Goal: Information Seeking & Learning: Learn about a topic

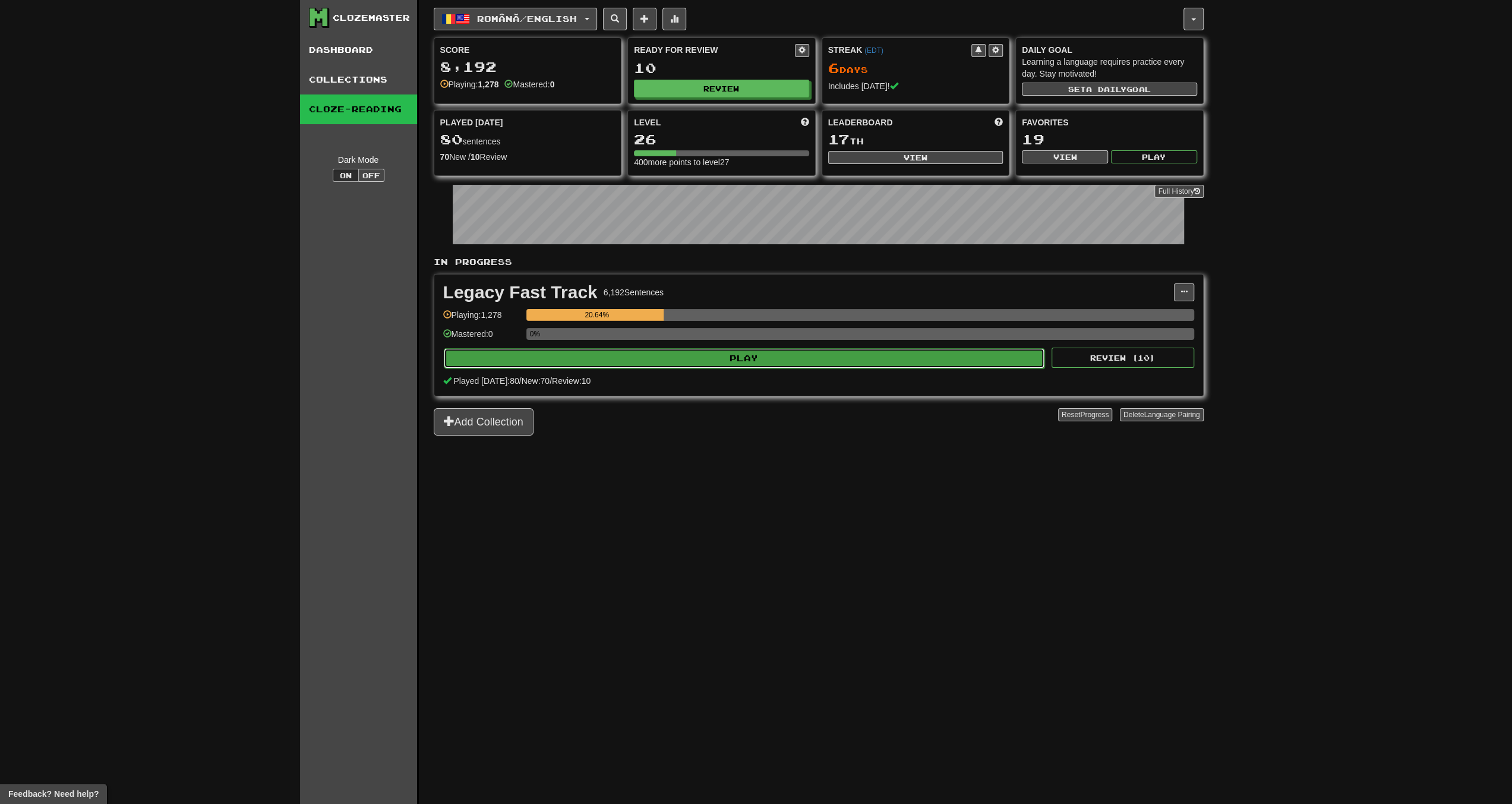
click at [676, 362] on button "Play" at bounding box center [744, 358] width 601 height 20
select select "**"
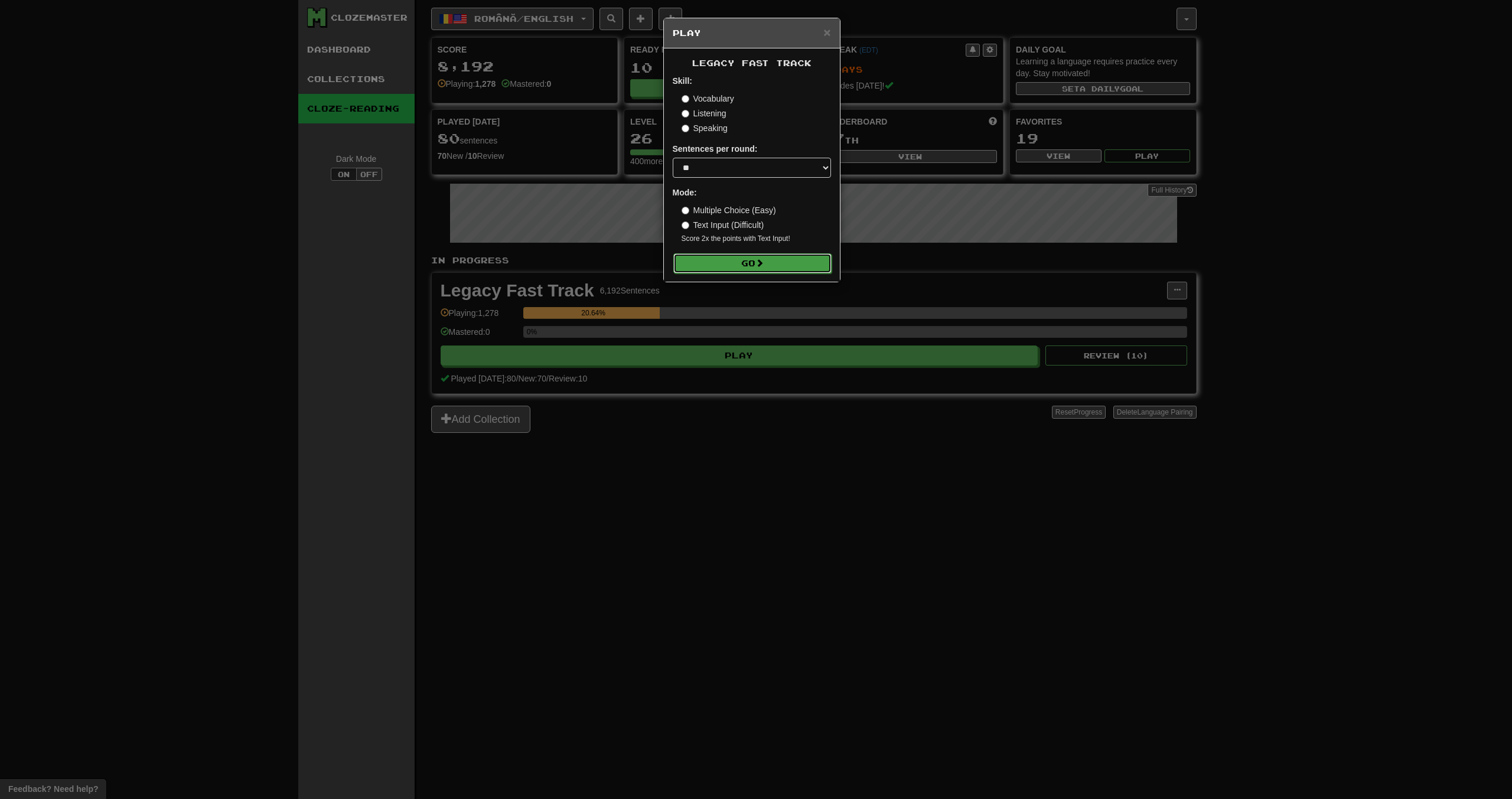
click at [772, 263] on button "Go" at bounding box center [752, 263] width 158 height 20
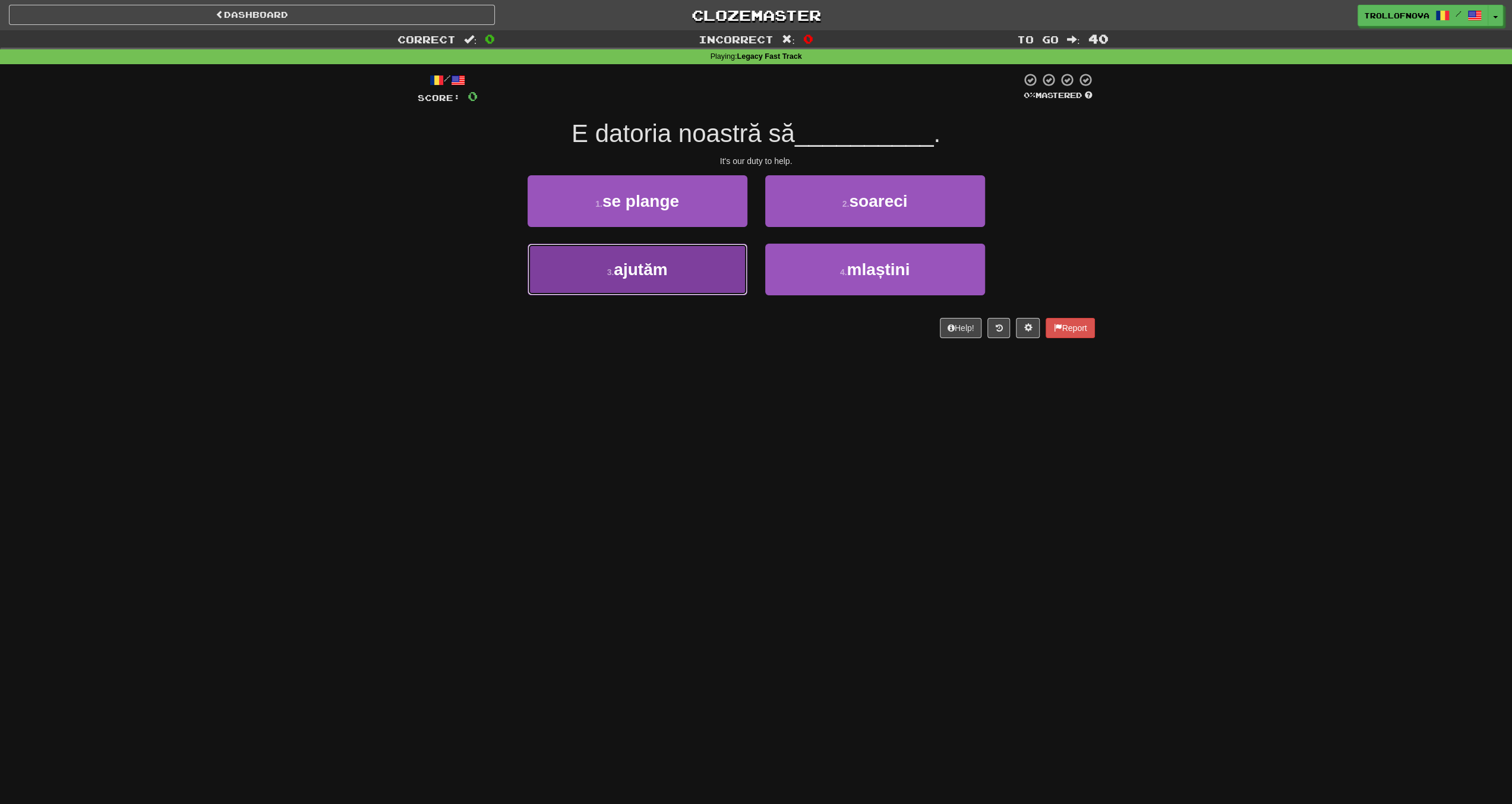
click at [670, 273] on button "3 . ajutăm" at bounding box center [637, 269] width 220 height 52
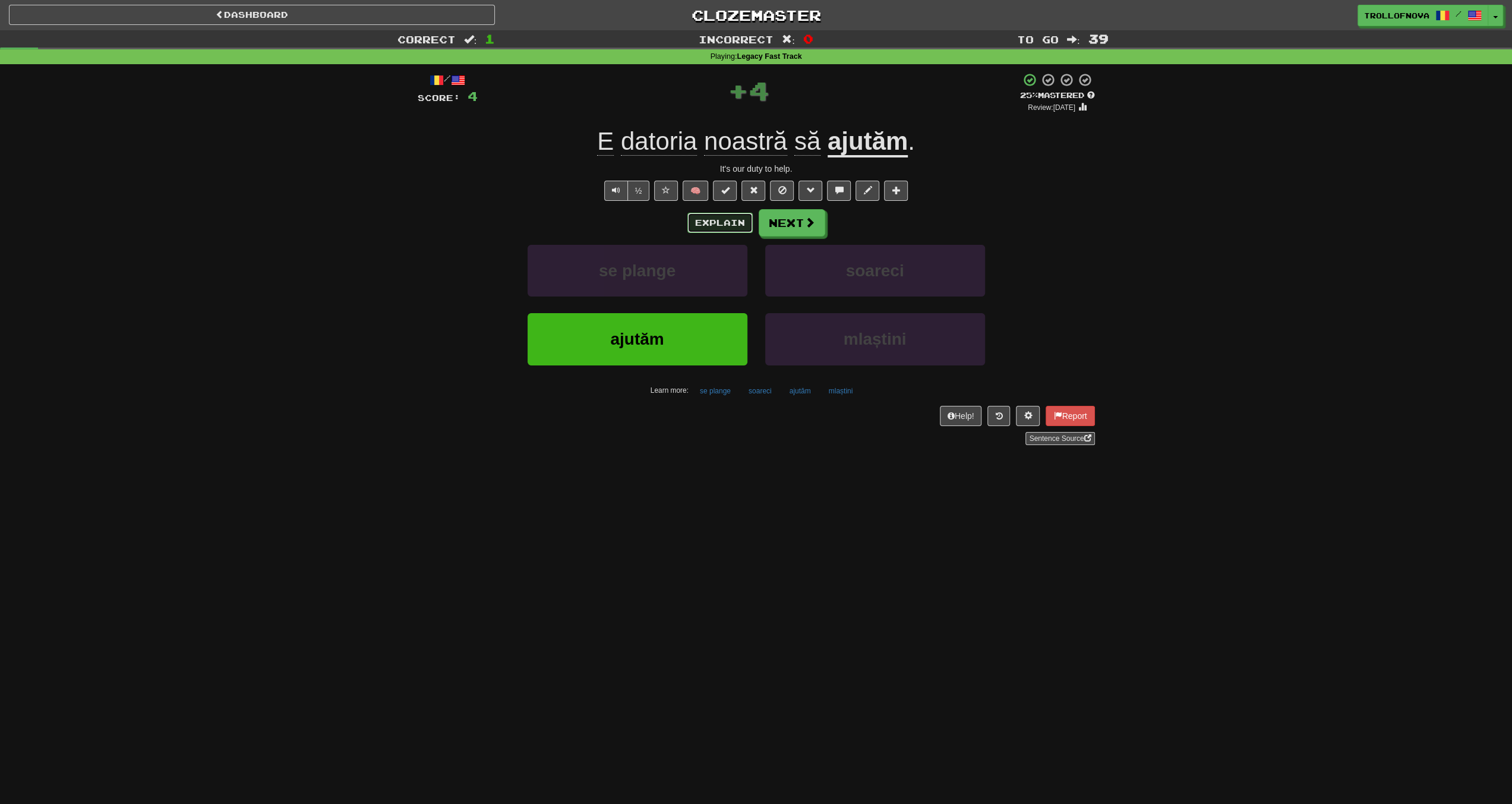
click at [742, 216] on button "Explain" at bounding box center [720, 223] width 66 height 20
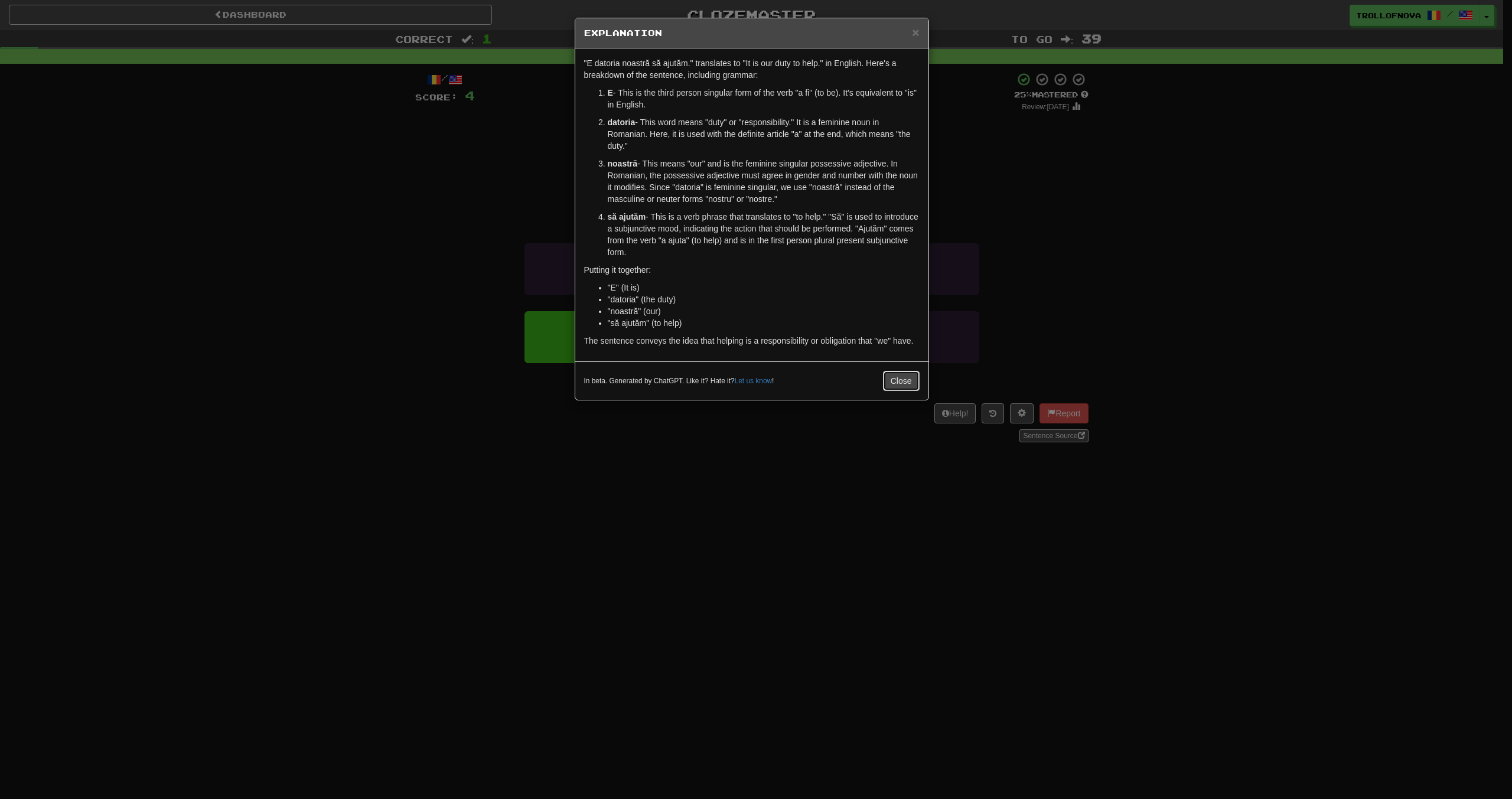
click at [911, 386] on button "Close" at bounding box center [901, 380] width 37 height 20
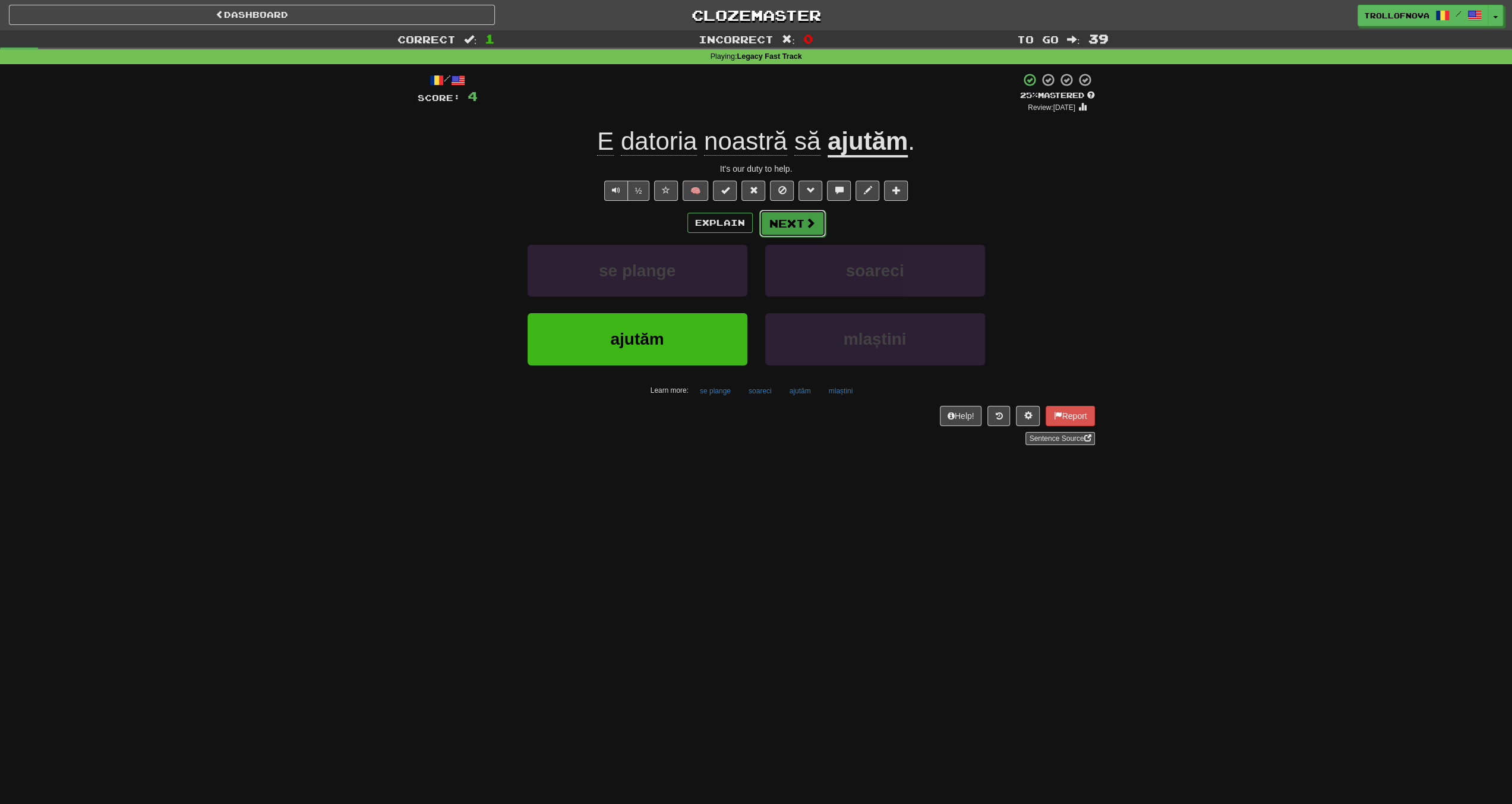
click at [784, 225] on button "Next" at bounding box center [792, 223] width 66 height 27
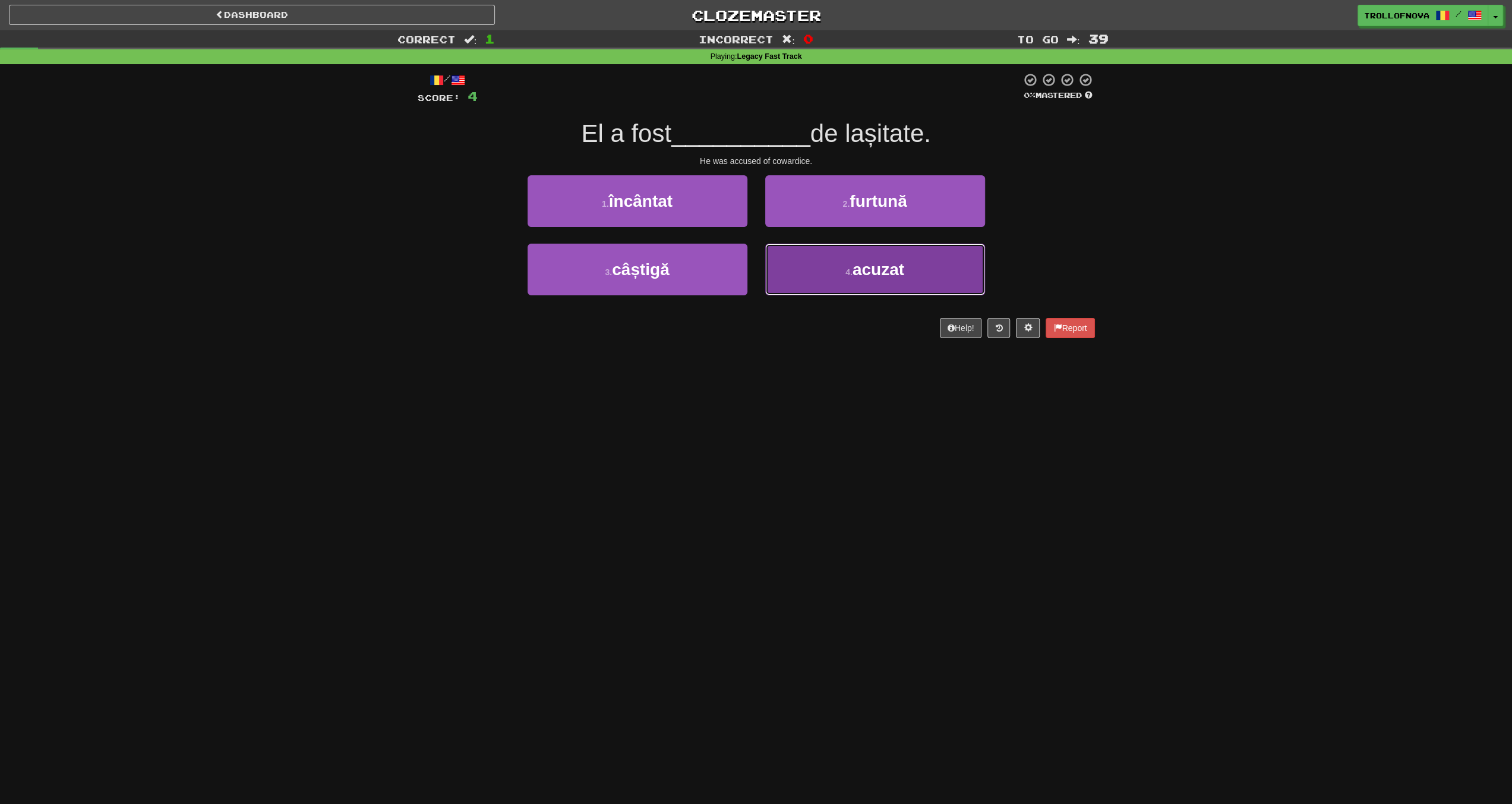
click at [816, 271] on button "4 . acuzat" at bounding box center [875, 269] width 220 height 52
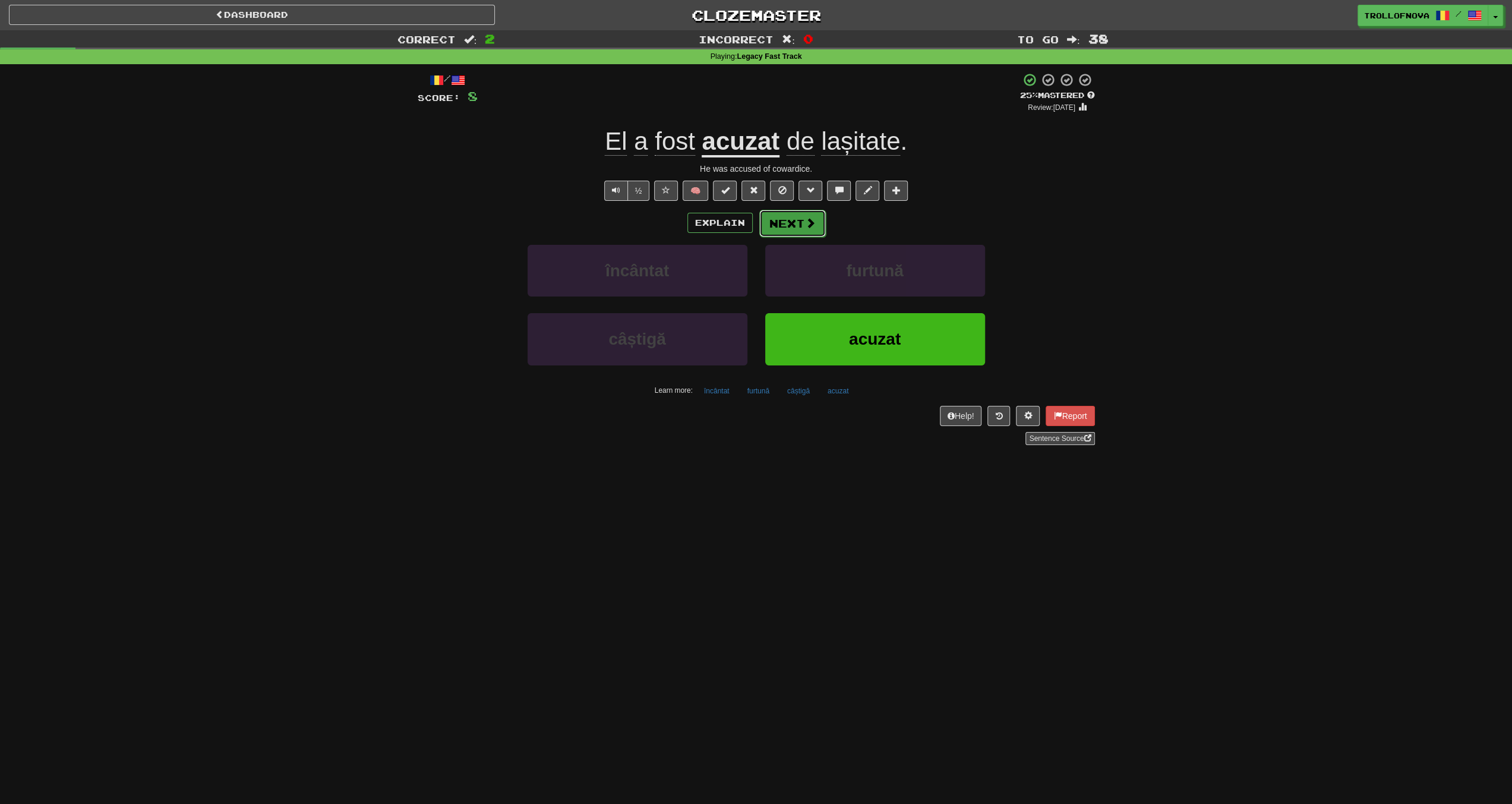
click at [797, 229] on button "Next" at bounding box center [792, 223] width 66 height 27
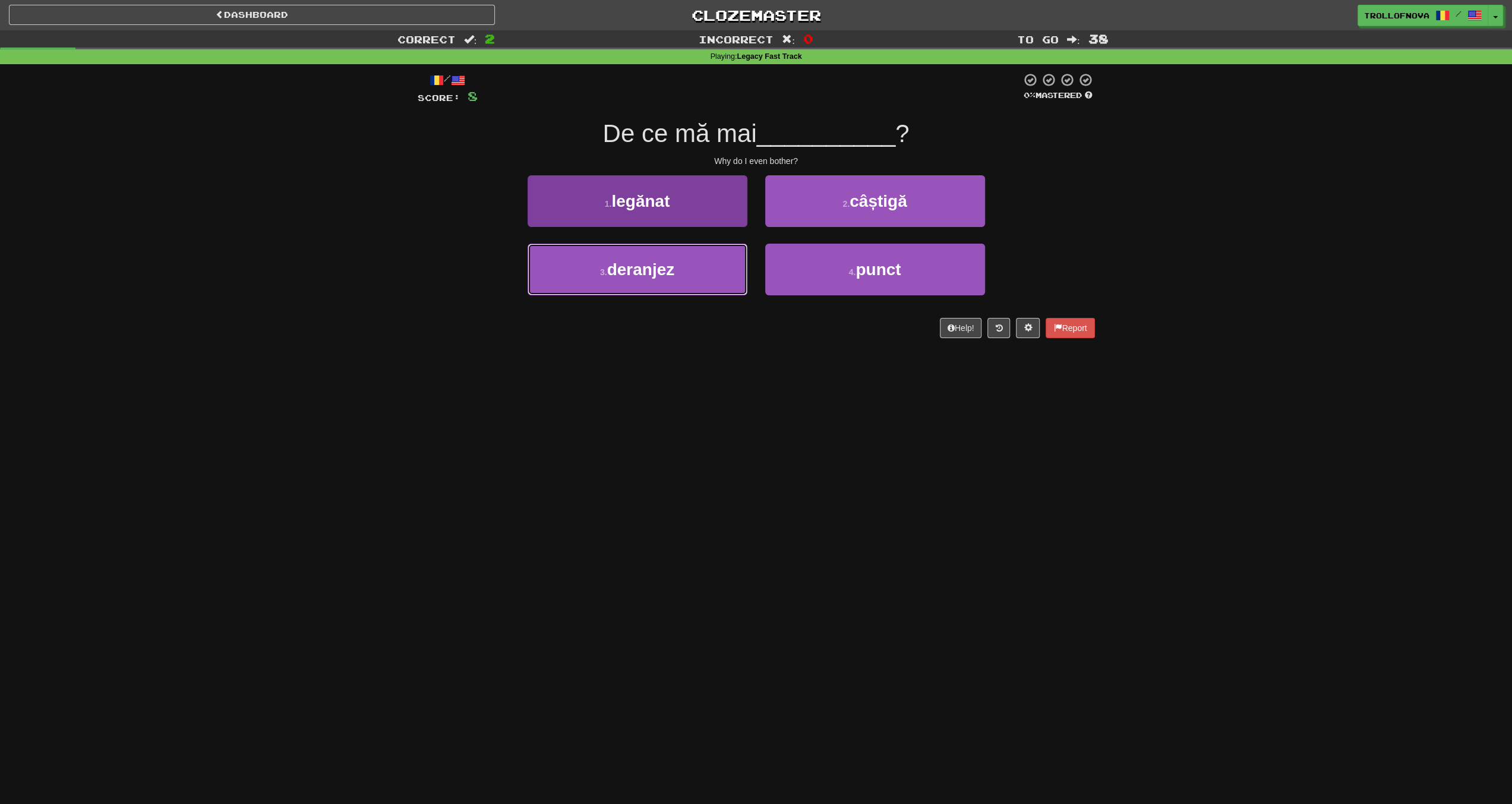
click at [702, 277] on button "3 . deranjez" at bounding box center [637, 269] width 220 height 52
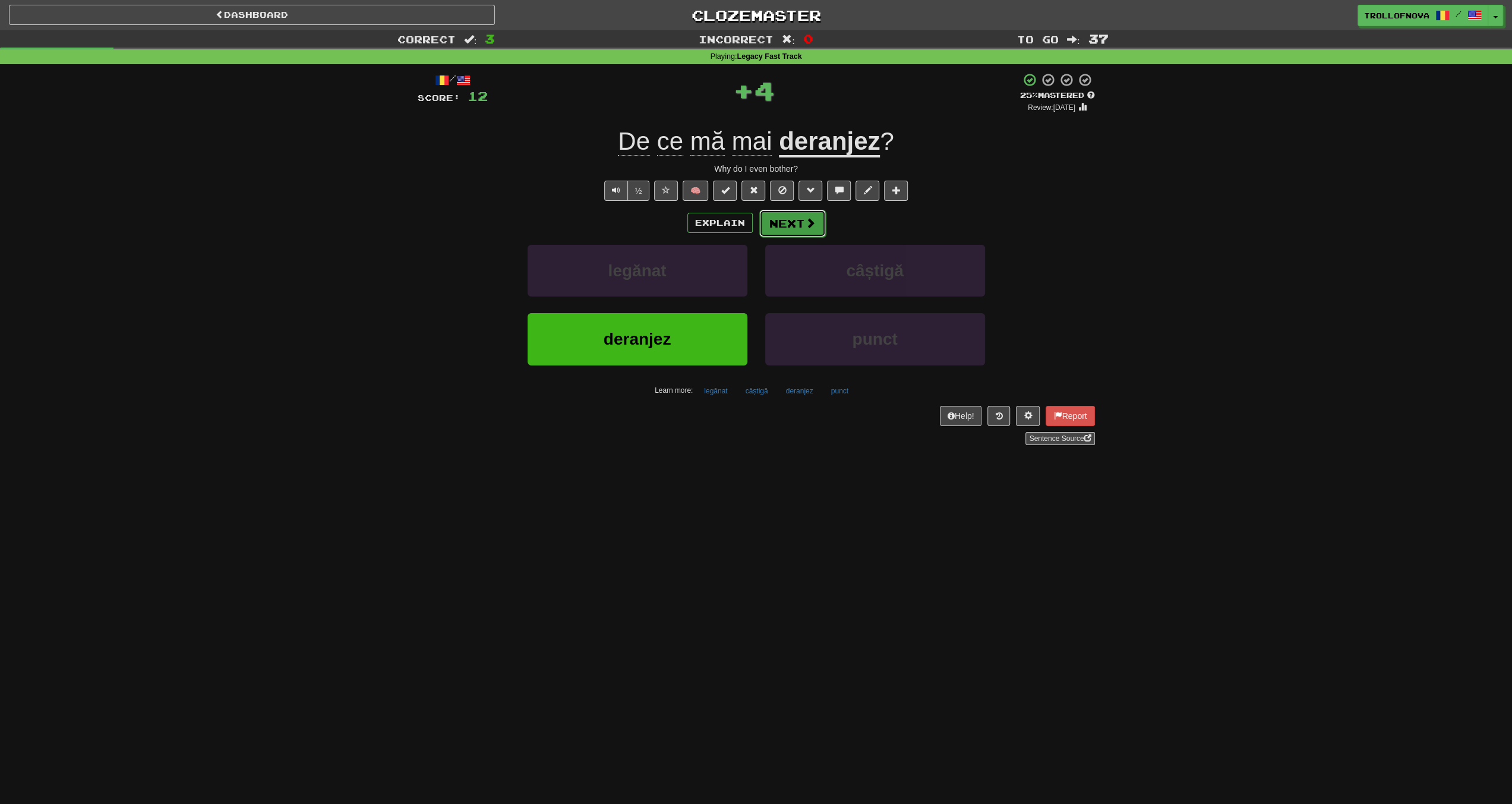
click at [809, 228] on span at bounding box center [810, 223] width 10 height 10
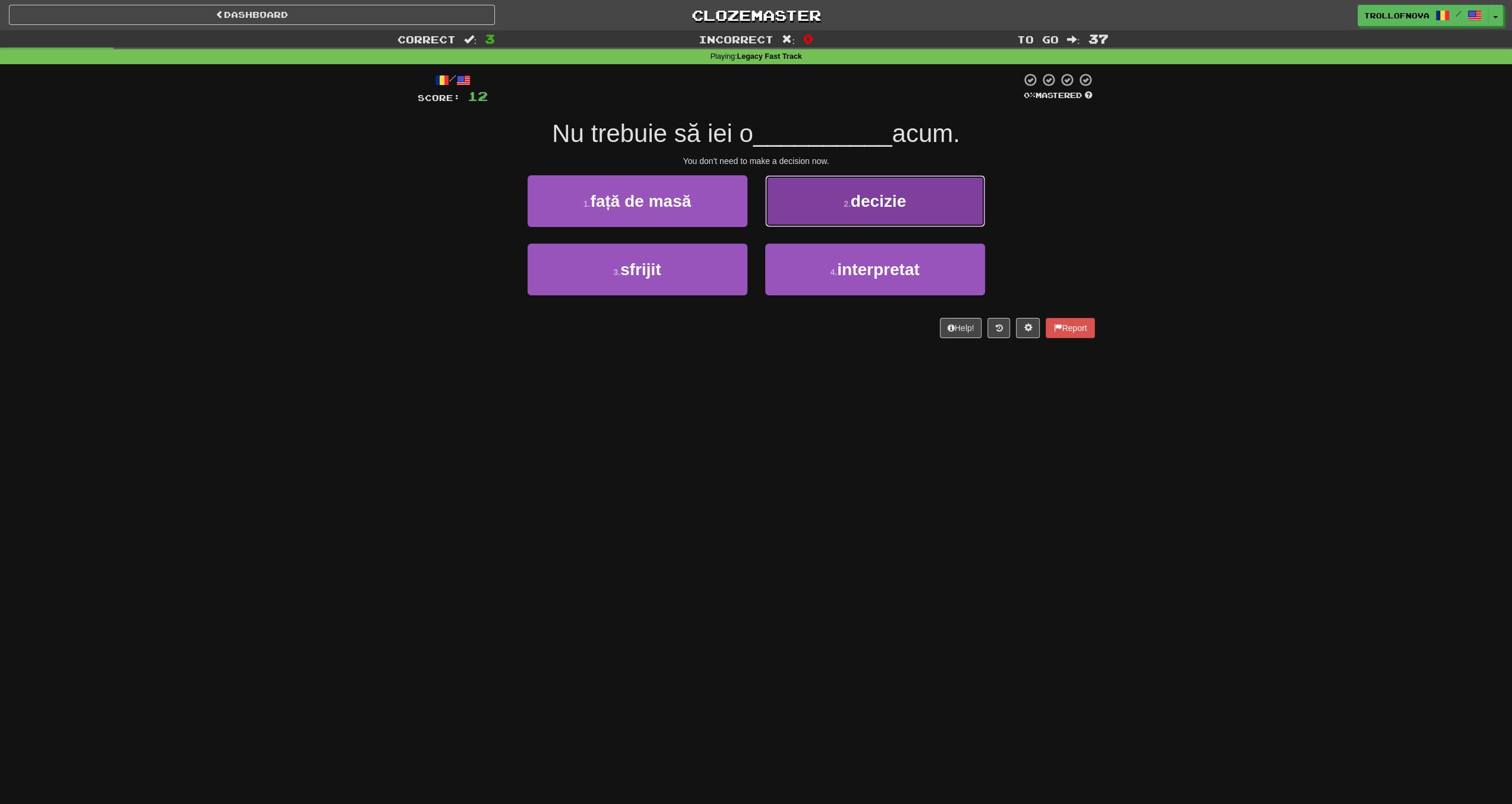
click at [812, 202] on button "2 . decizie" at bounding box center [875, 201] width 220 height 52
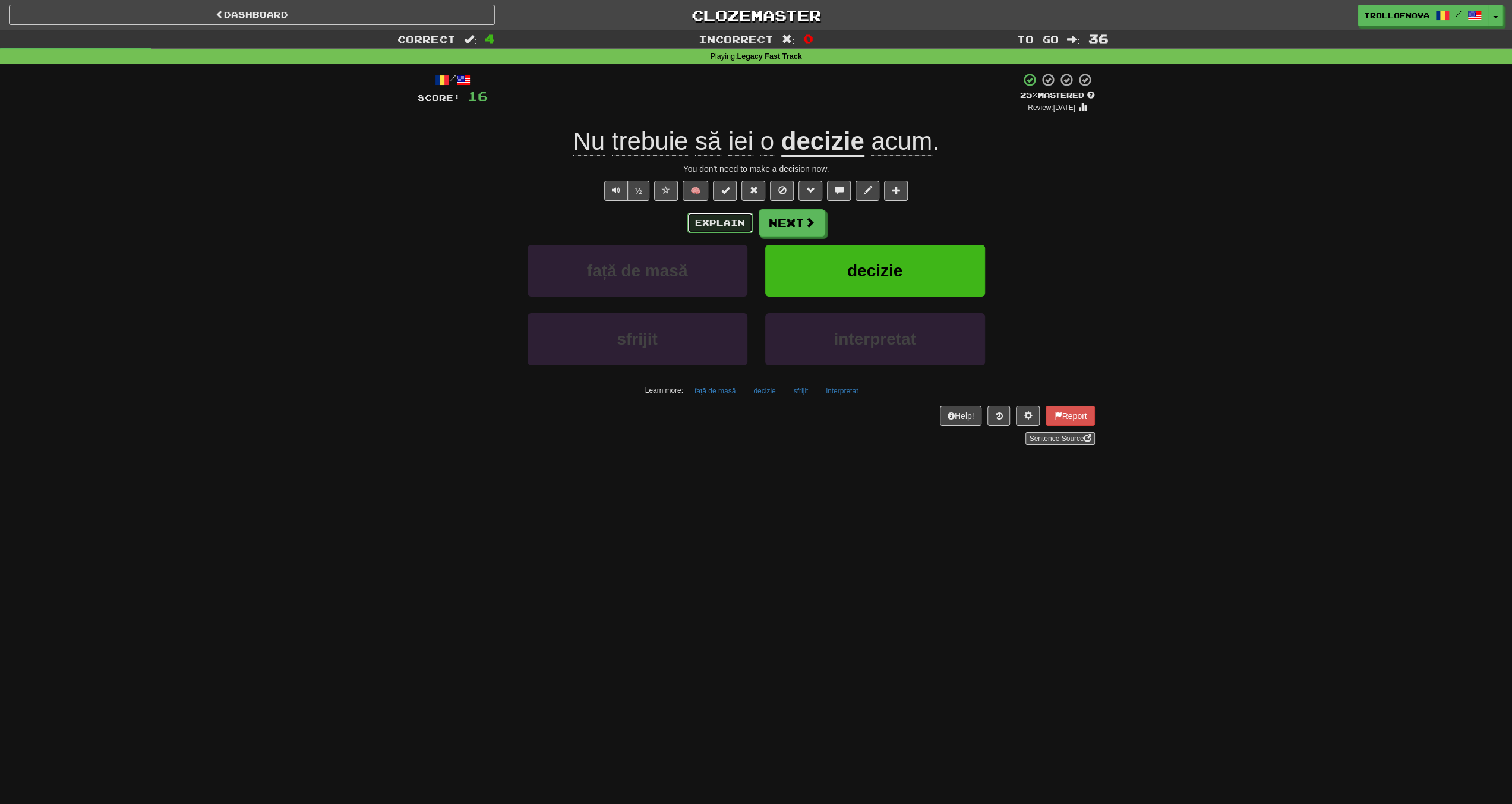
click at [734, 221] on button "Explain" at bounding box center [720, 223] width 66 height 20
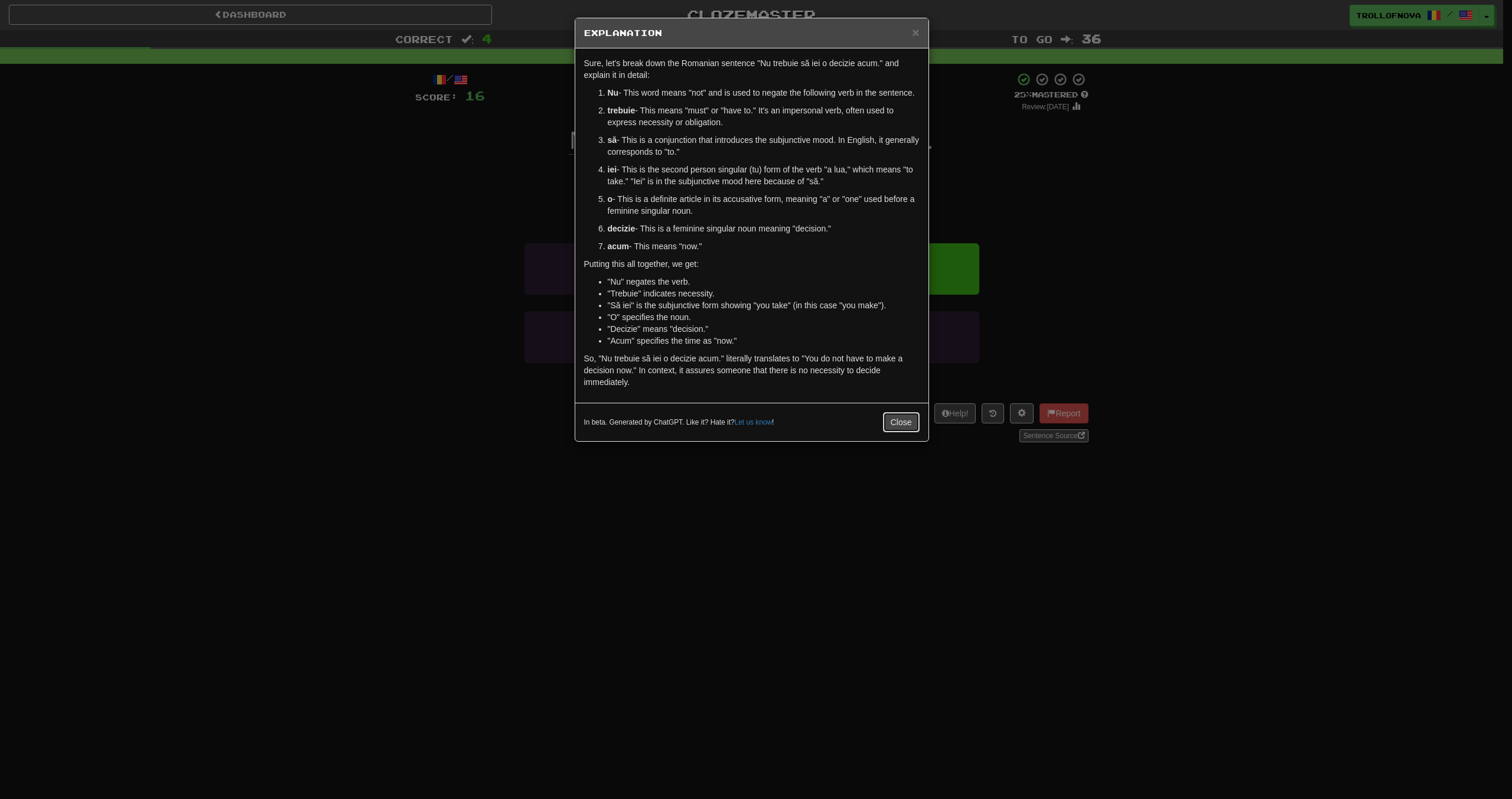
click at [901, 426] on button "Close" at bounding box center [901, 422] width 37 height 20
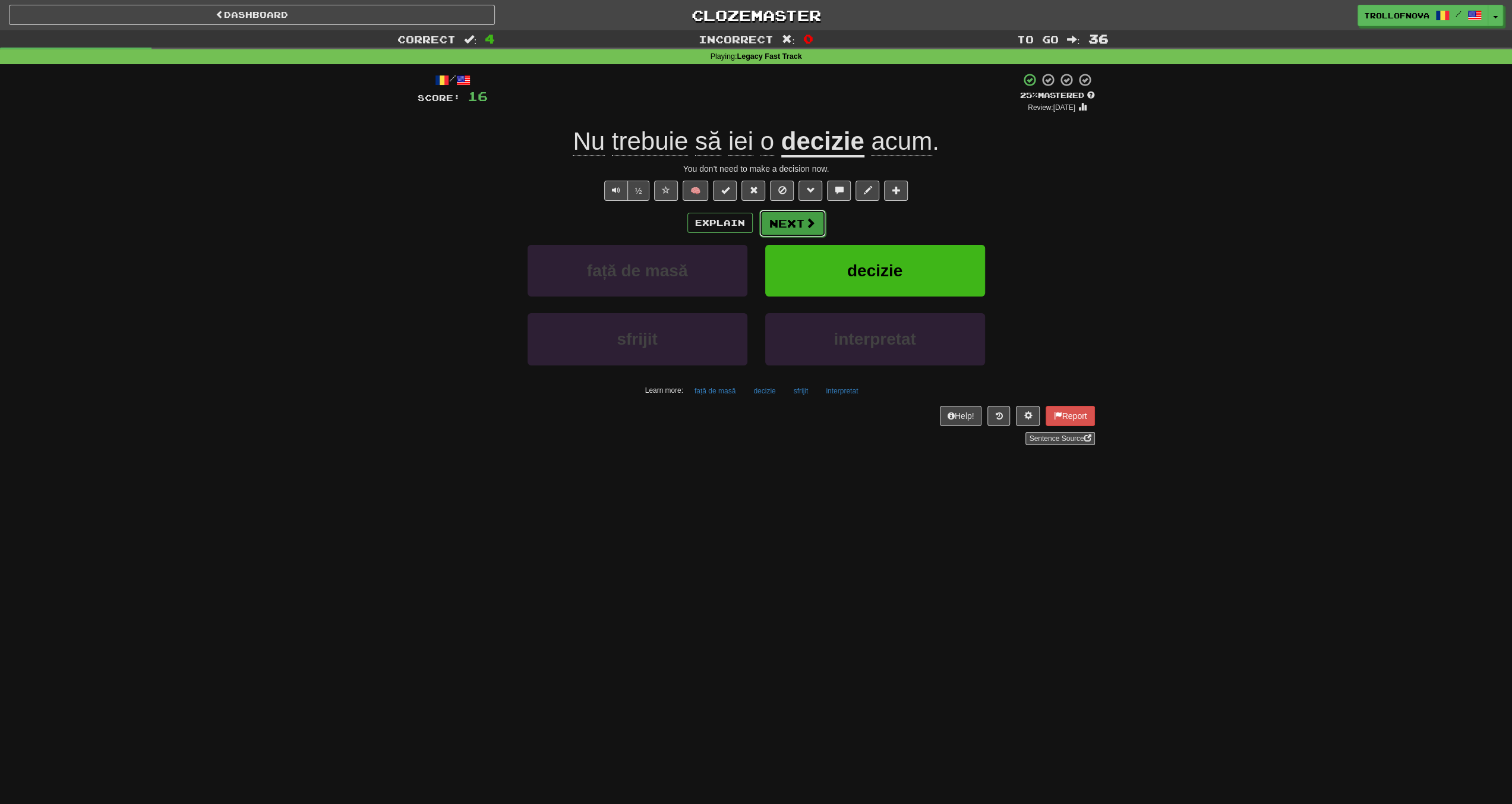
click at [794, 229] on button "Next" at bounding box center [792, 223] width 66 height 27
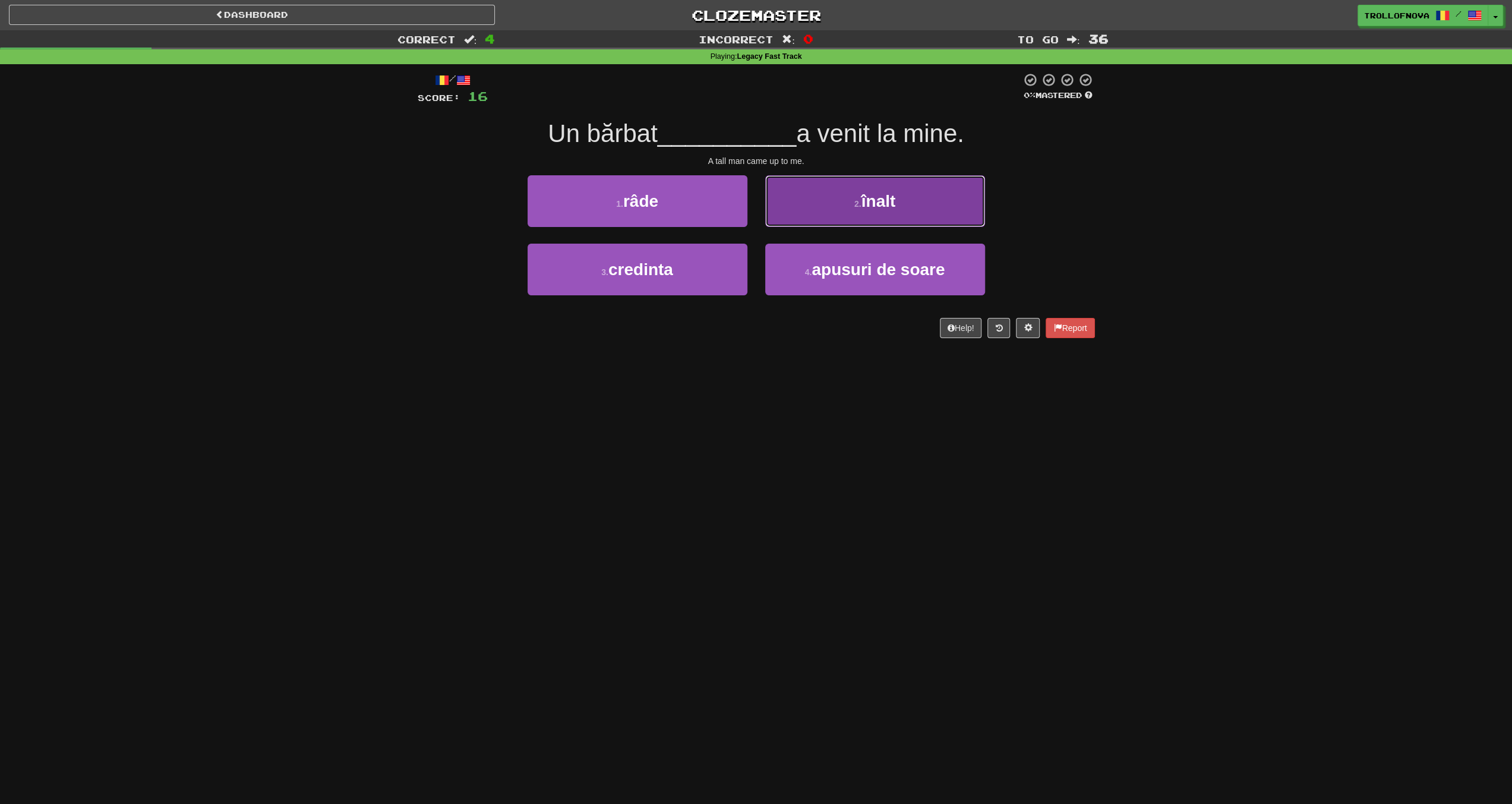
click at [865, 202] on span "înalt" at bounding box center [878, 201] width 34 height 18
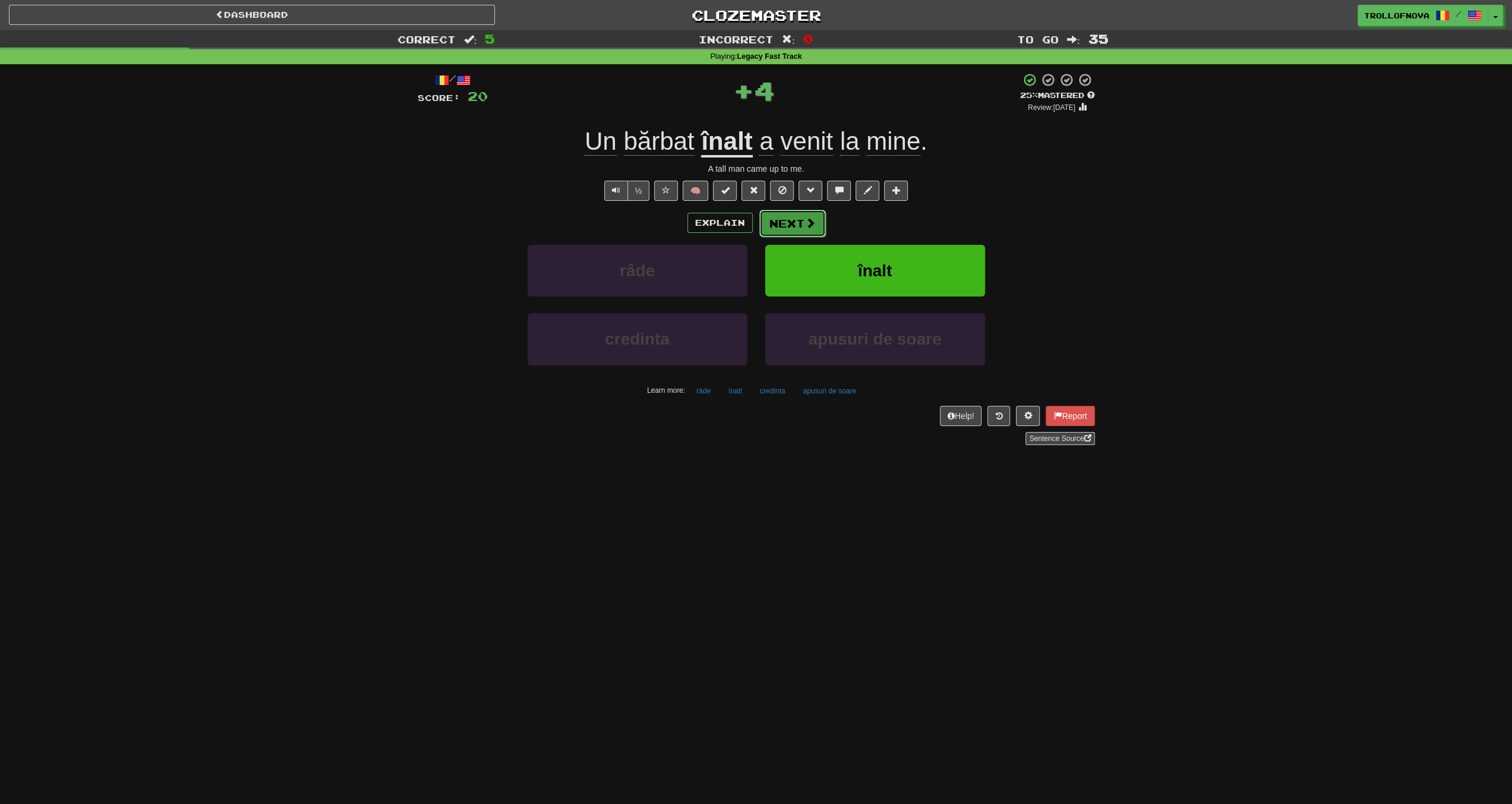
click at [796, 224] on button "Next" at bounding box center [792, 223] width 66 height 27
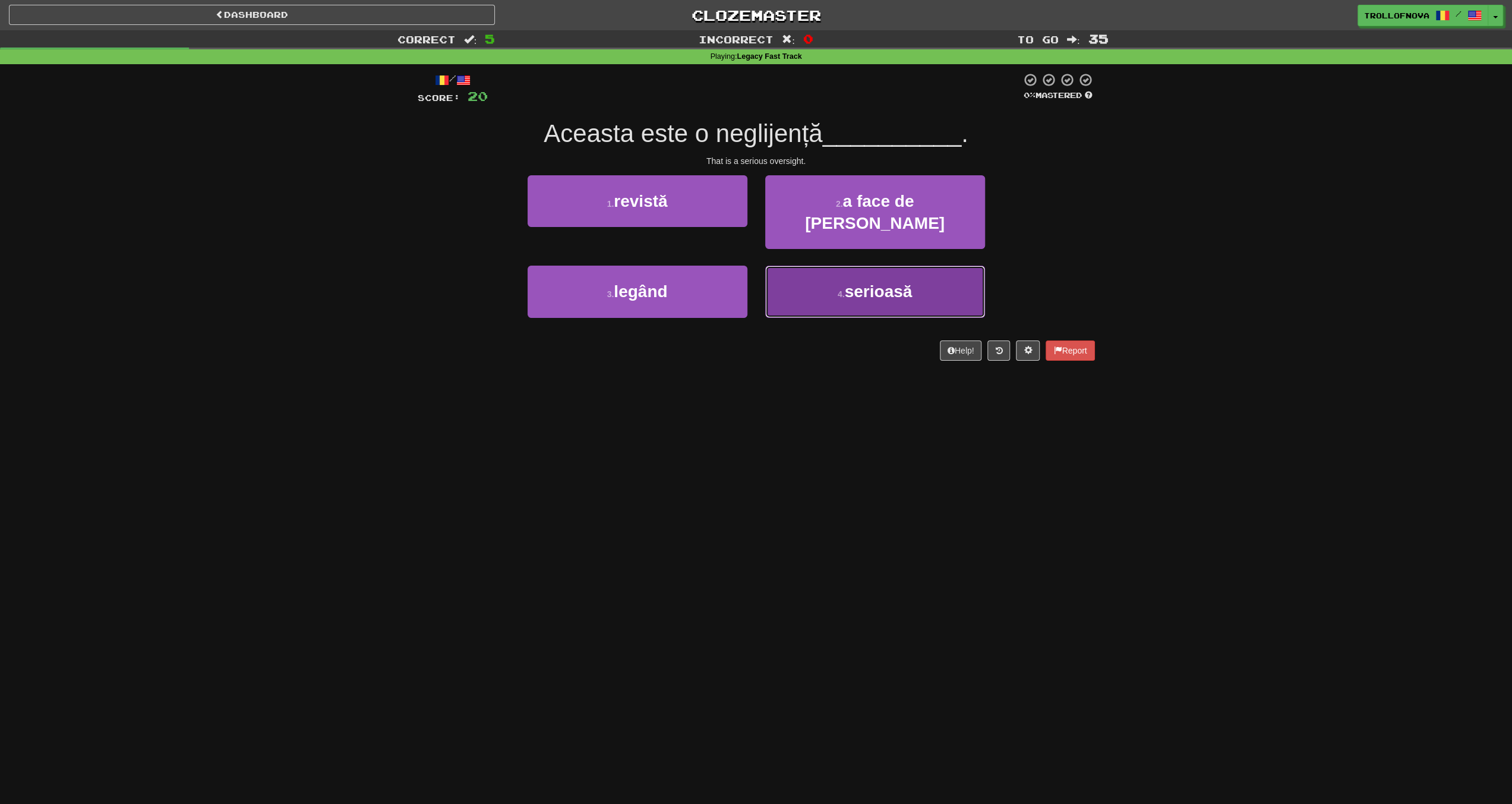
click at [861, 282] on span "serioasă" at bounding box center [878, 291] width 68 height 18
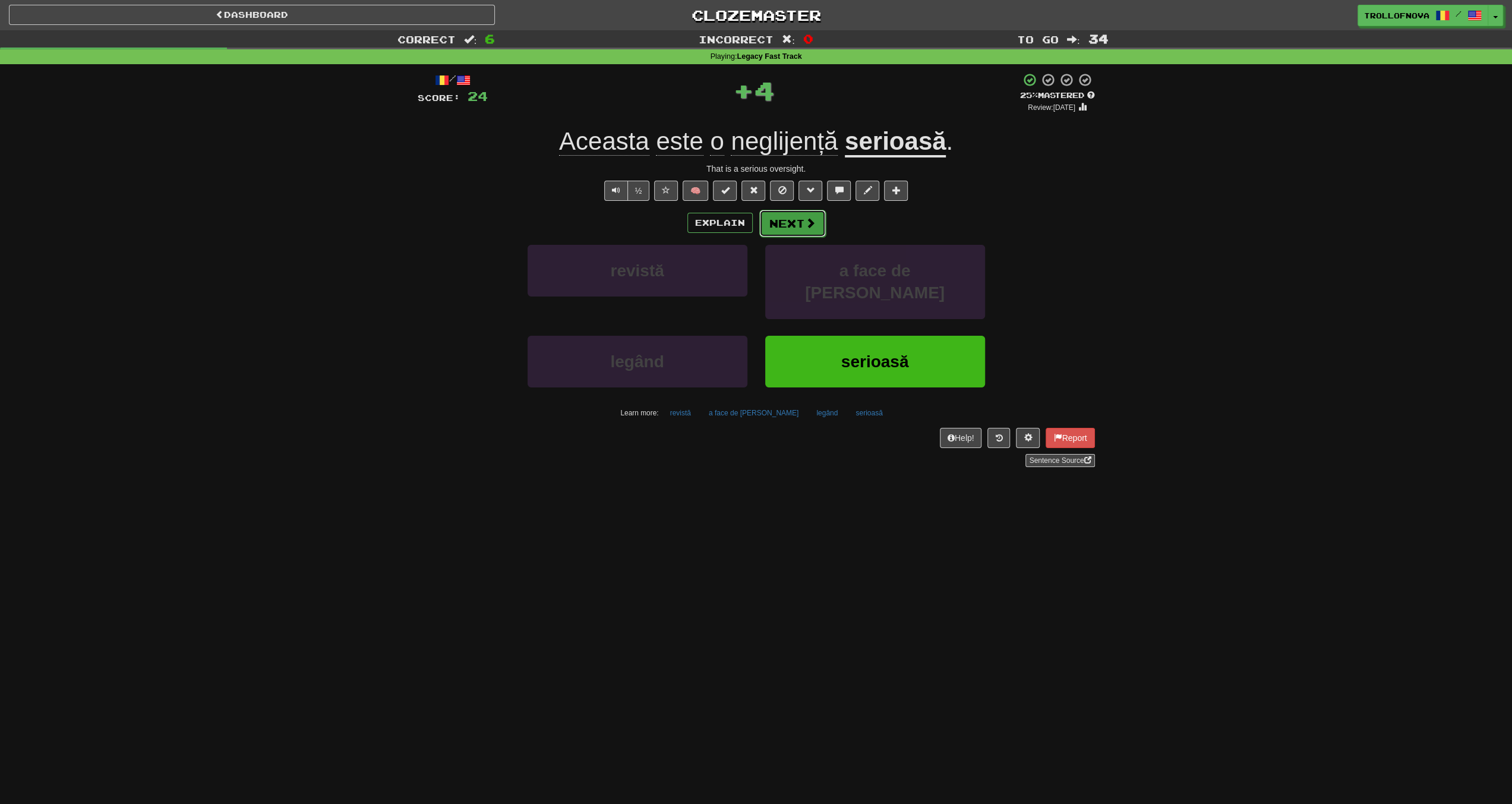
click at [805, 221] on span at bounding box center [810, 223] width 10 height 10
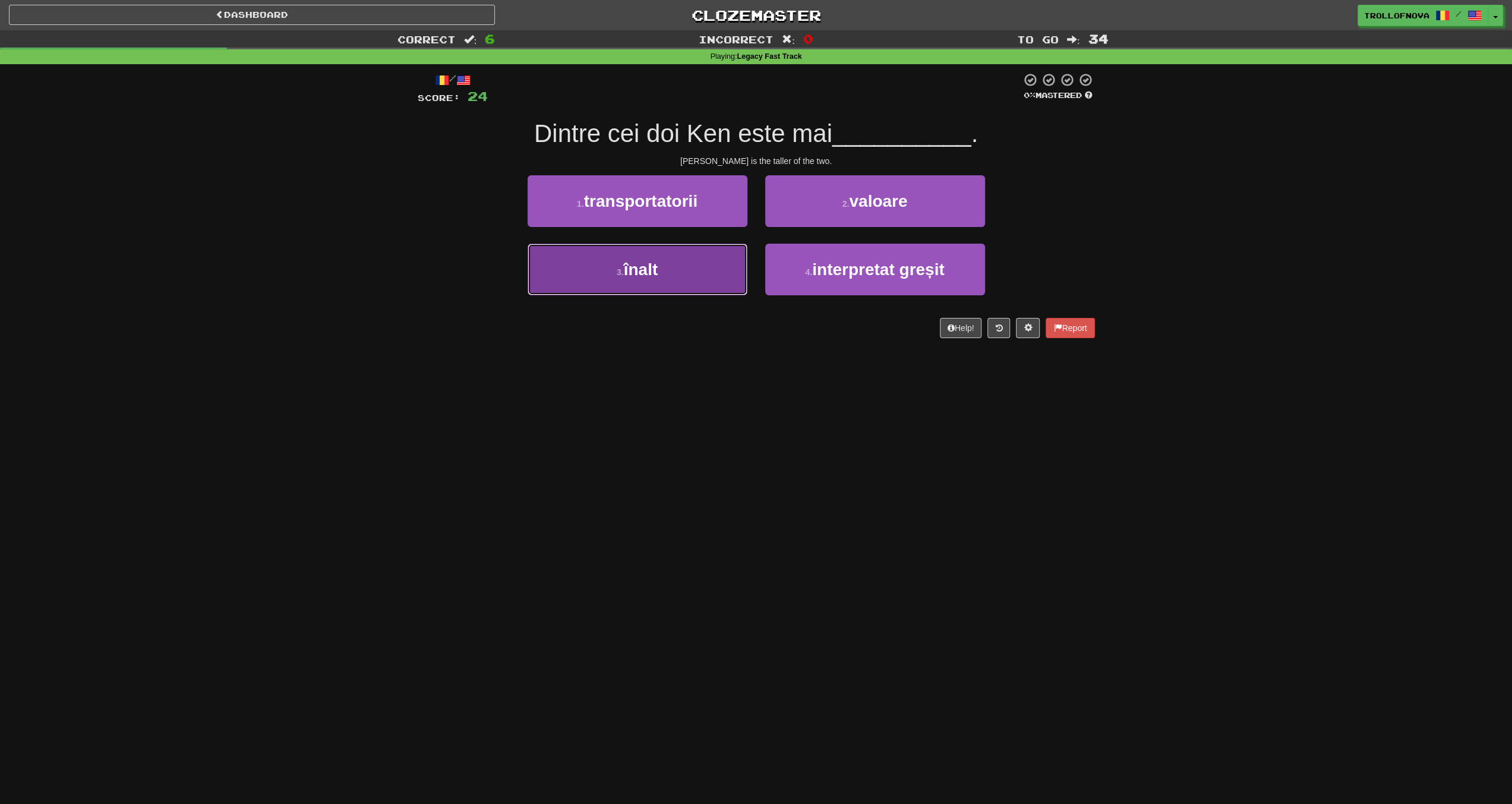
click at [697, 281] on button "3 . înalt" at bounding box center [637, 269] width 220 height 52
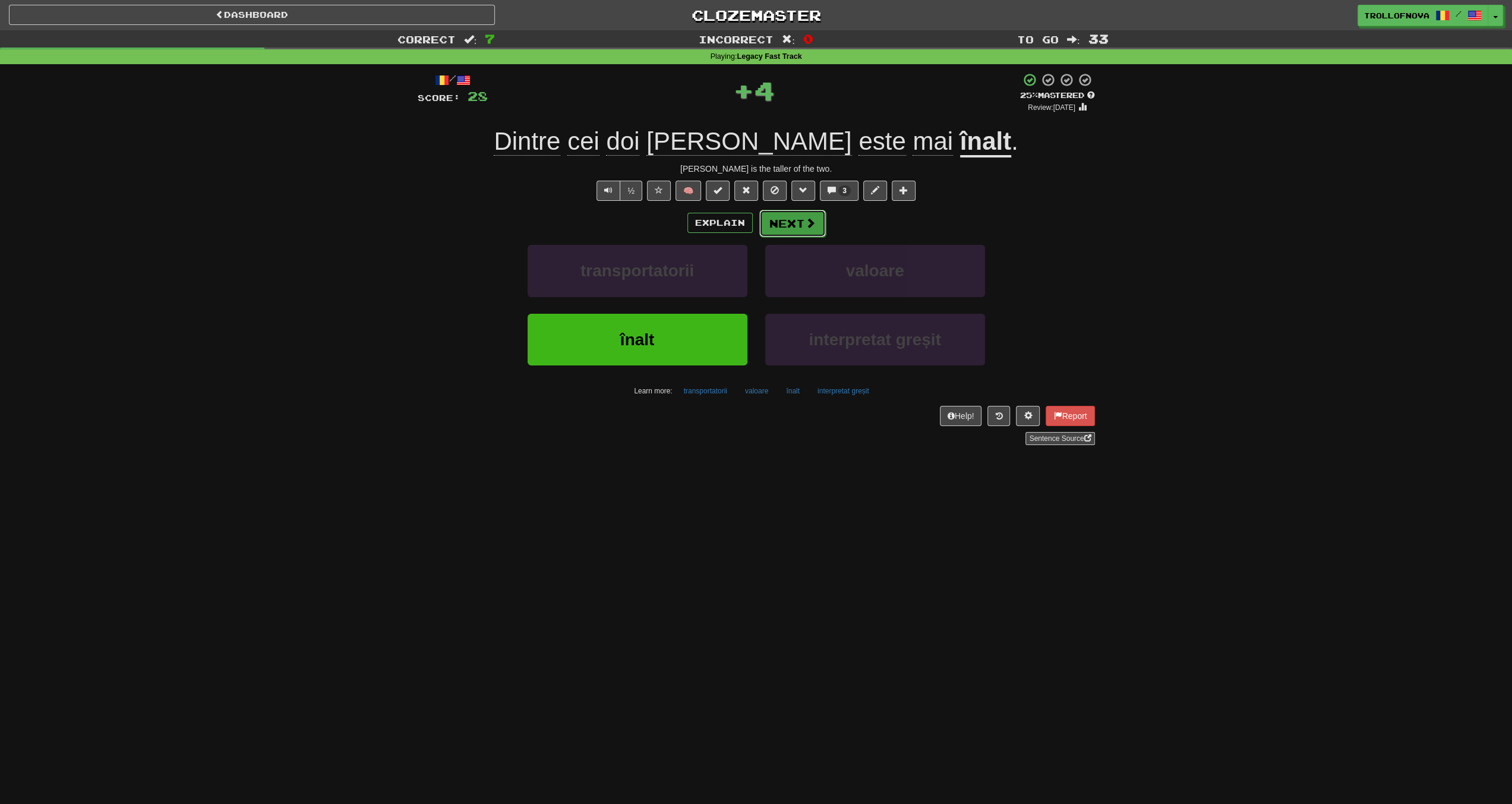
click at [806, 225] on span at bounding box center [810, 223] width 10 height 10
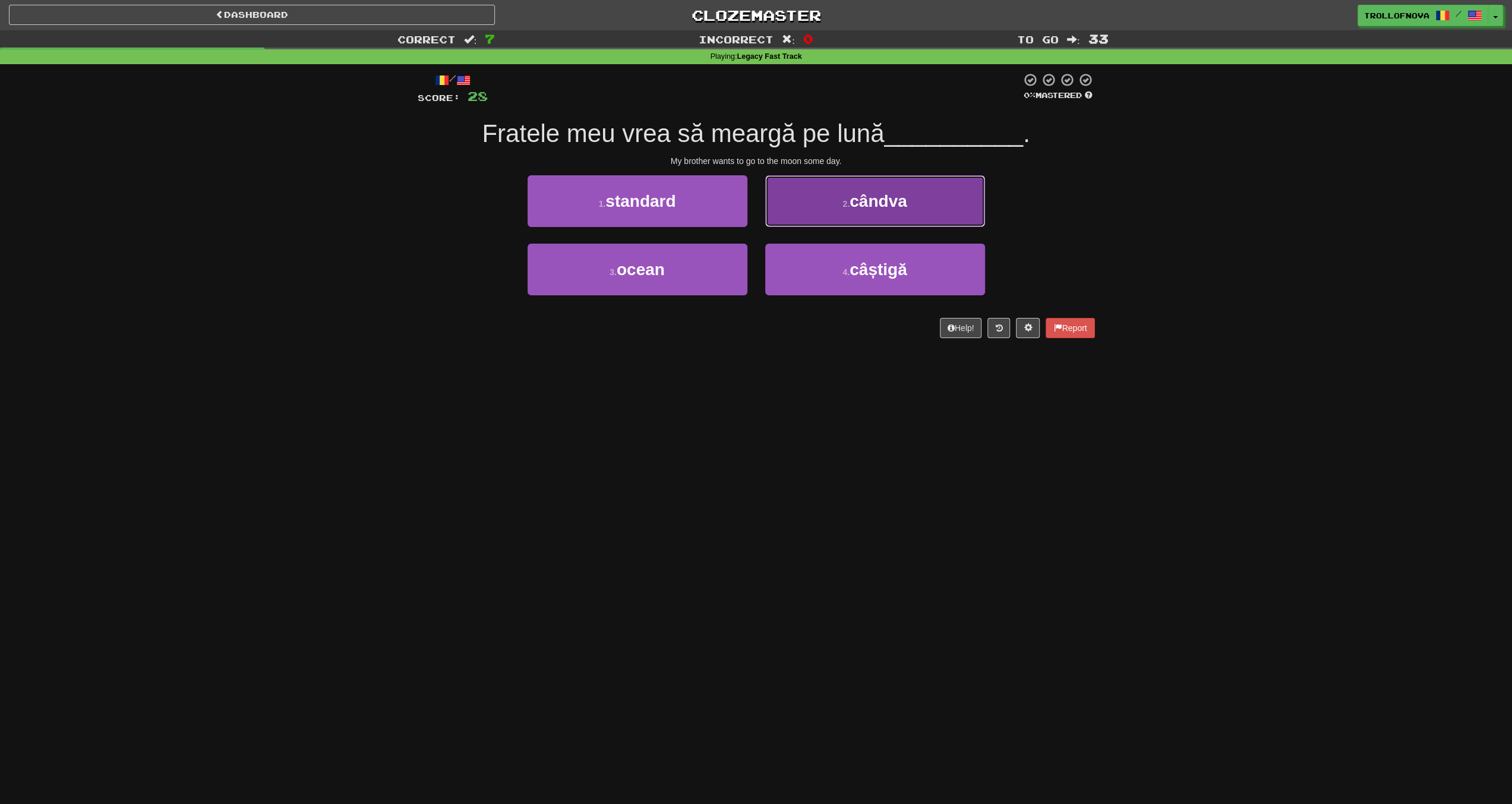
click at [821, 210] on button "2 . cândva" at bounding box center [875, 201] width 220 height 52
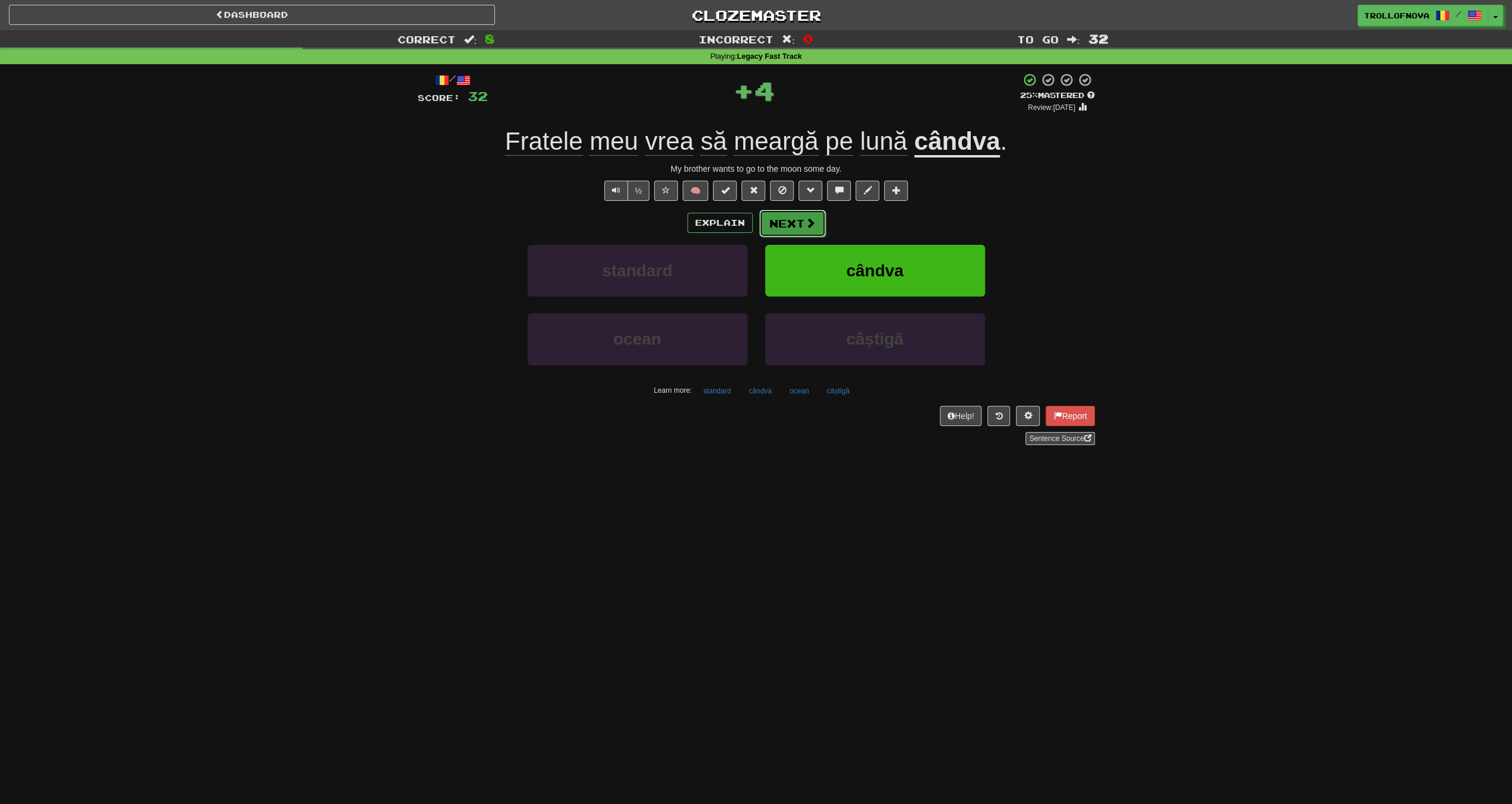
click at [792, 230] on button "Next" at bounding box center [792, 223] width 66 height 27
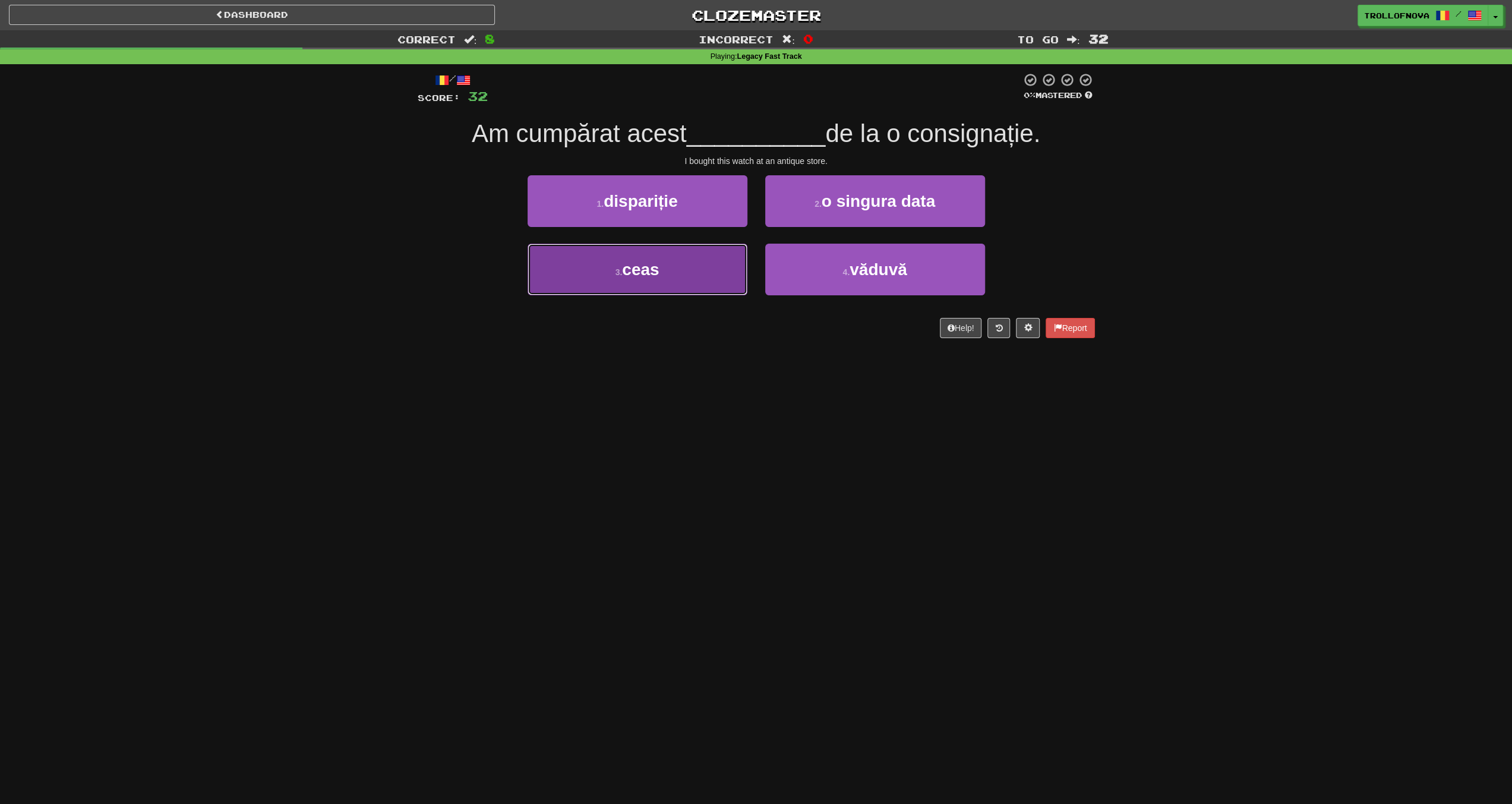
click at [688, 293] on button "3 . ceas" at bounding box center [637, 269] width 220 height 52
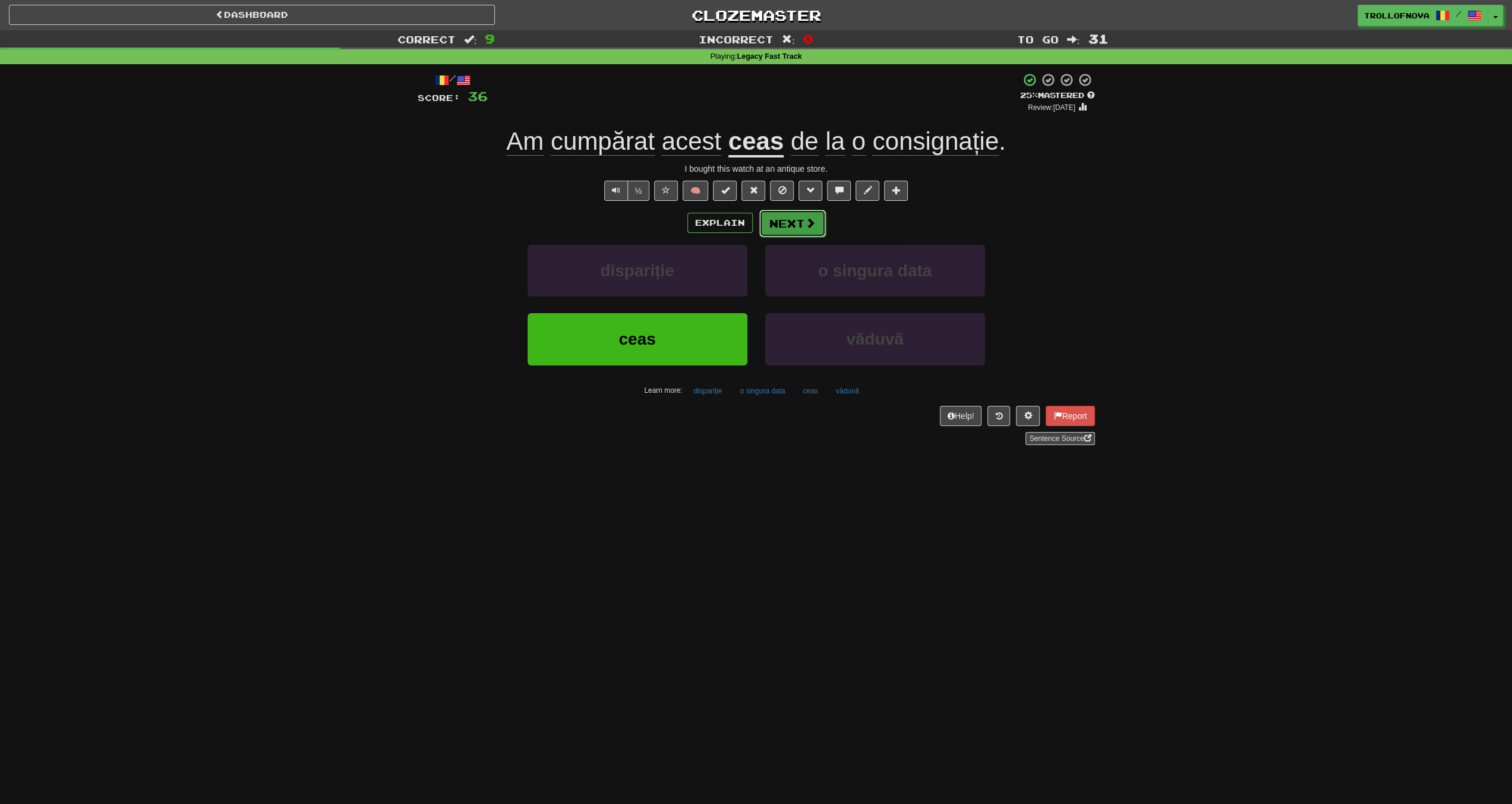
click at [808, 223] on span at bounding box center [810, 223] width 10 height 10
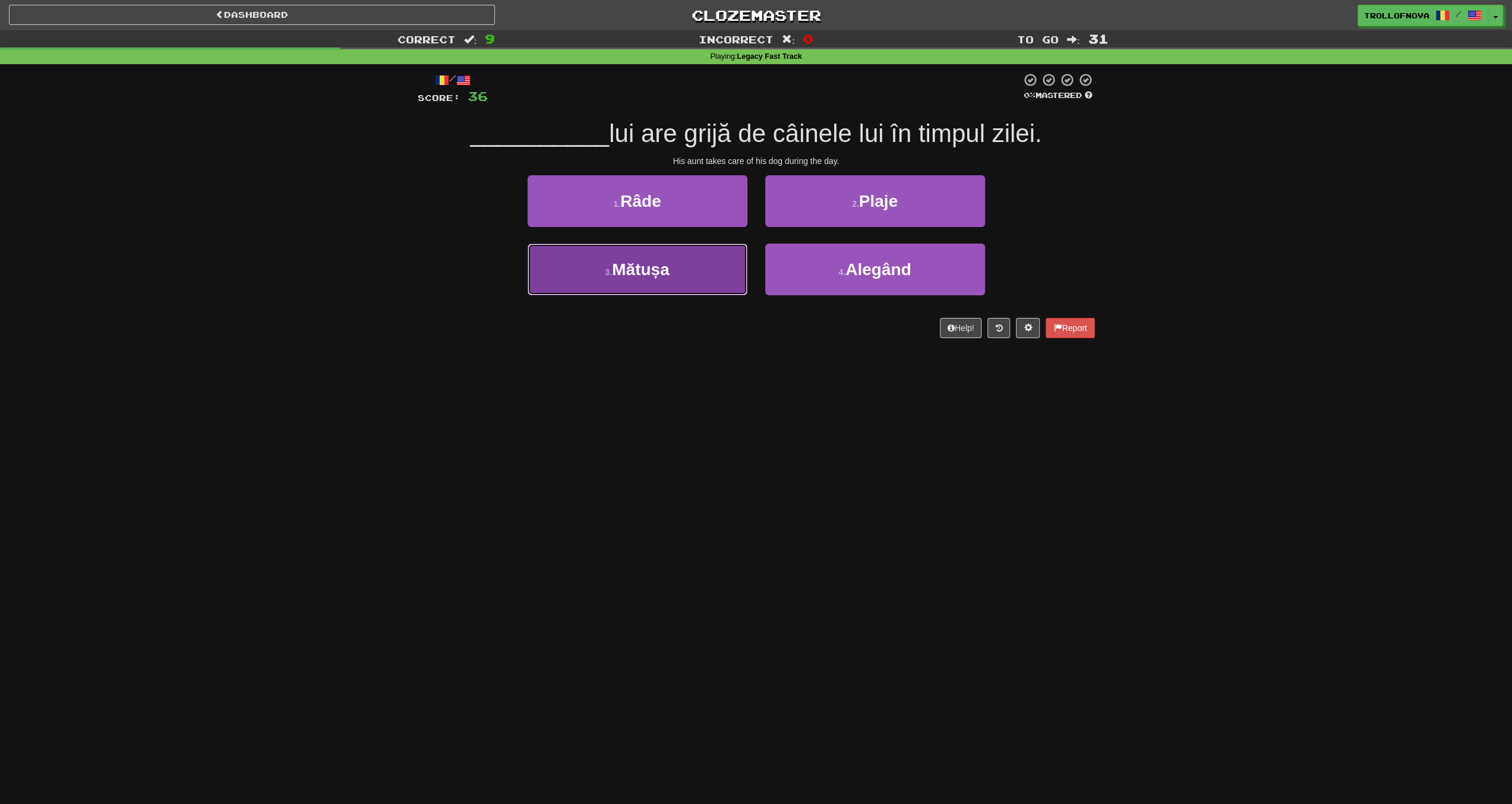
click at [704, 271] on button "3 . Mătușa" at bounding box center [637, 269] width 220 height 52
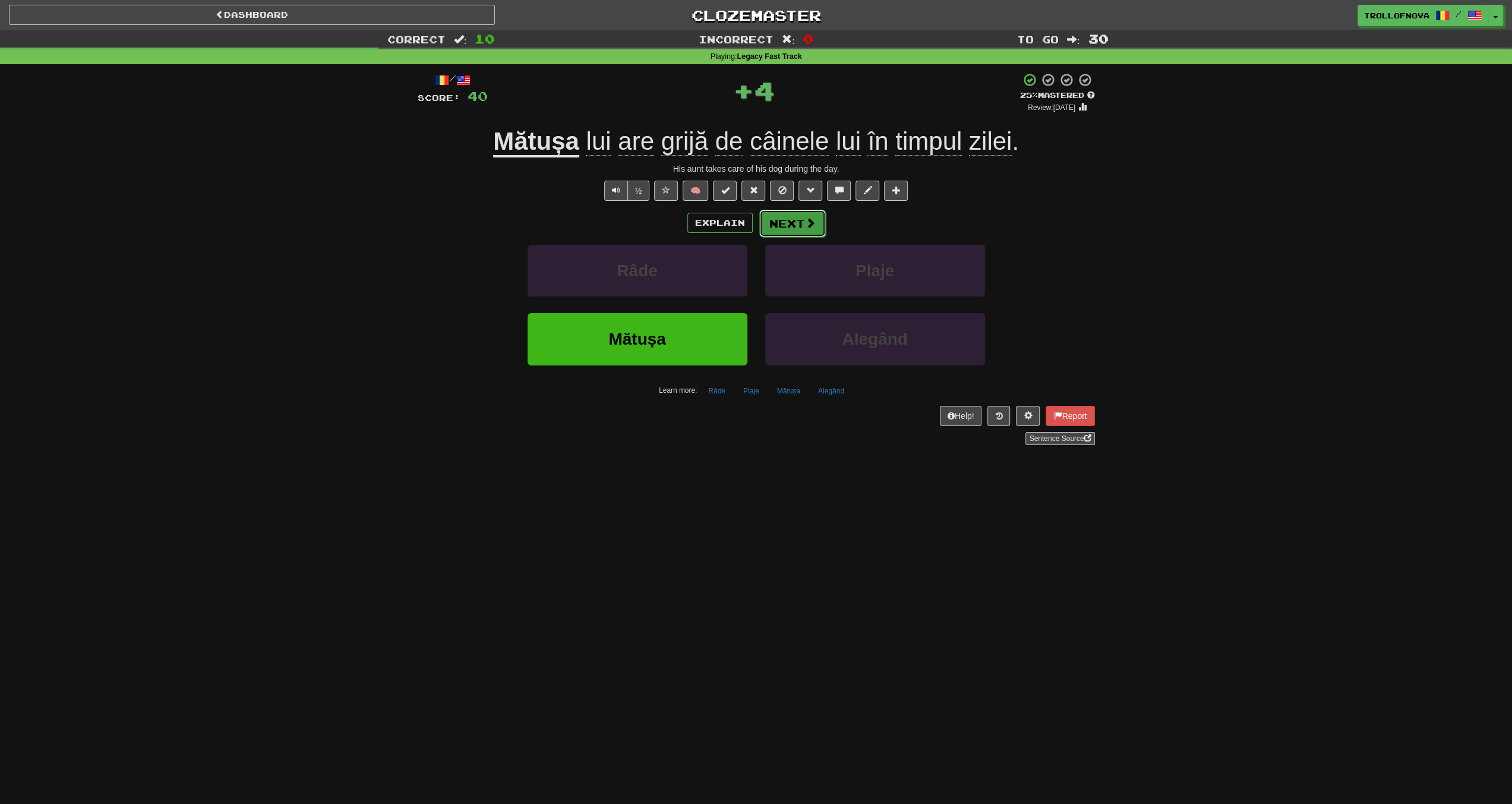
click at [805, 228] on span at bounding box center [810, 223] width 10 height 10
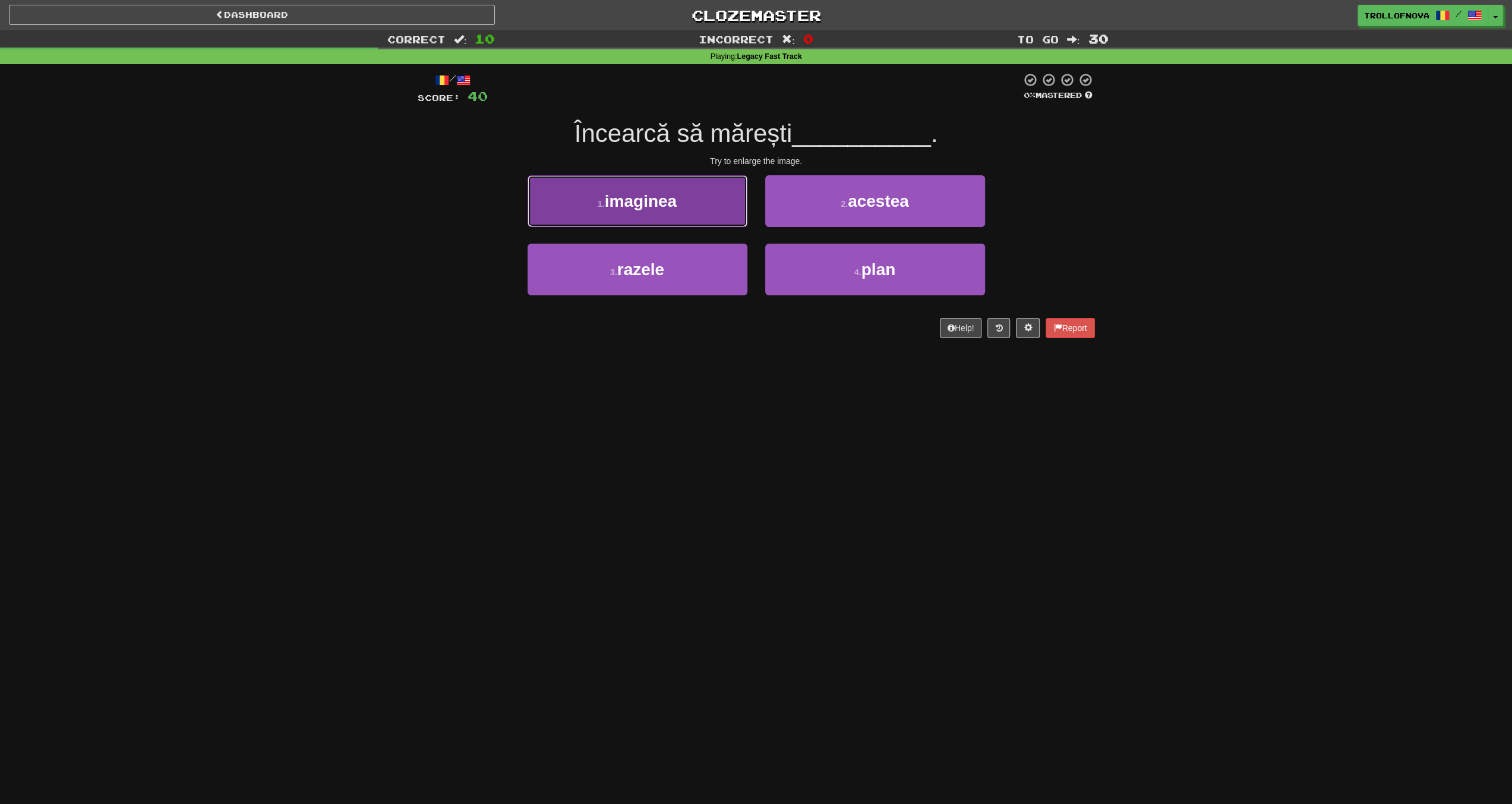
click at [690, 209] on button "1 . imaginea" at bounding box center [637, 201] width 220 height 52
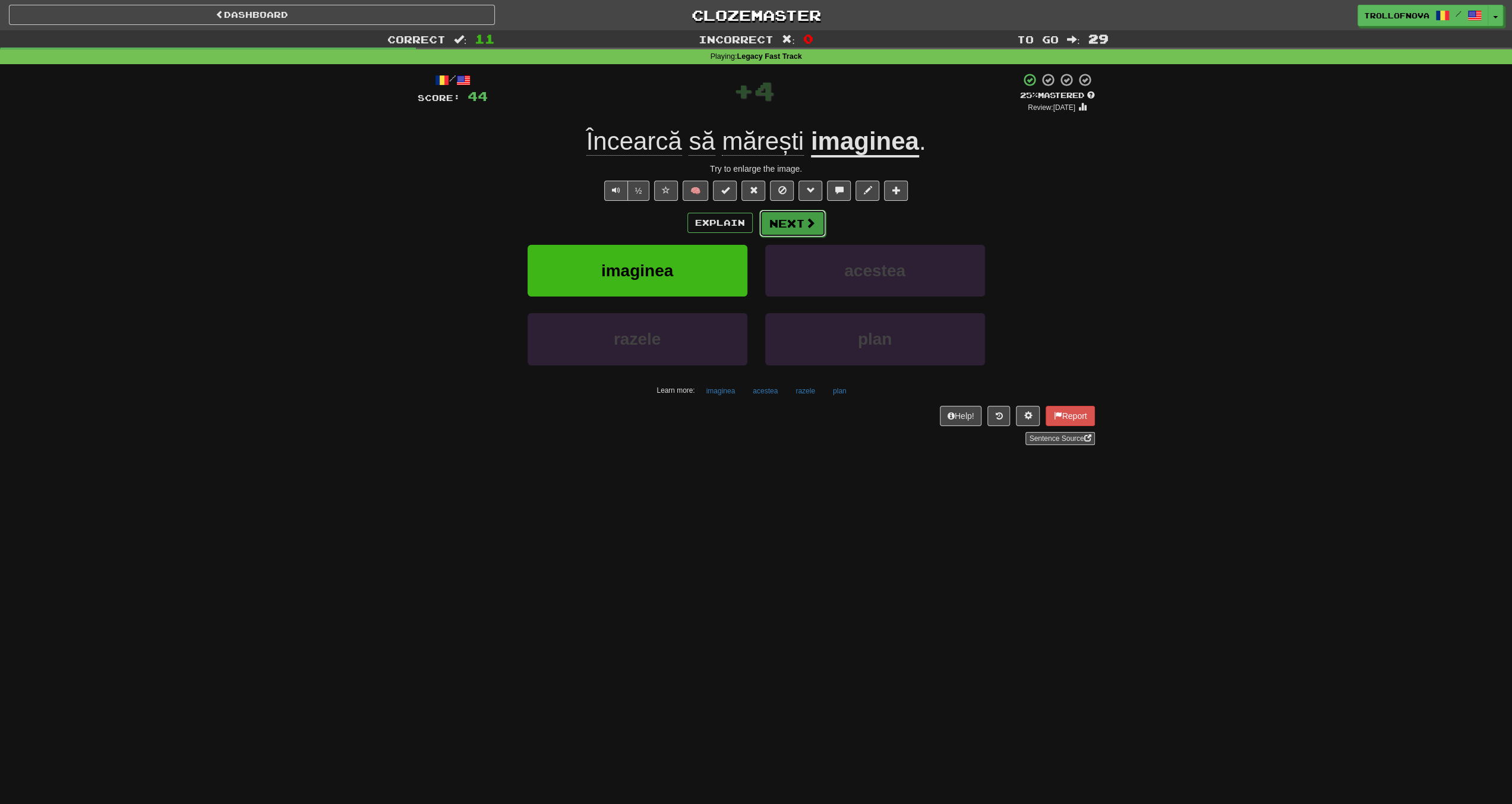
click at [805, 228] on span at bounding box center [810, 223] width 10 height 10
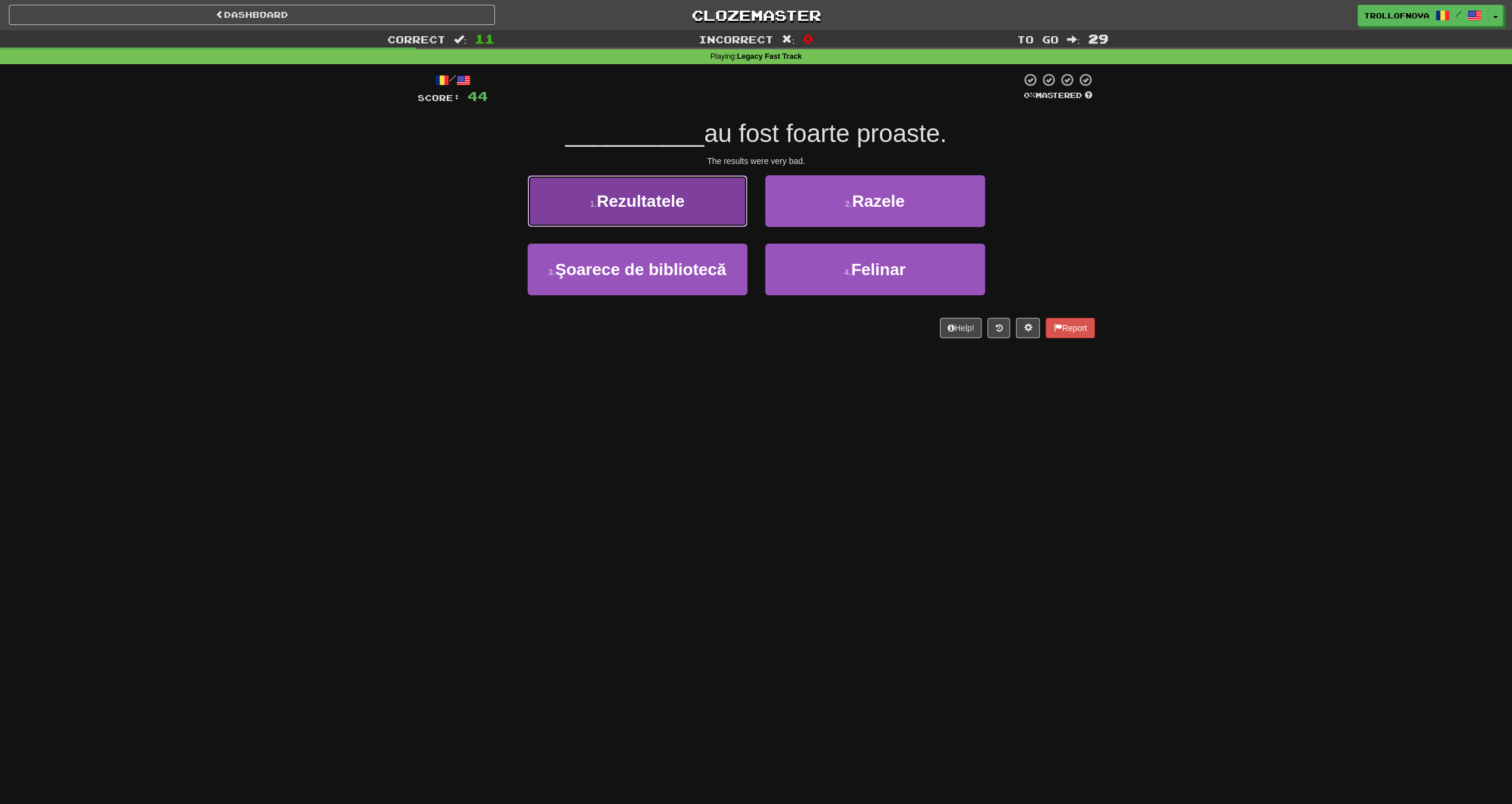
click at [713, 221] on button "1 . Rezultatele" at bounding box center [637, 201] width 220 height 52
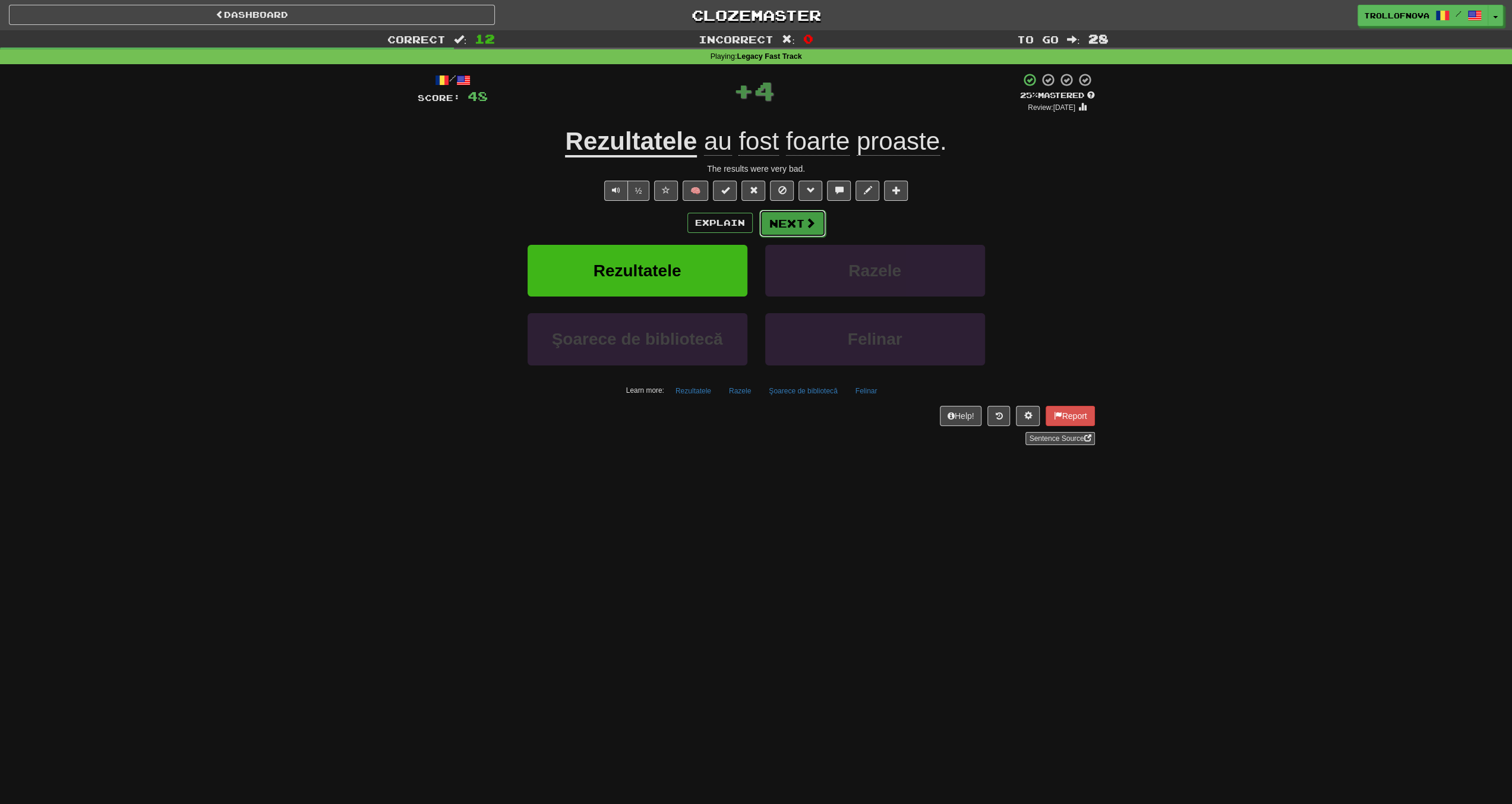
click at [796, 221] on button "Next" at bounding box center [792, 223] width 66 height 27
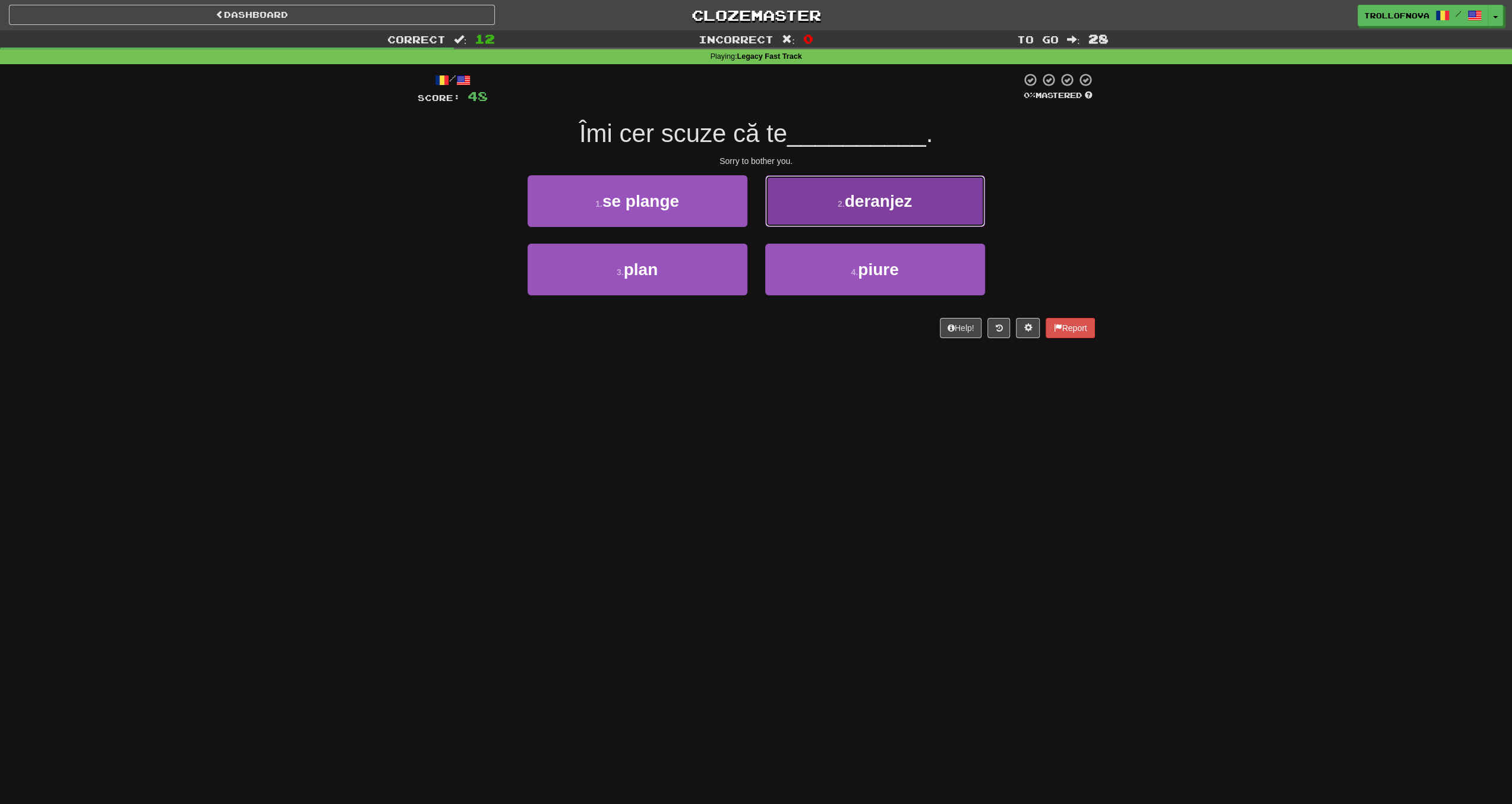
click at [826, 204] on button "2 . deranjez" at bounding box center [875, 201] width 220 height 52
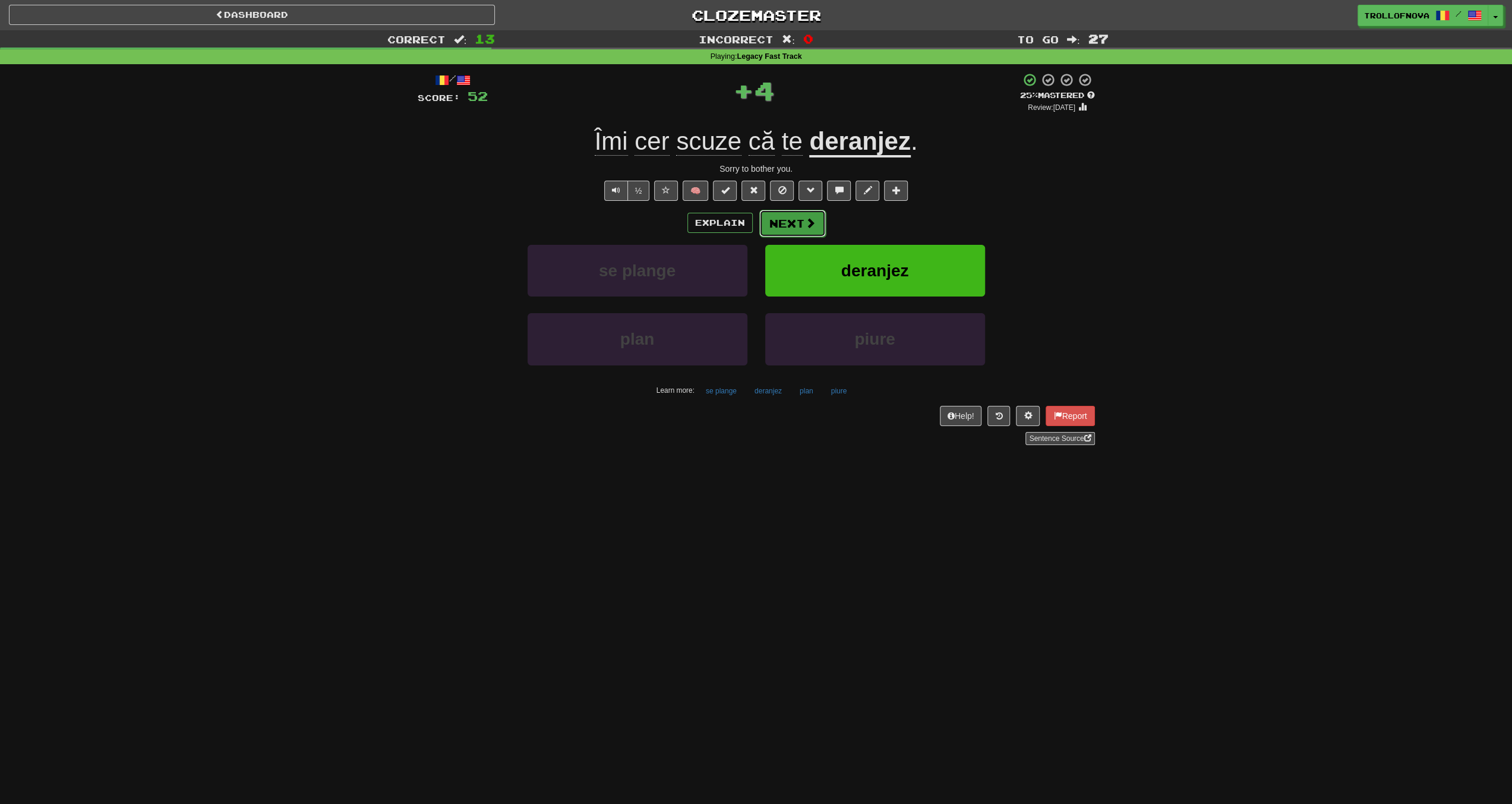
click at [815, 220] on button "Next" at bounding box center [792, 223] width 66 height 27
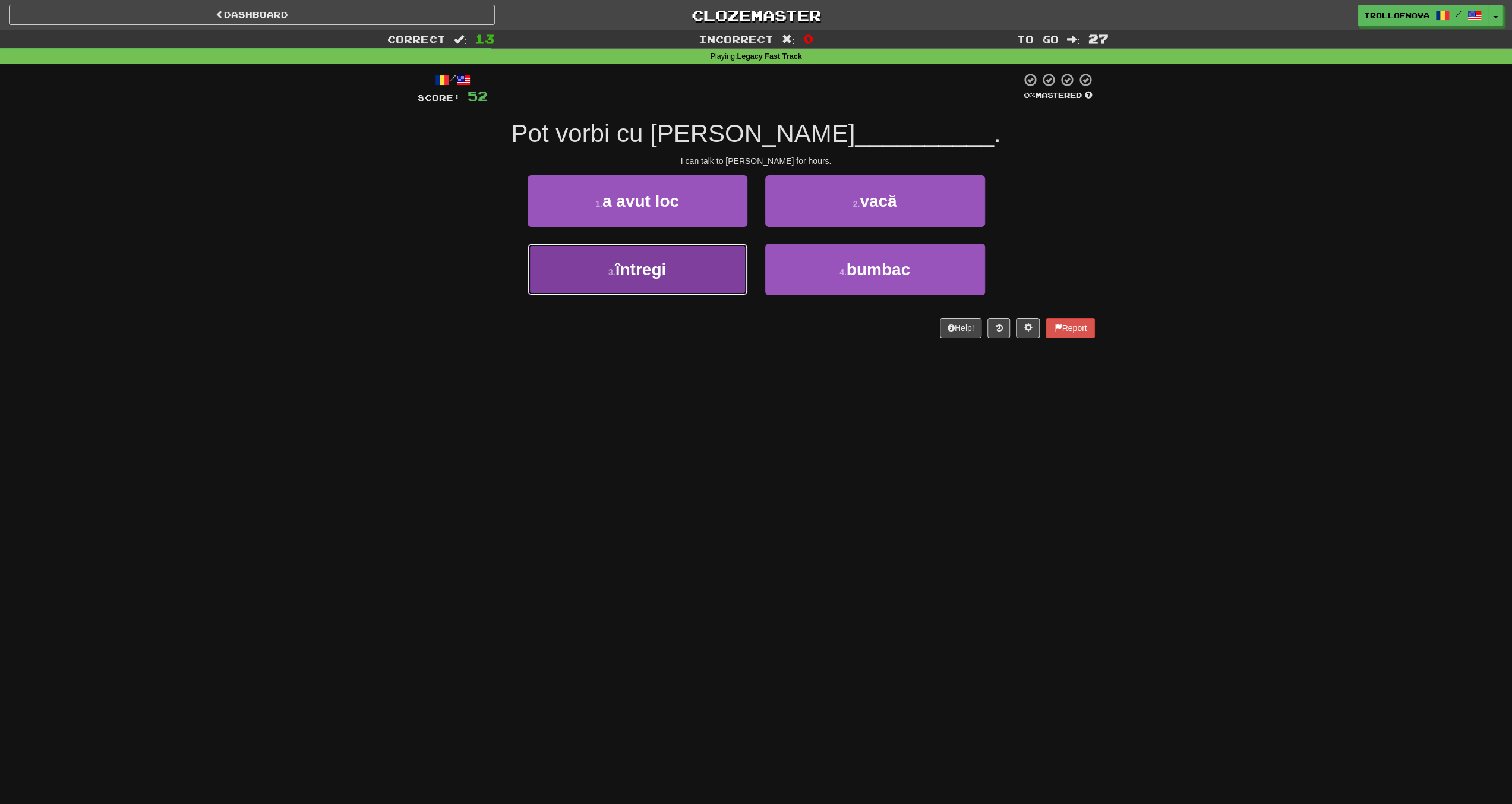
click at [683, 275] on button "3 . întregi" at bounding box center [637, 269] width 220 height 52
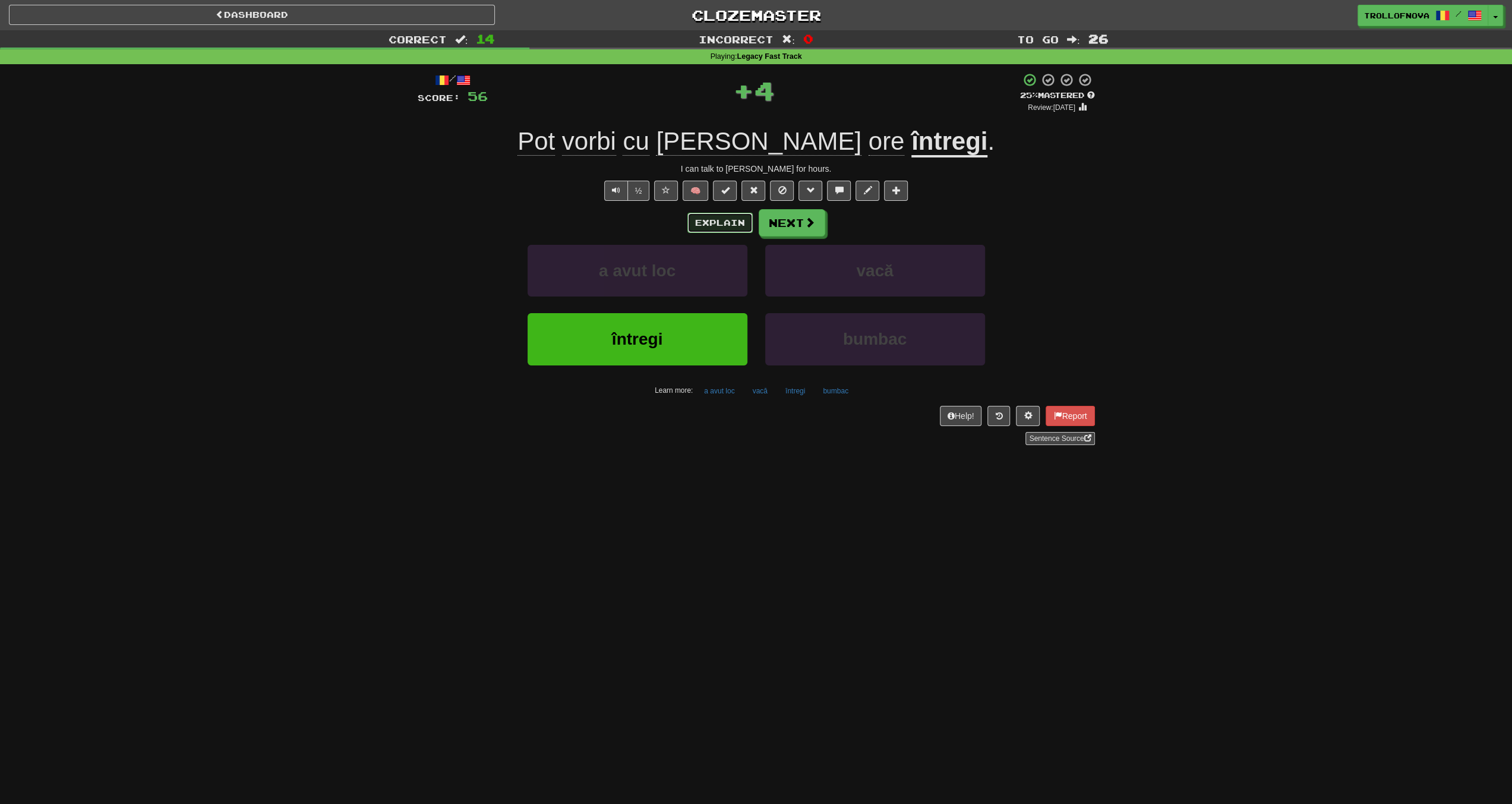
click at [718, 224] on button "Explain" at bounding box center [720, 223] width 66 height 20
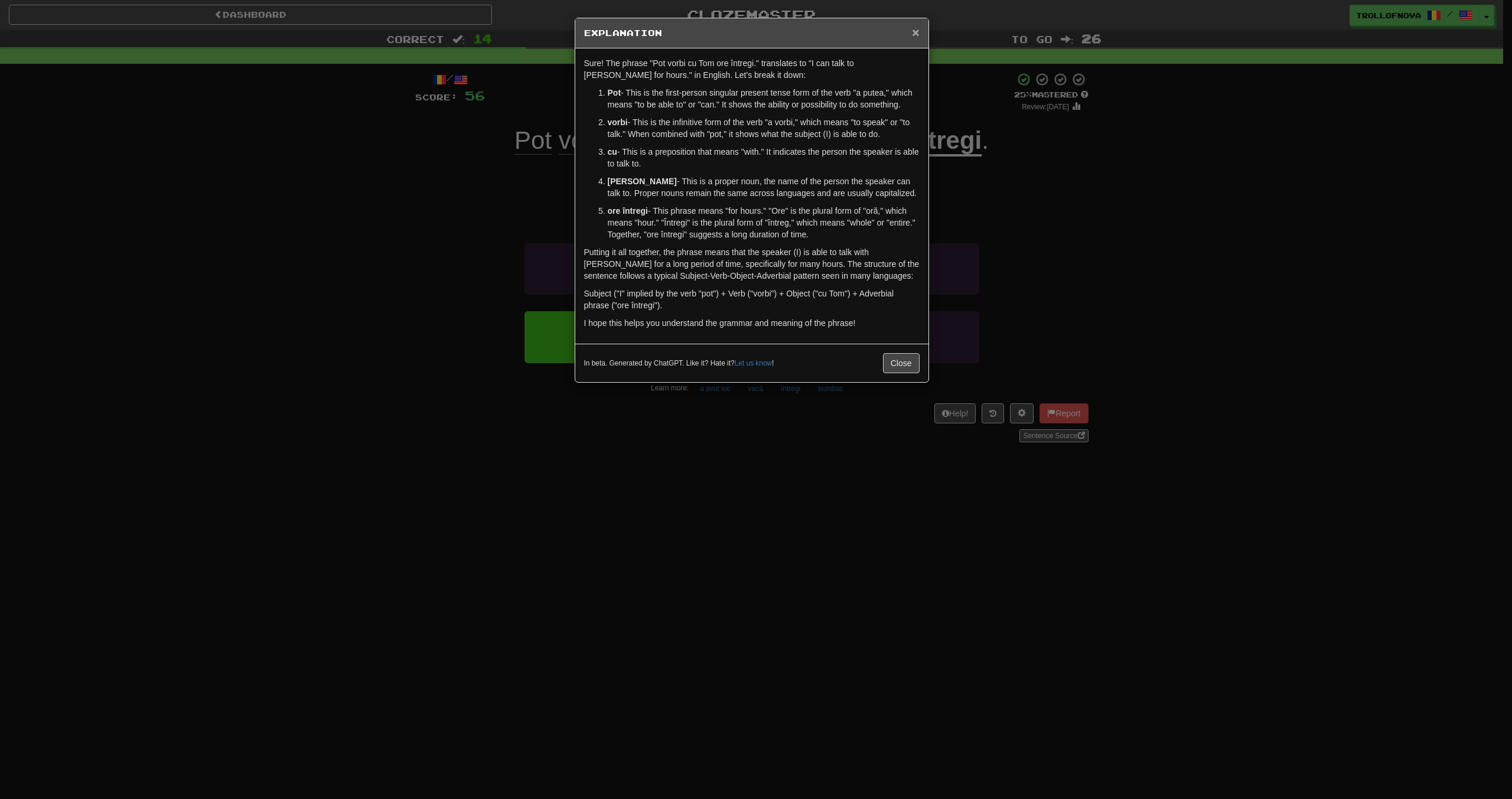
click at [915, 37] on span "×" at bounding box center [915, 33] width 7 height 14
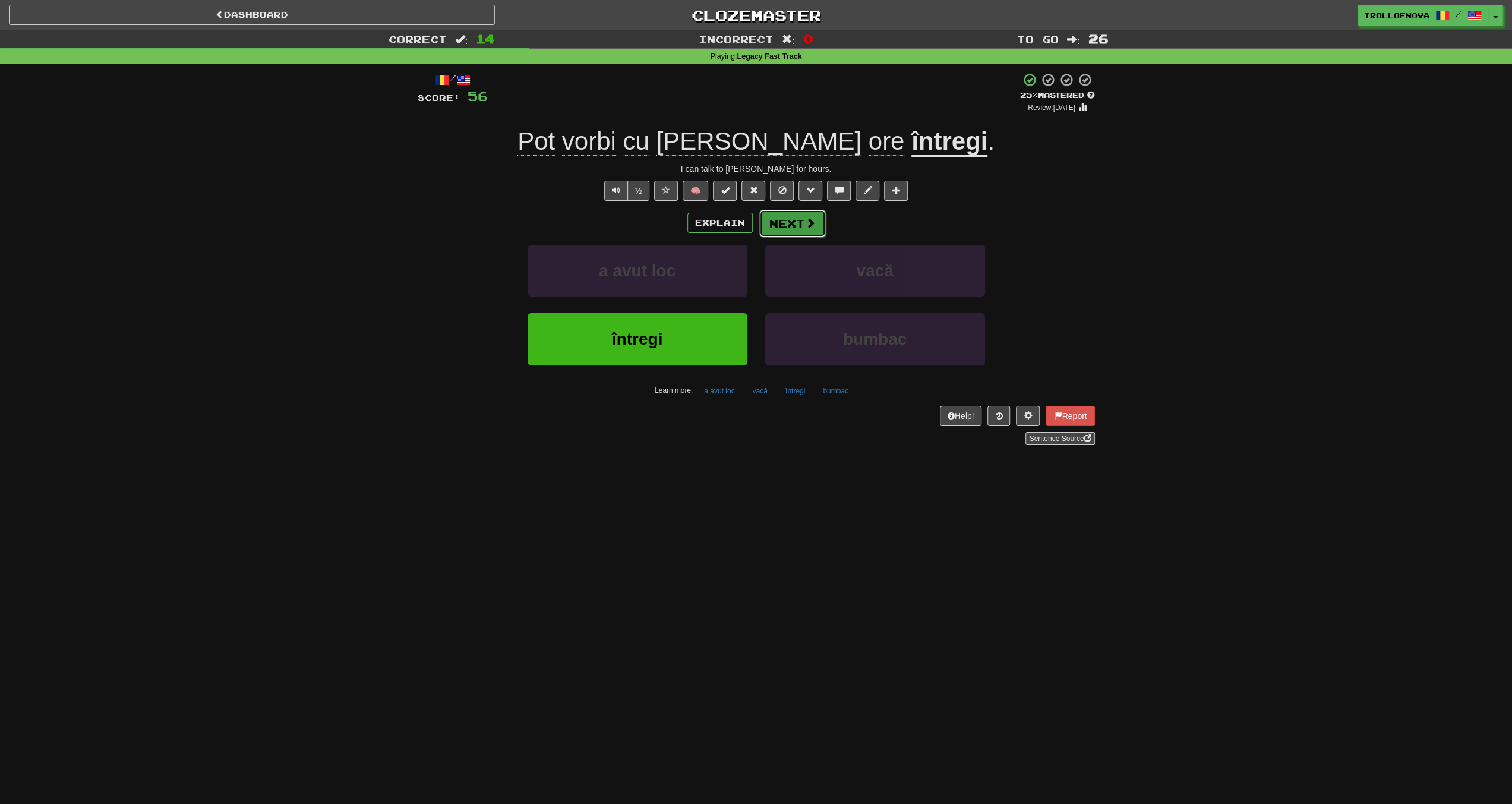
click at [808, 232] on button "Next" at bounding box center [792, 223] width 66 height 27
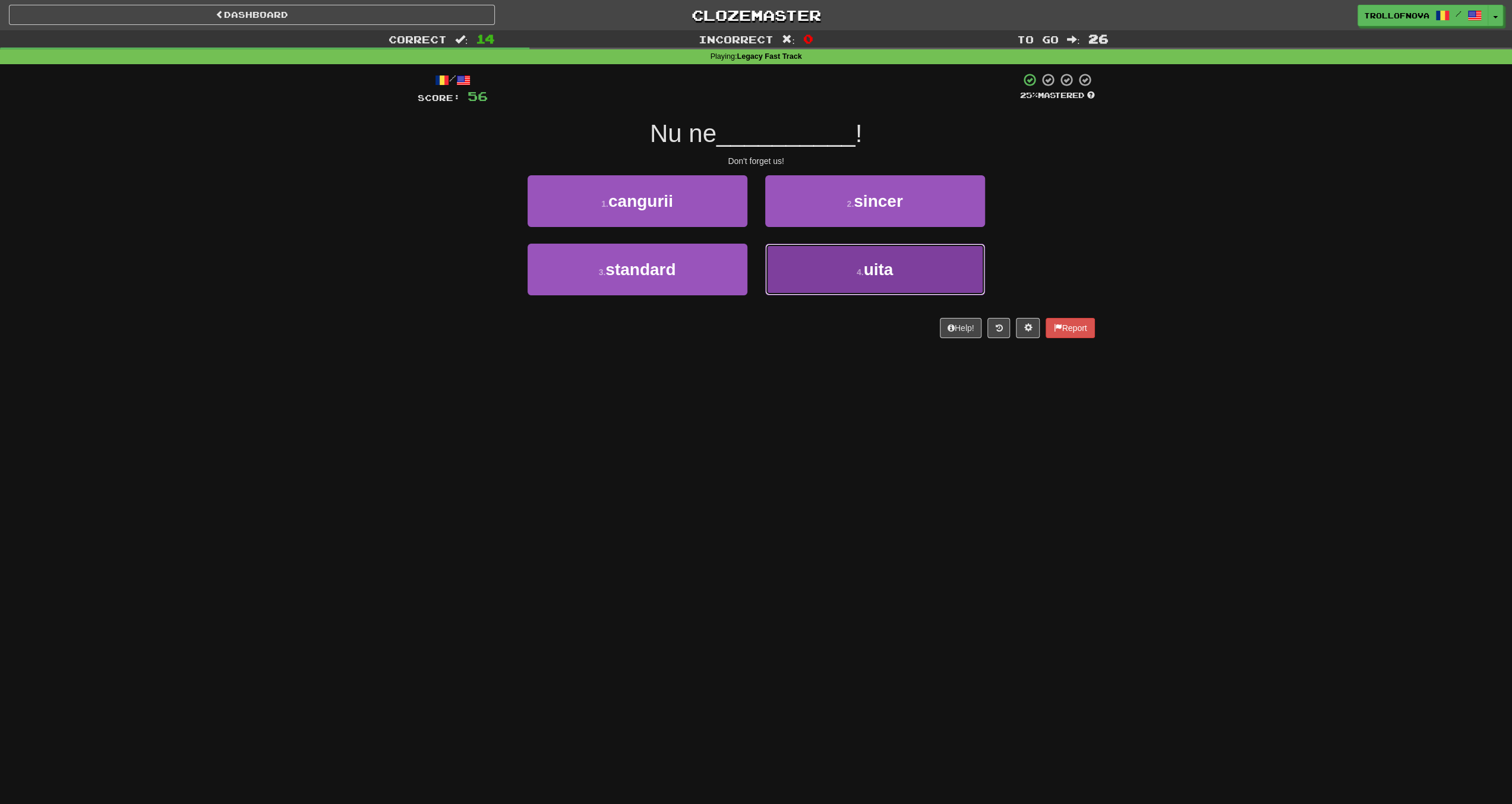
click at [821, 269] on button "4 . uita" at bounding box center [875, 269] width 220 height 52
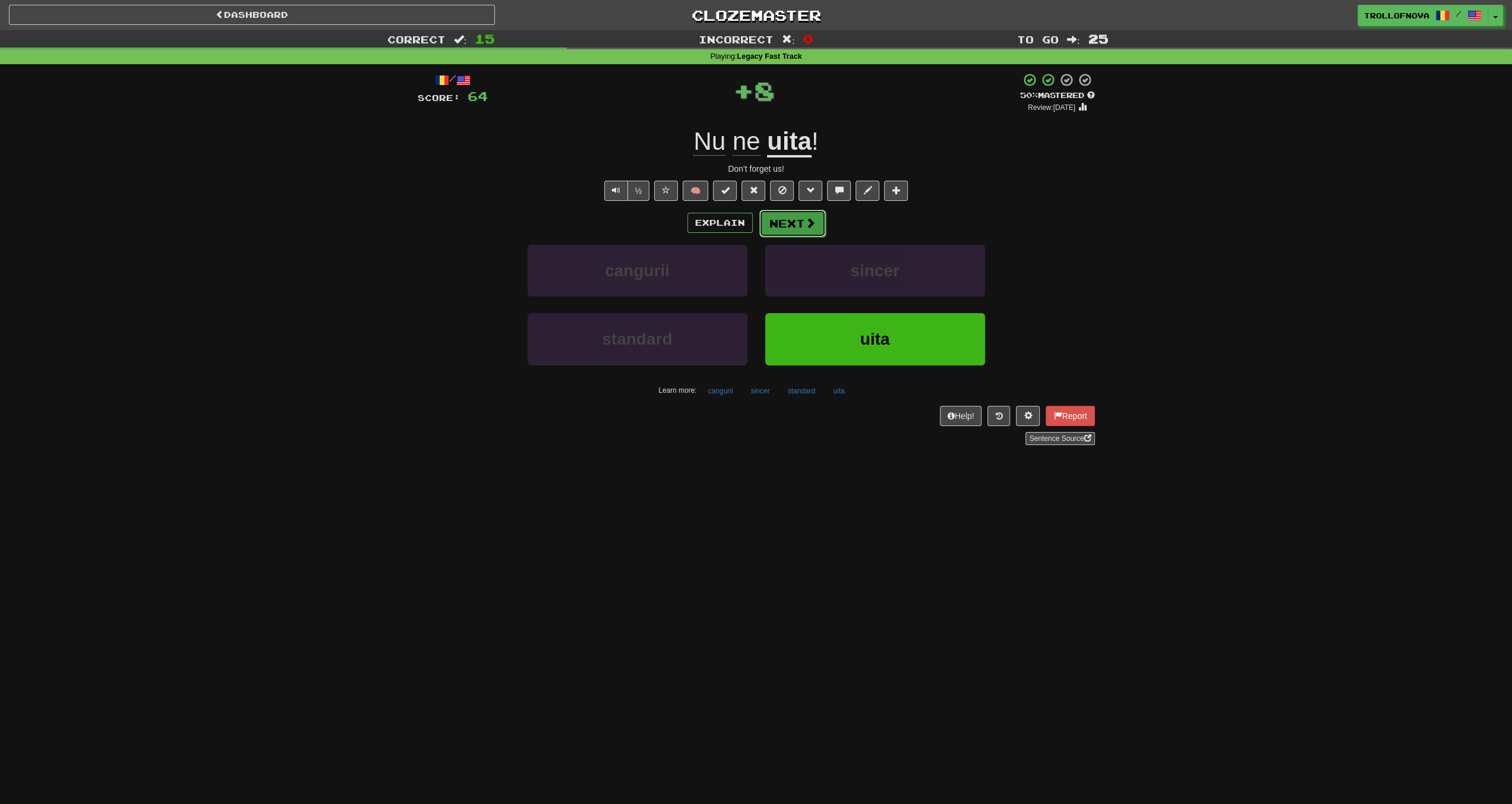
click at [800, 218] on button "Next" at bounding box center [792, 223] width 66 height 27
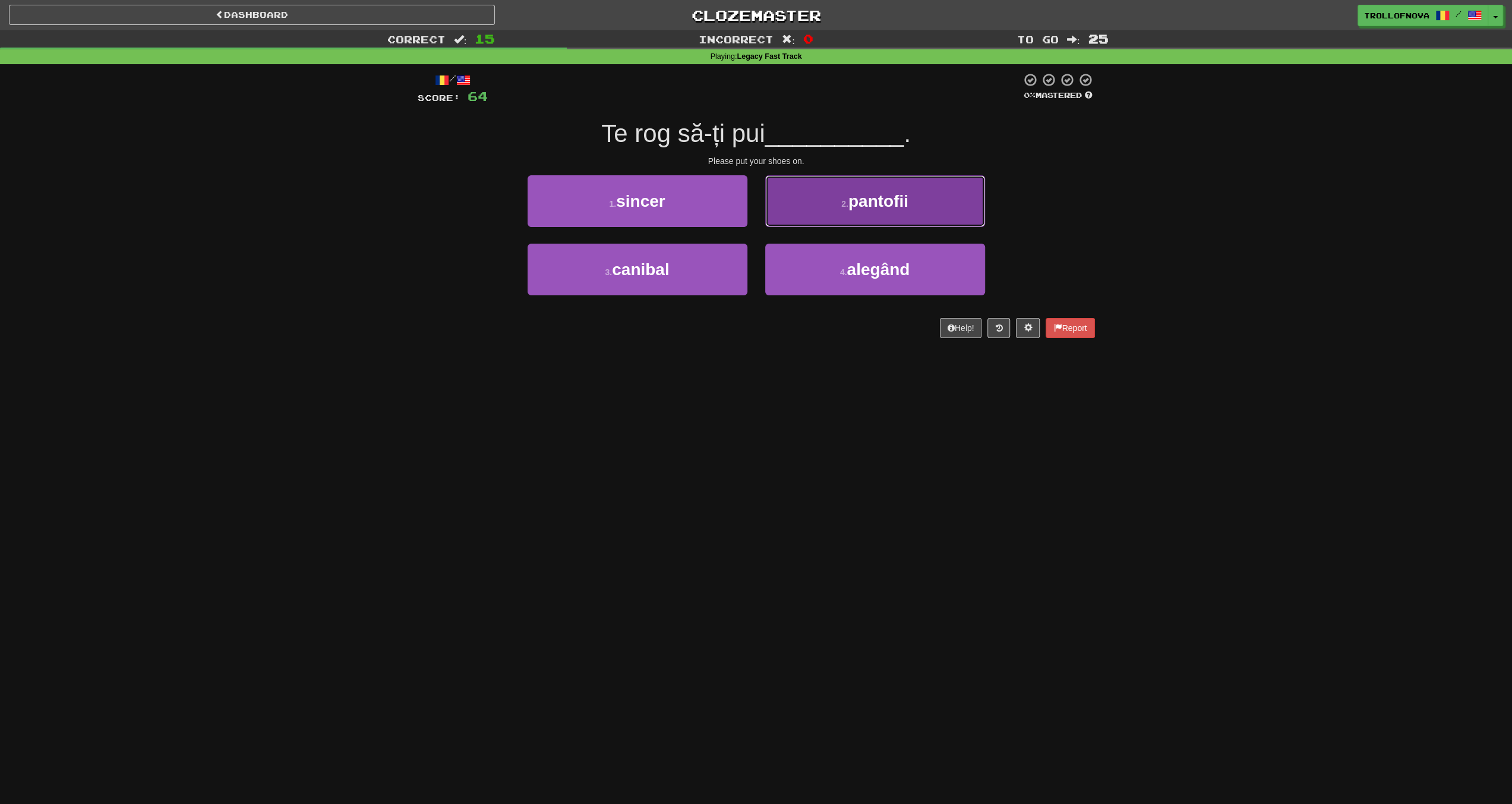
click at [813, 207] on button "2 . pantofii" at bounding box center [875, 201] width 220 height 52
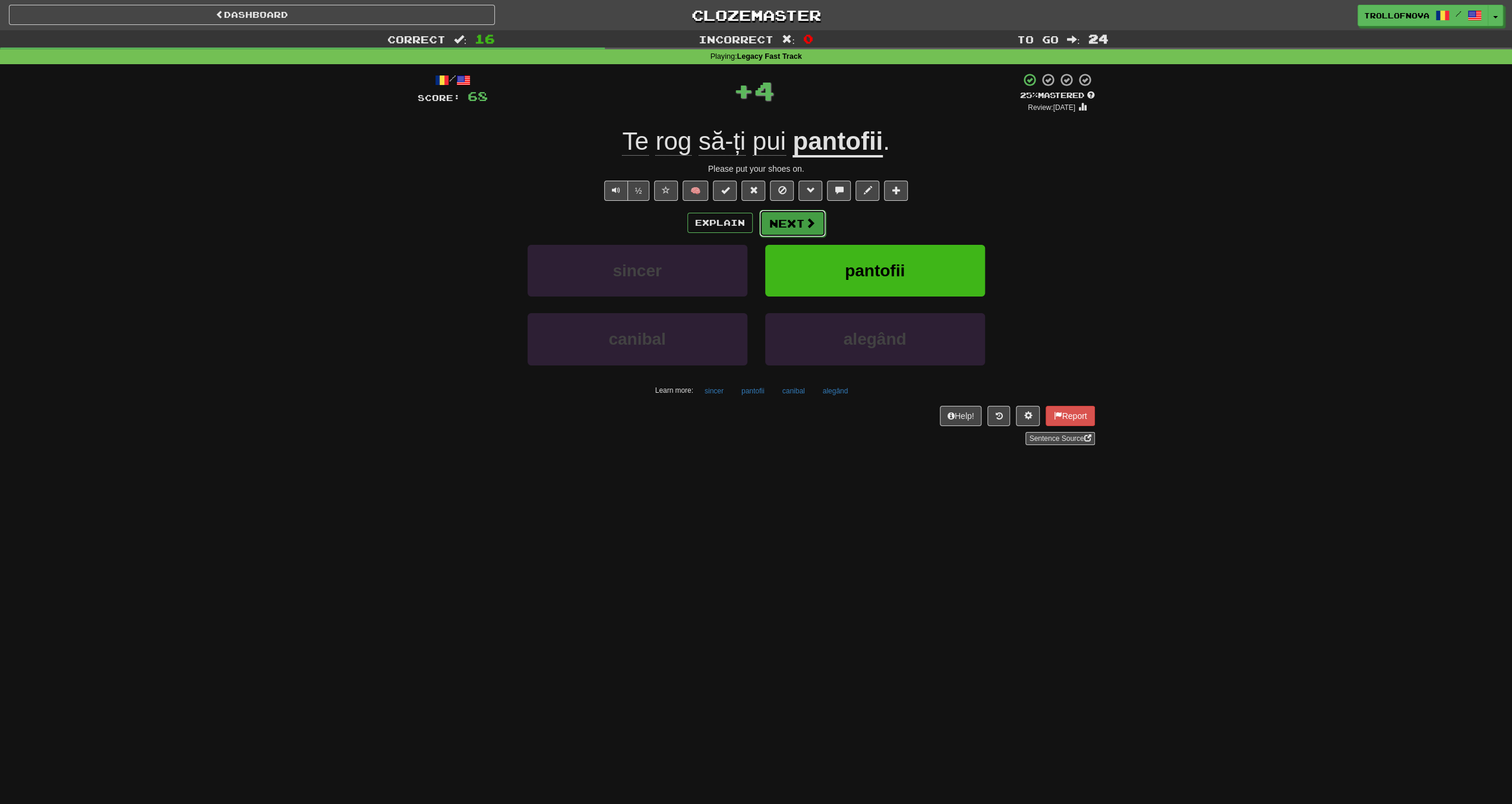
click at [799, 221] on button "Next" at bounding box center [792, 223] width 66 height 27
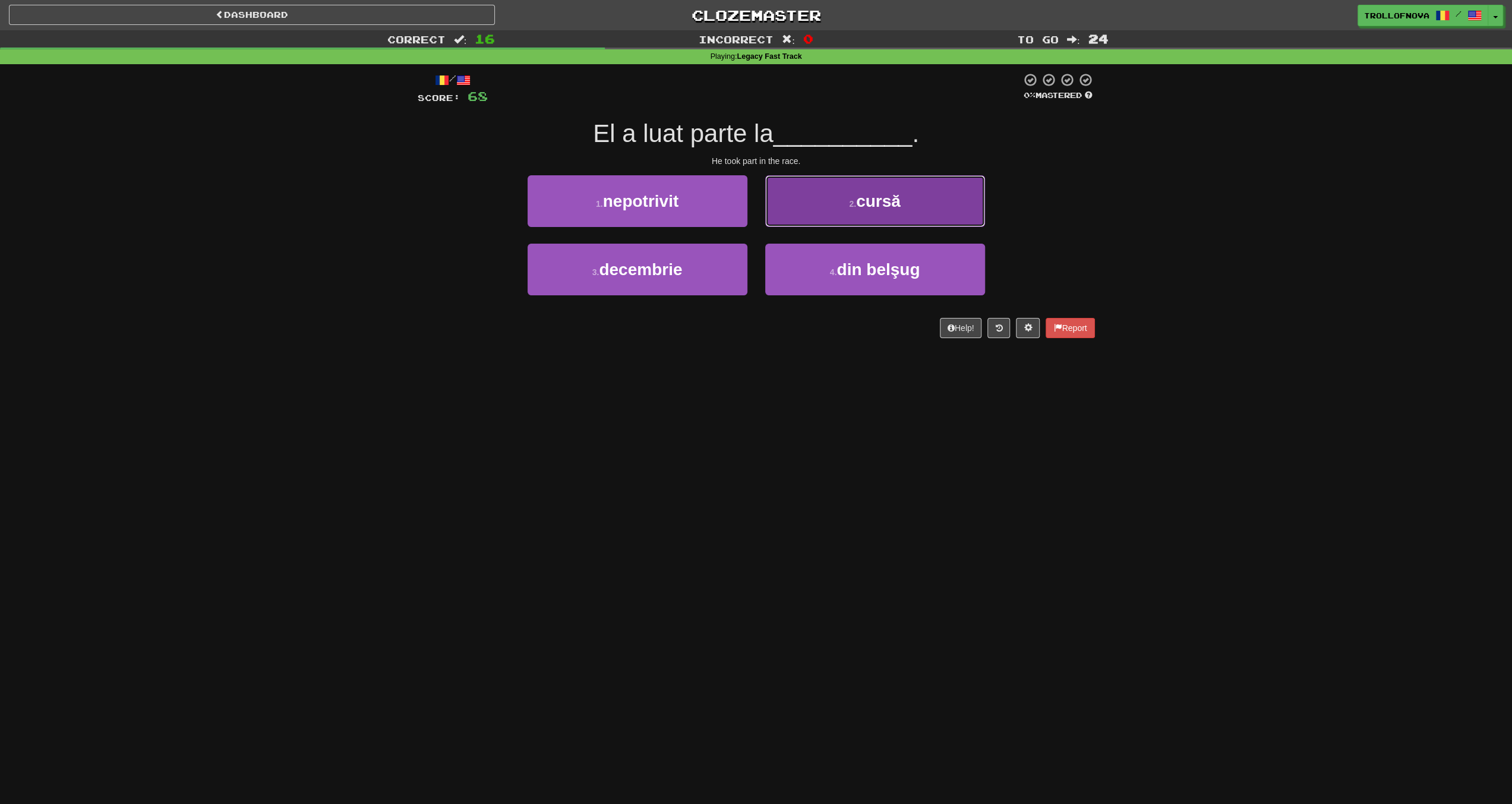
click at [822, 202] on button "2 . cursă" at bounding box center [875, 201] width 220 height 52
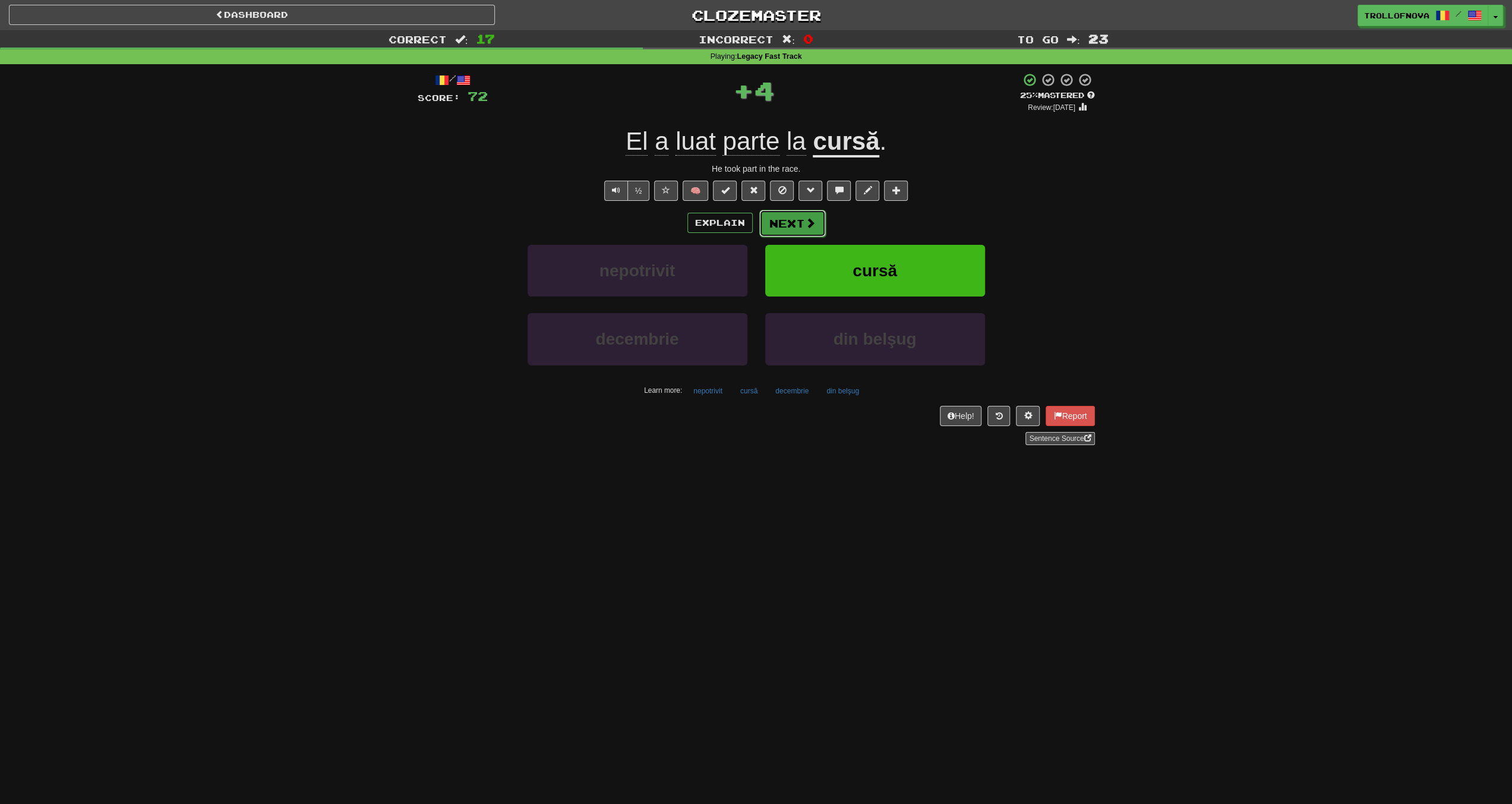
click at [794, 218] on button "Next" at bounding box center [792, 223] width 66 height 27
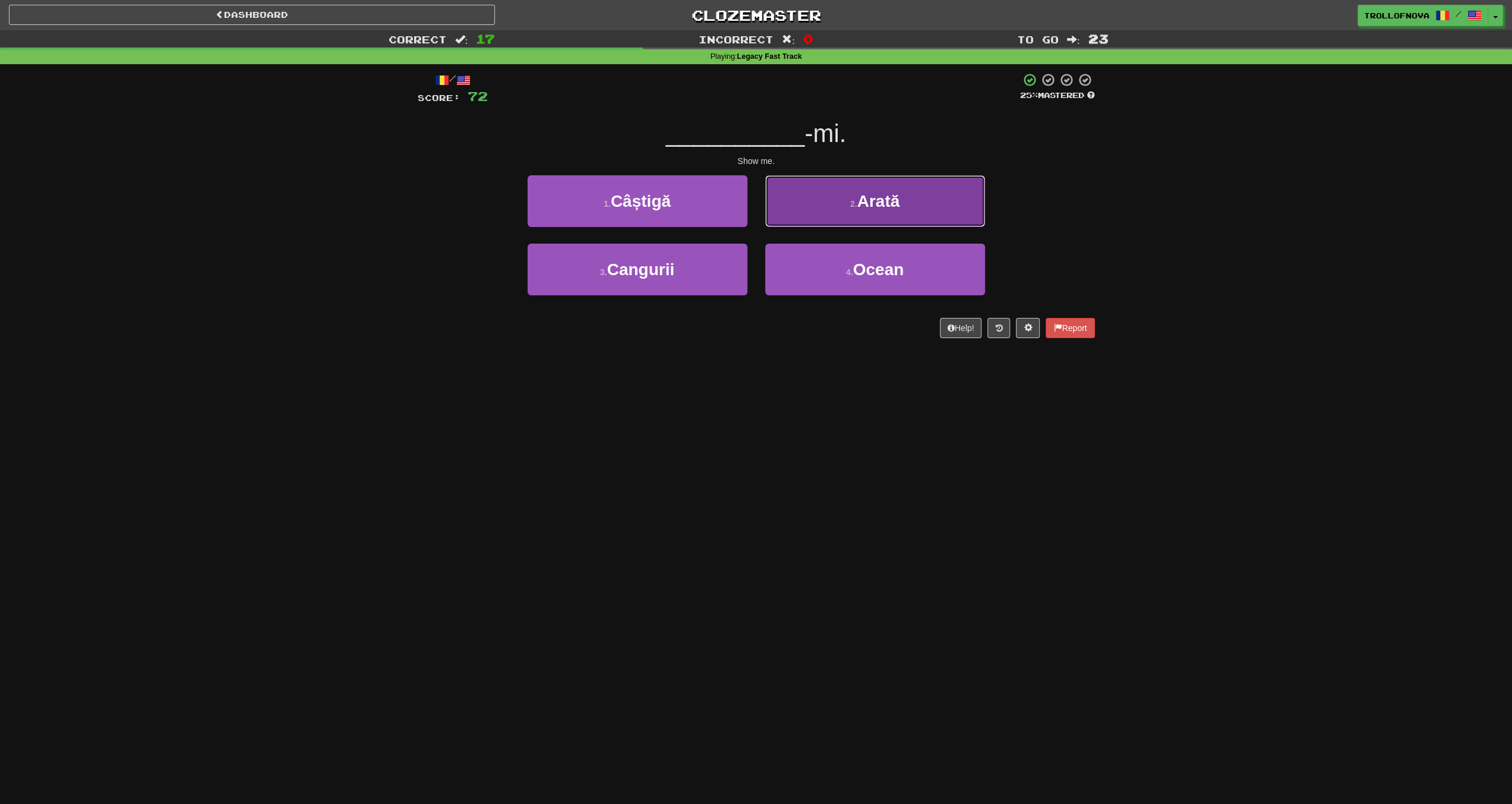
click at [796, 214] on button "2 . Arată" at bounding box center [875, 201] width 220 height 52
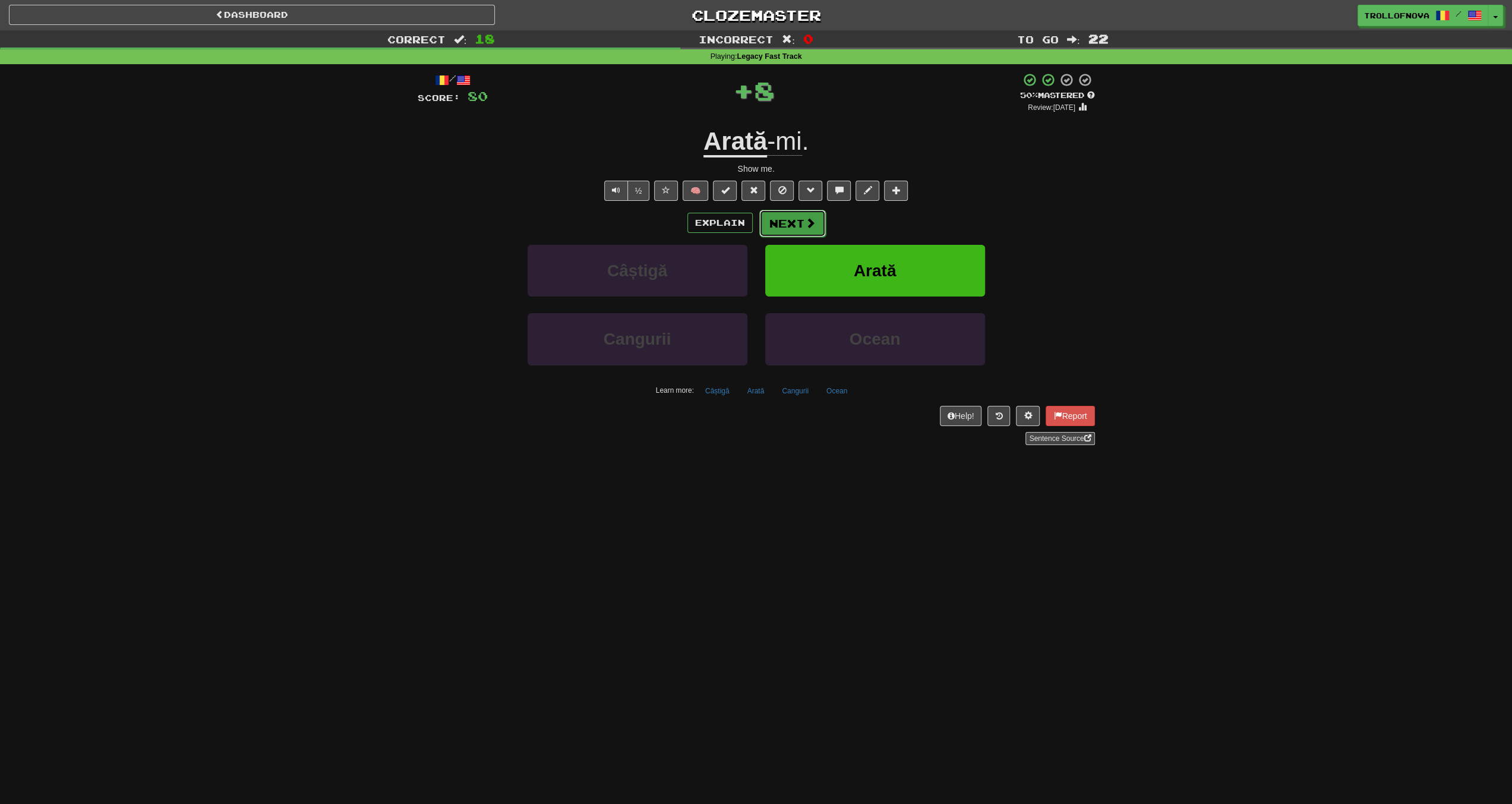
click at [796, 223] on button "Next" at bounding box center [792, 223] width 66 height 27
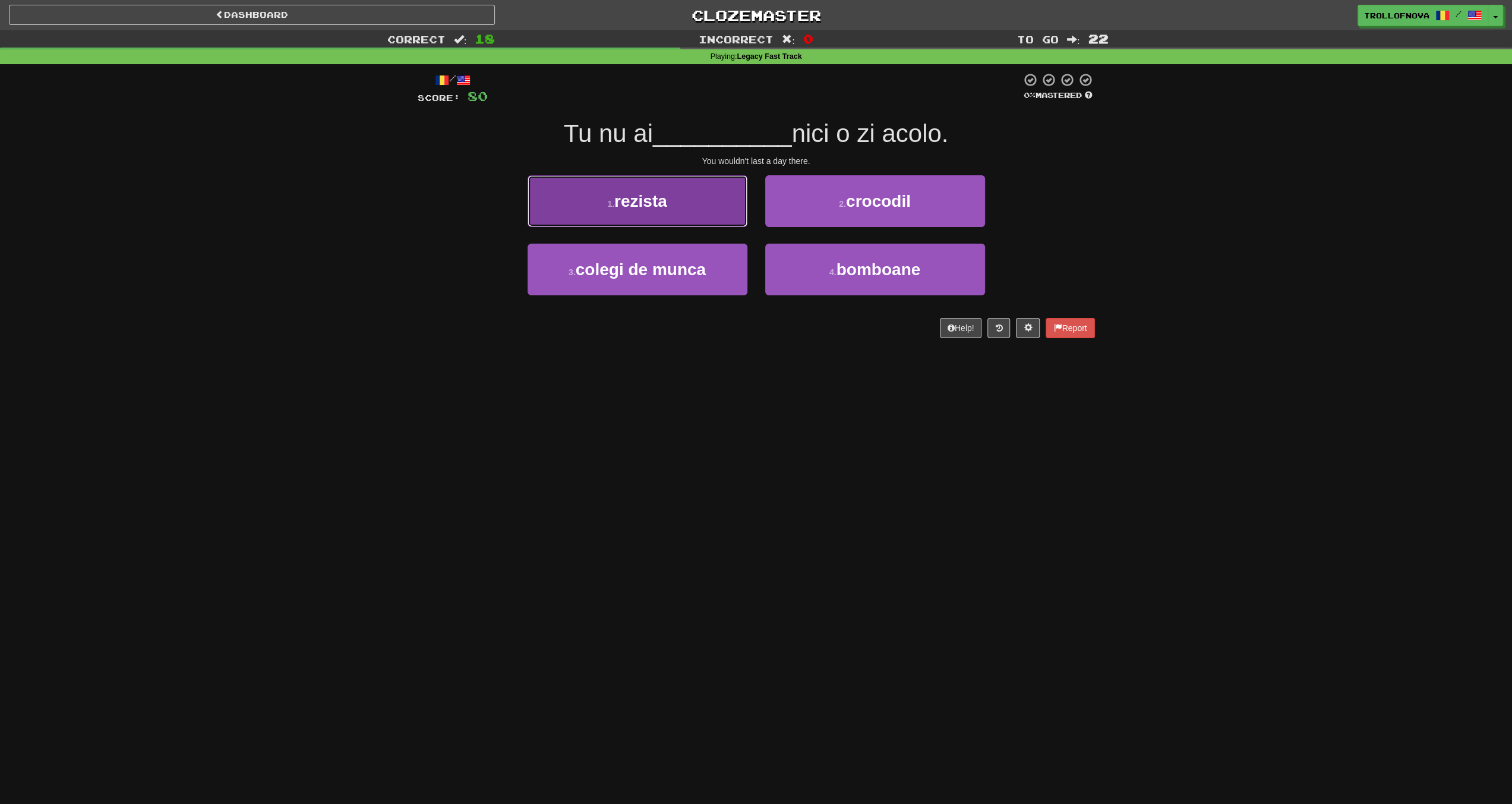
click at [667, 214] on button "1 . rezista" at bounding box center [637, 201] width 220 height 52
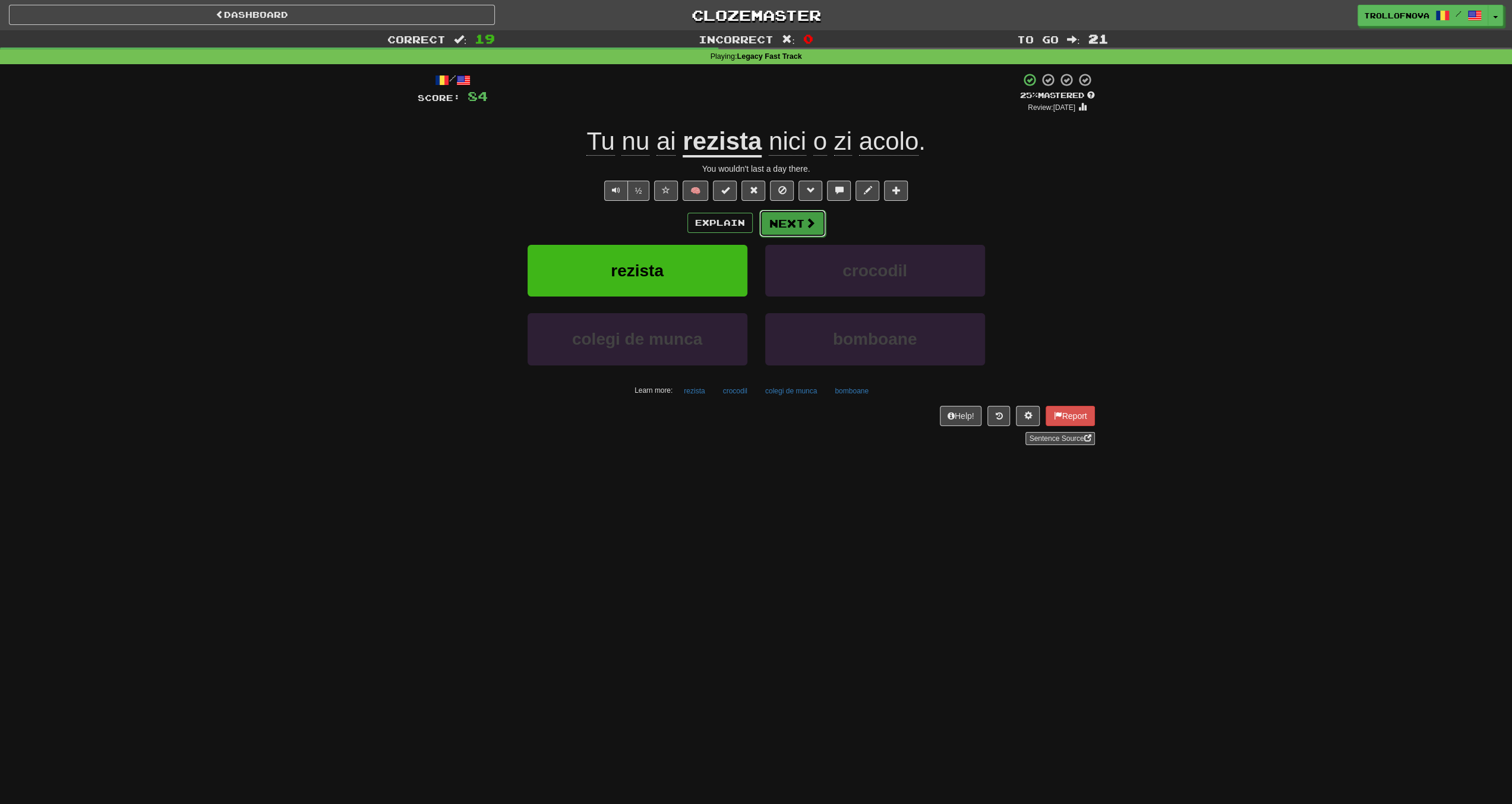
click at [808, 222] on span at bounding box center [810, 223] width 10 height 10
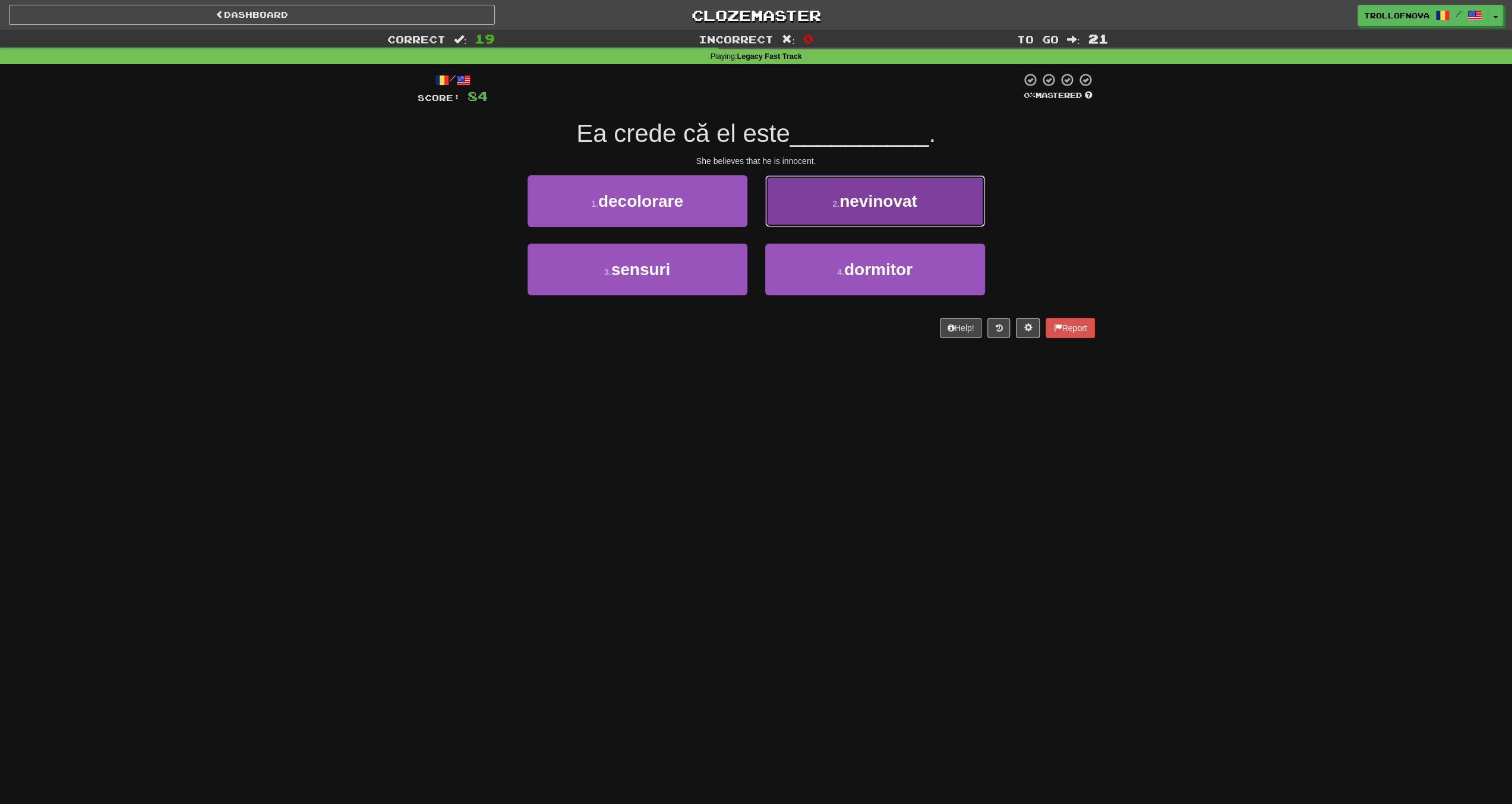
click at [817, 190] on button "2 . nevinovat" at bounding box center [875, 201] width 220 height 52
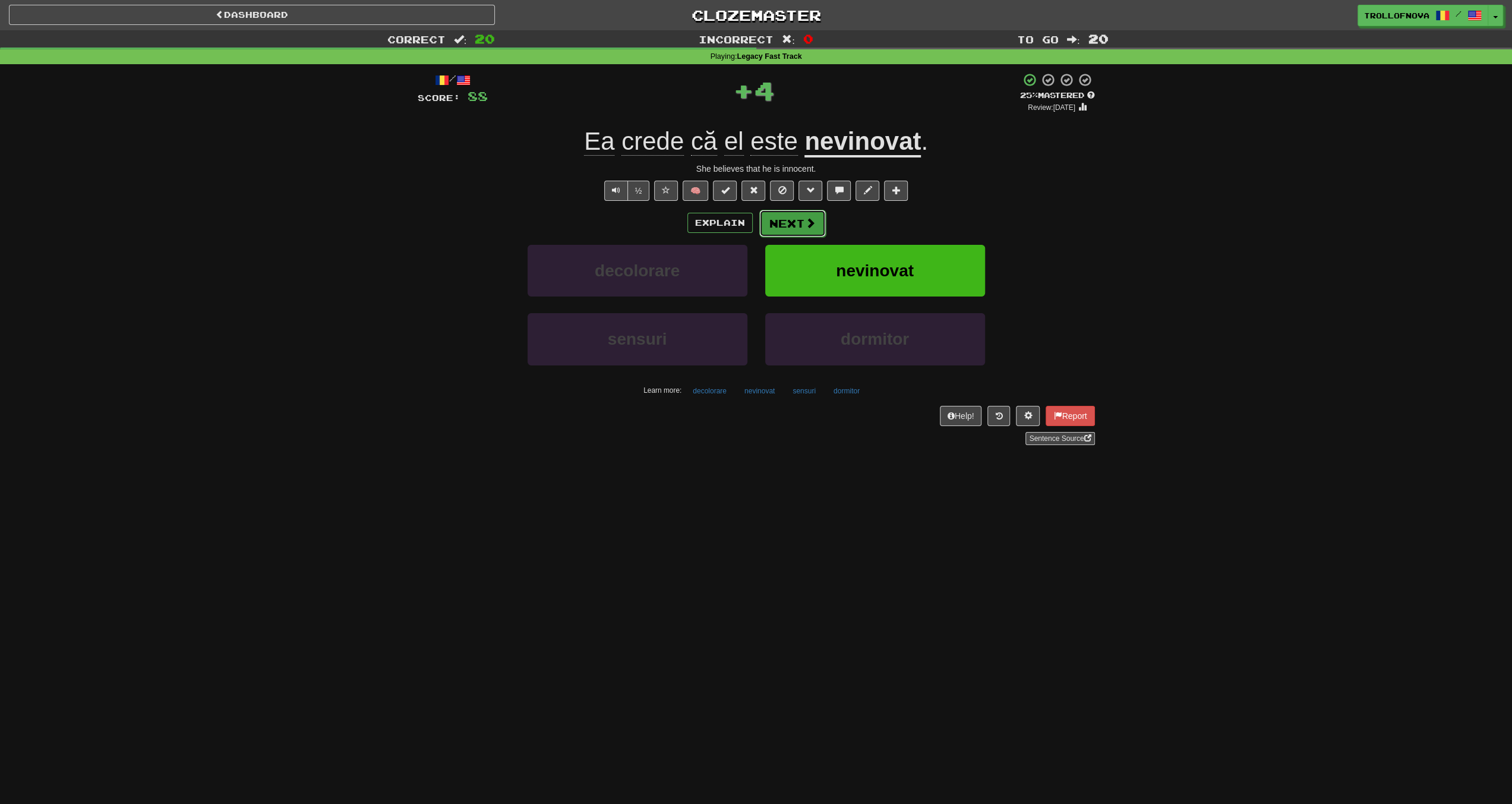
click at [803, 230] on button "Next" at bounding box center [792, 223] width 66 height 27
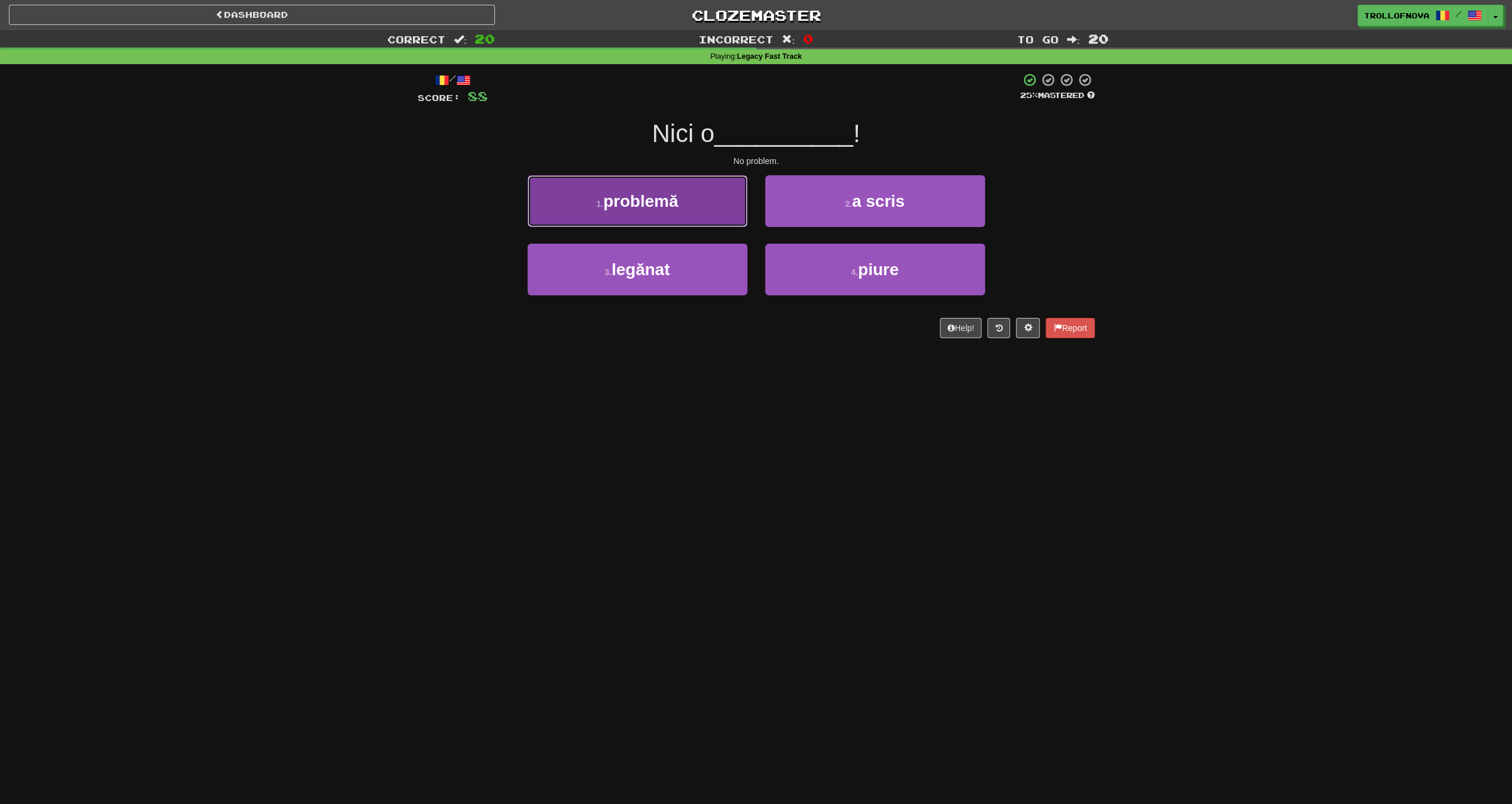
click at [631, 190] on button "1 . problemă" at bounding box center [637, 201] width 220 height 52
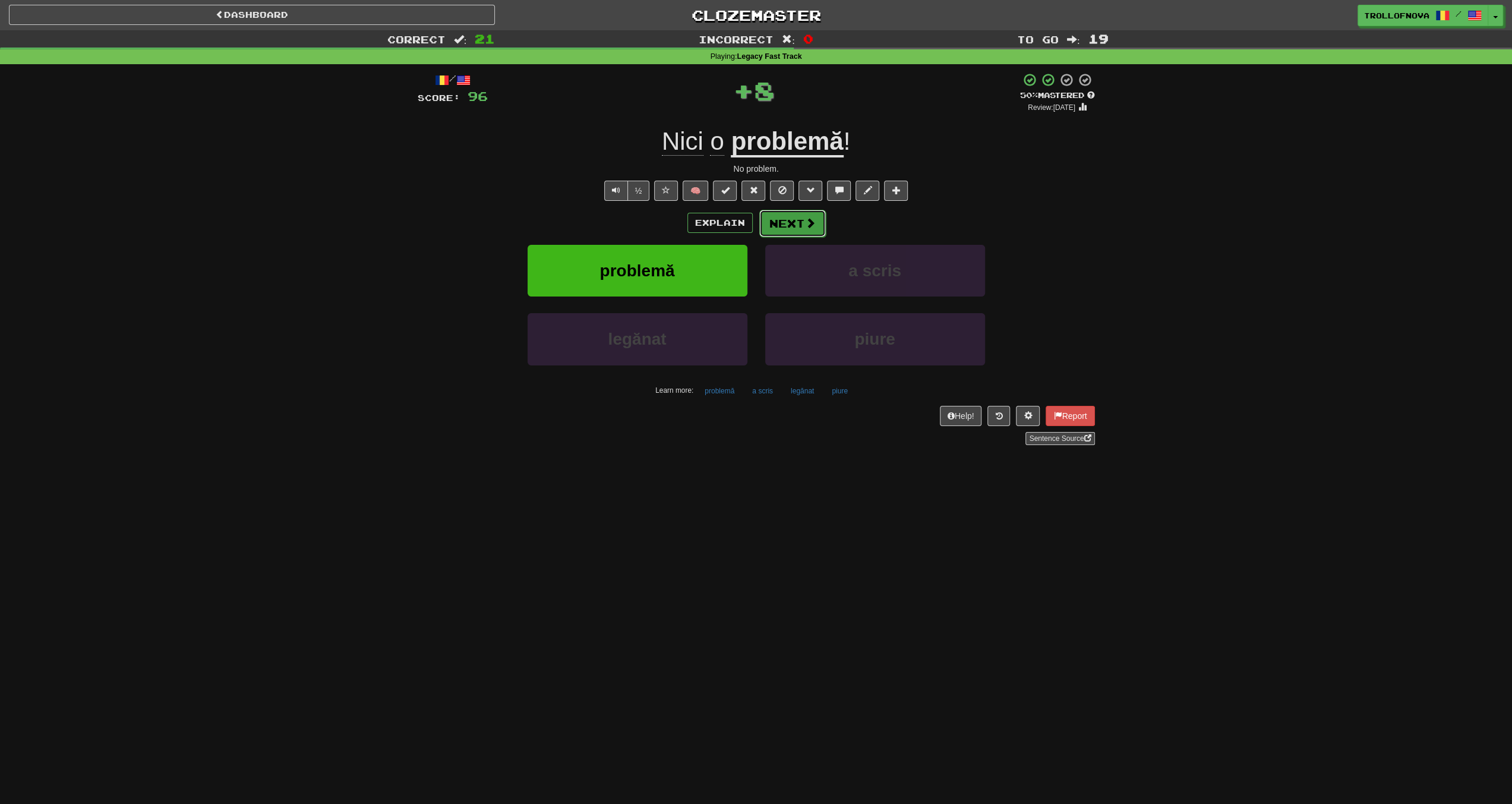
click at [797, 218] on button "Next" at bounding box center [792, 223] width 66 height 27
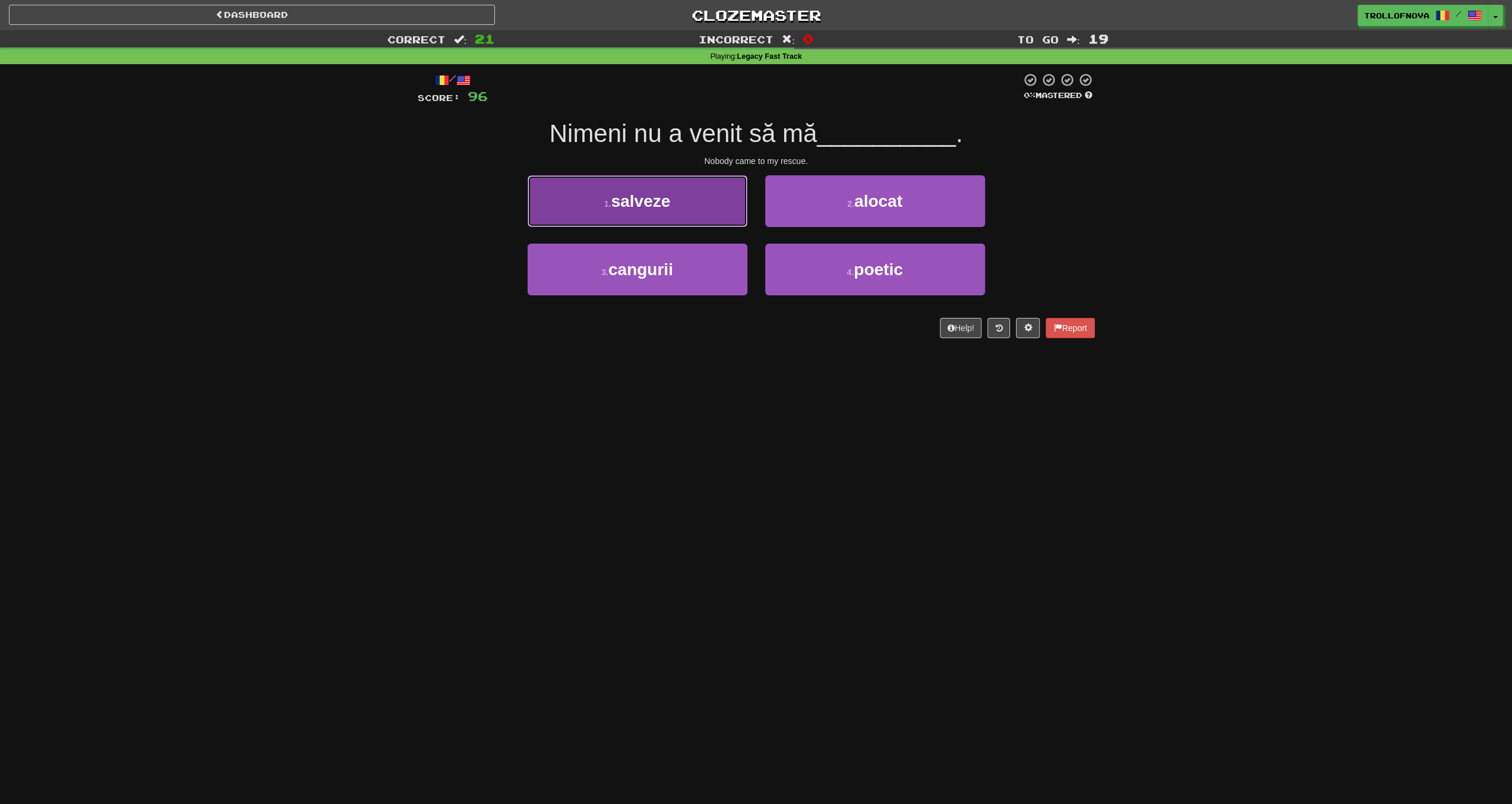
click at [716, 216] on button "1 . salveze" at bounding box center [637, 201] width 220 height 52
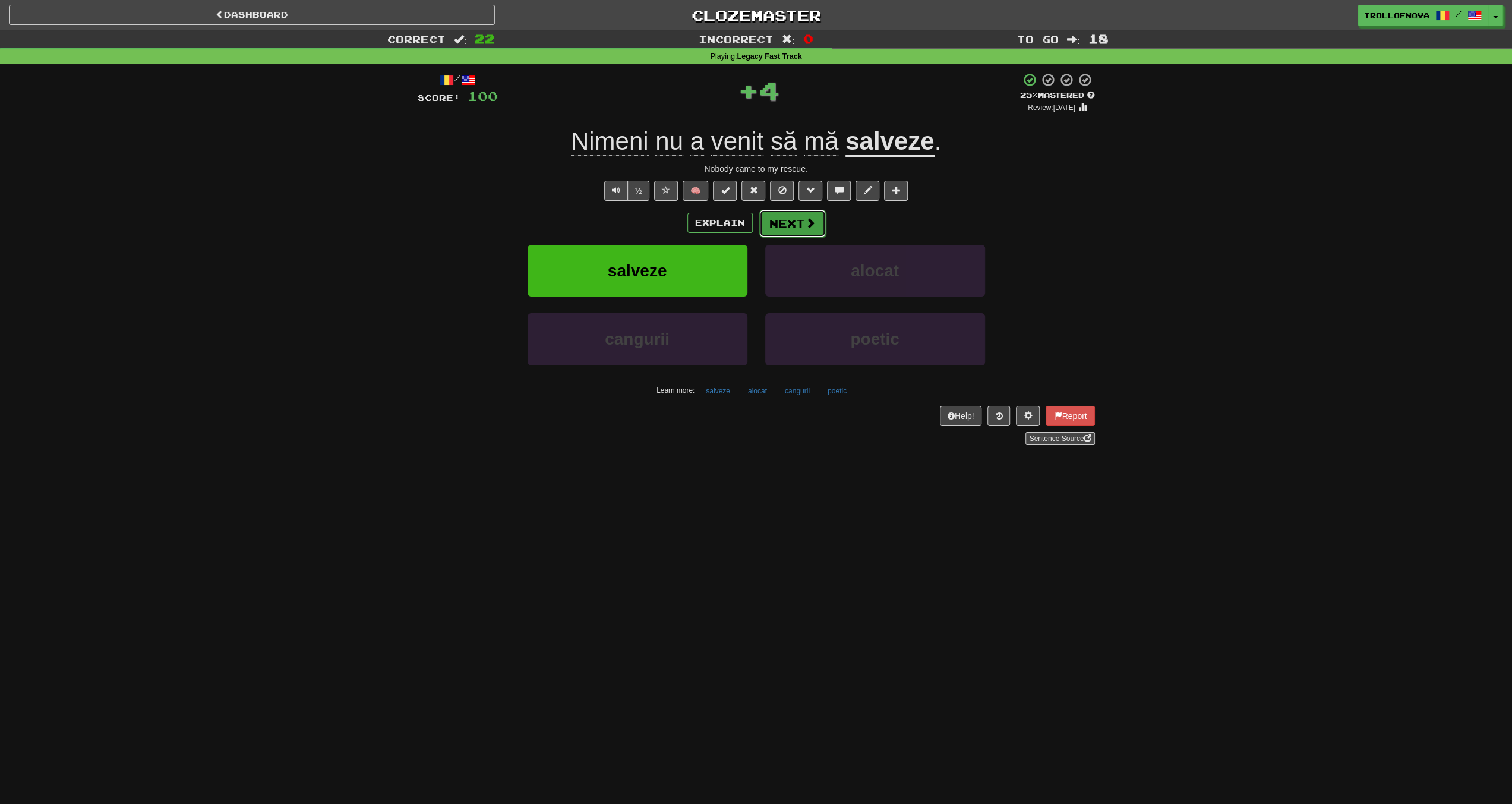
click at [800, 215] on button "Next" at bounding box center [792, 223] width 66 height 27
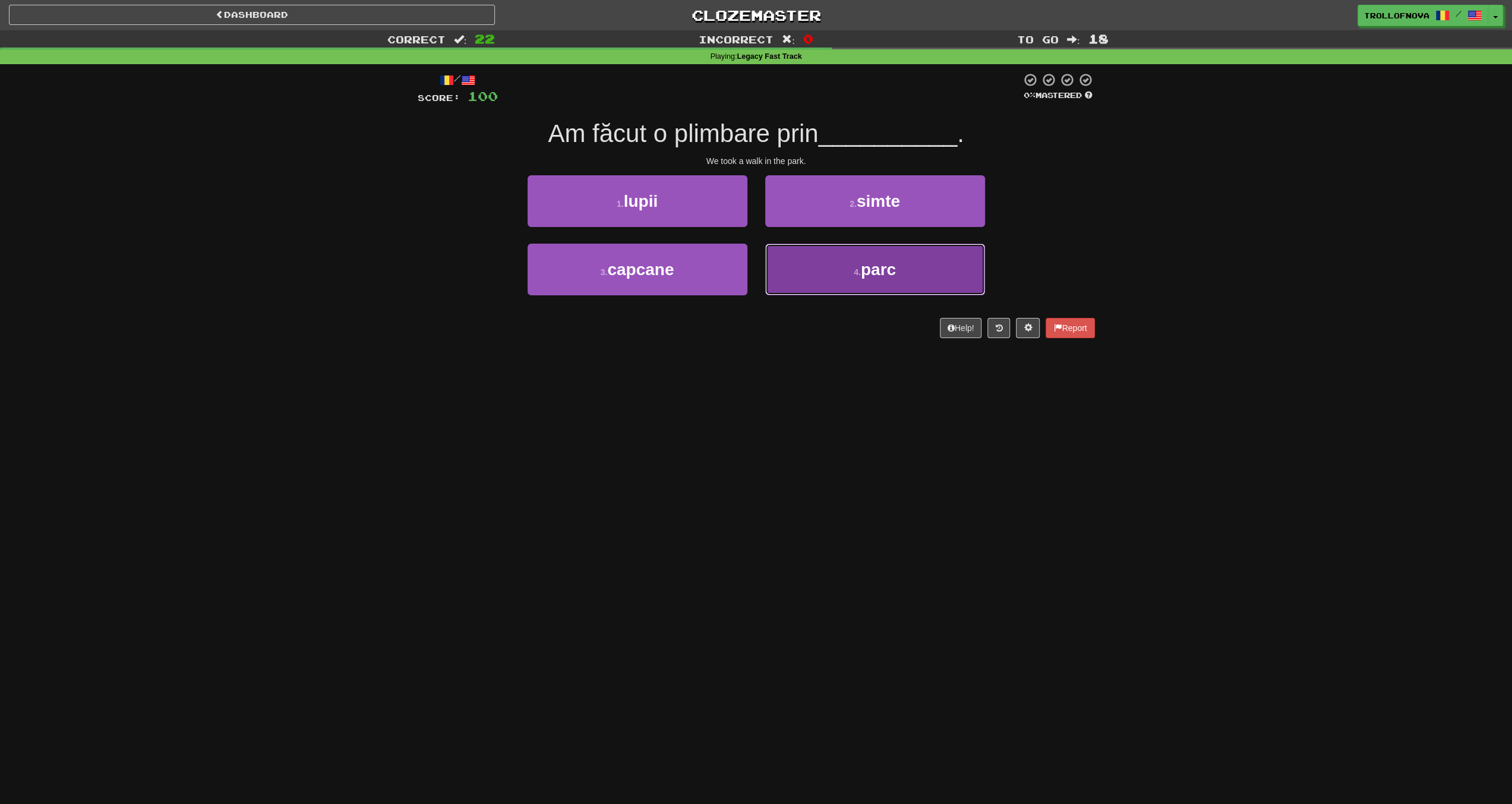
click at [831, 256] on button "4 . parc" at bounding box center [875, 269] width 220 height 52
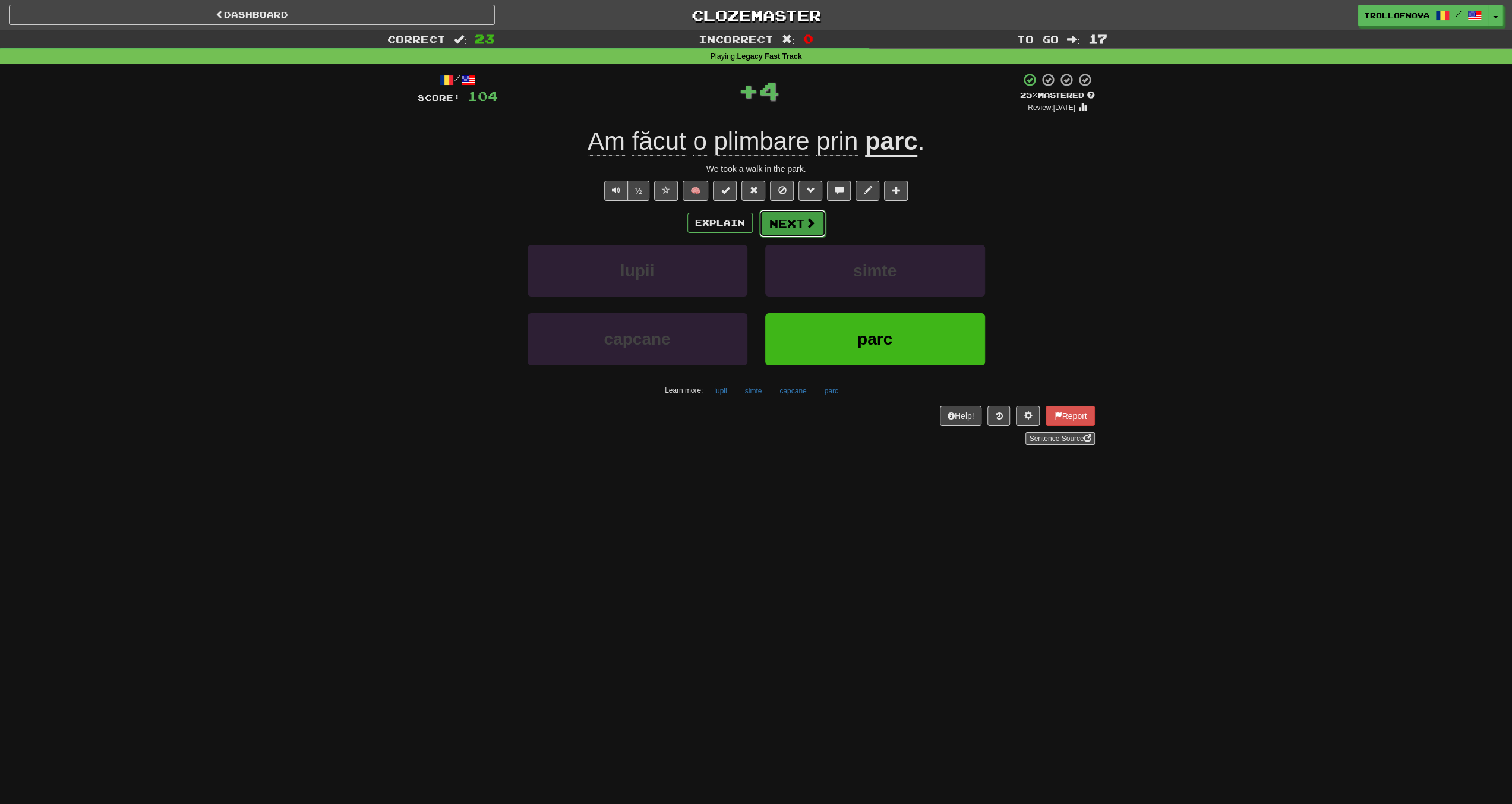
click at [804, 229] on button "Next" at bounding box center [792, 223] width 66 height 27
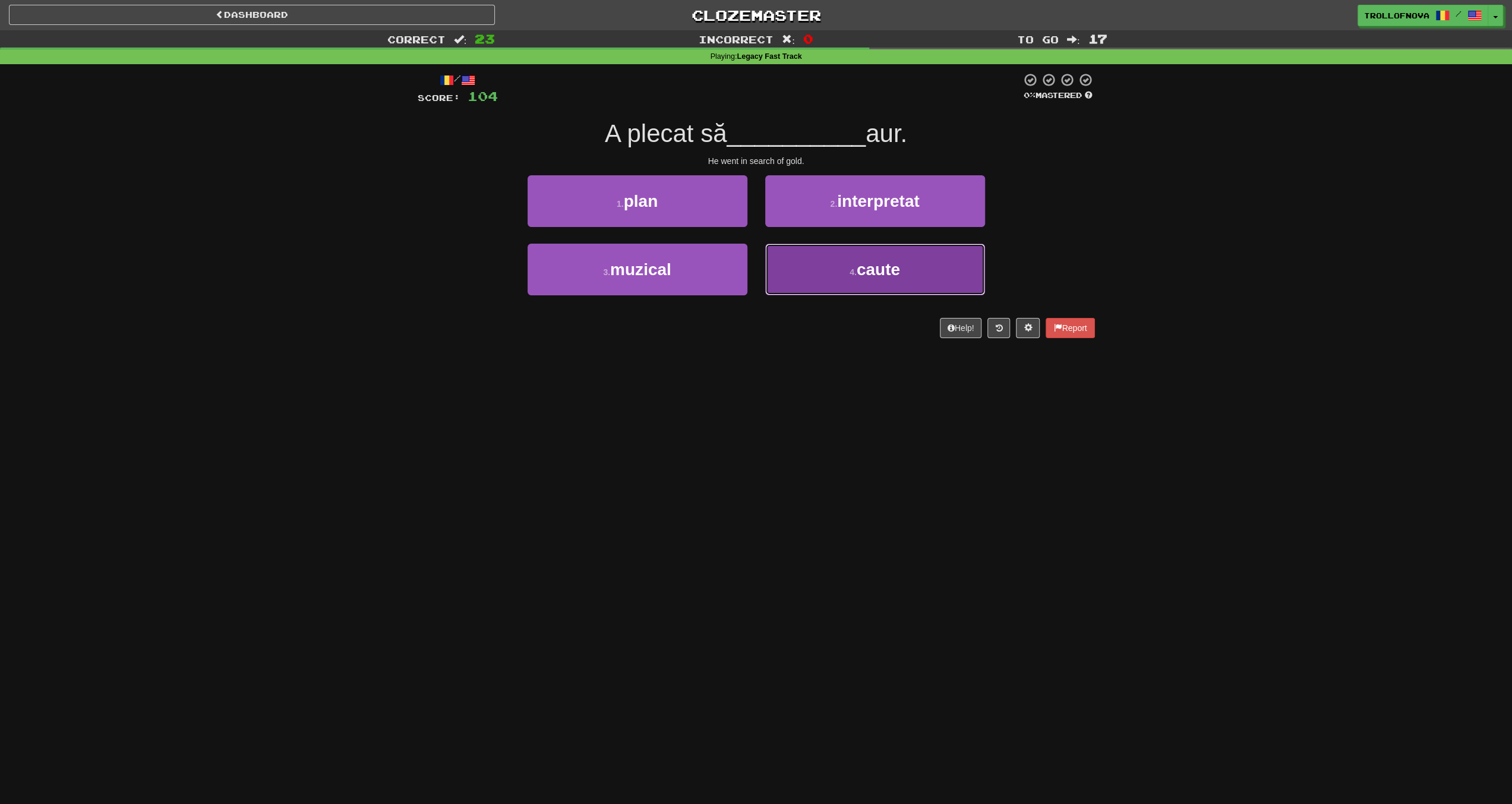
click at [834, 274] on button "4 . caute" at bounding box center [875, 269] width 220 height 52
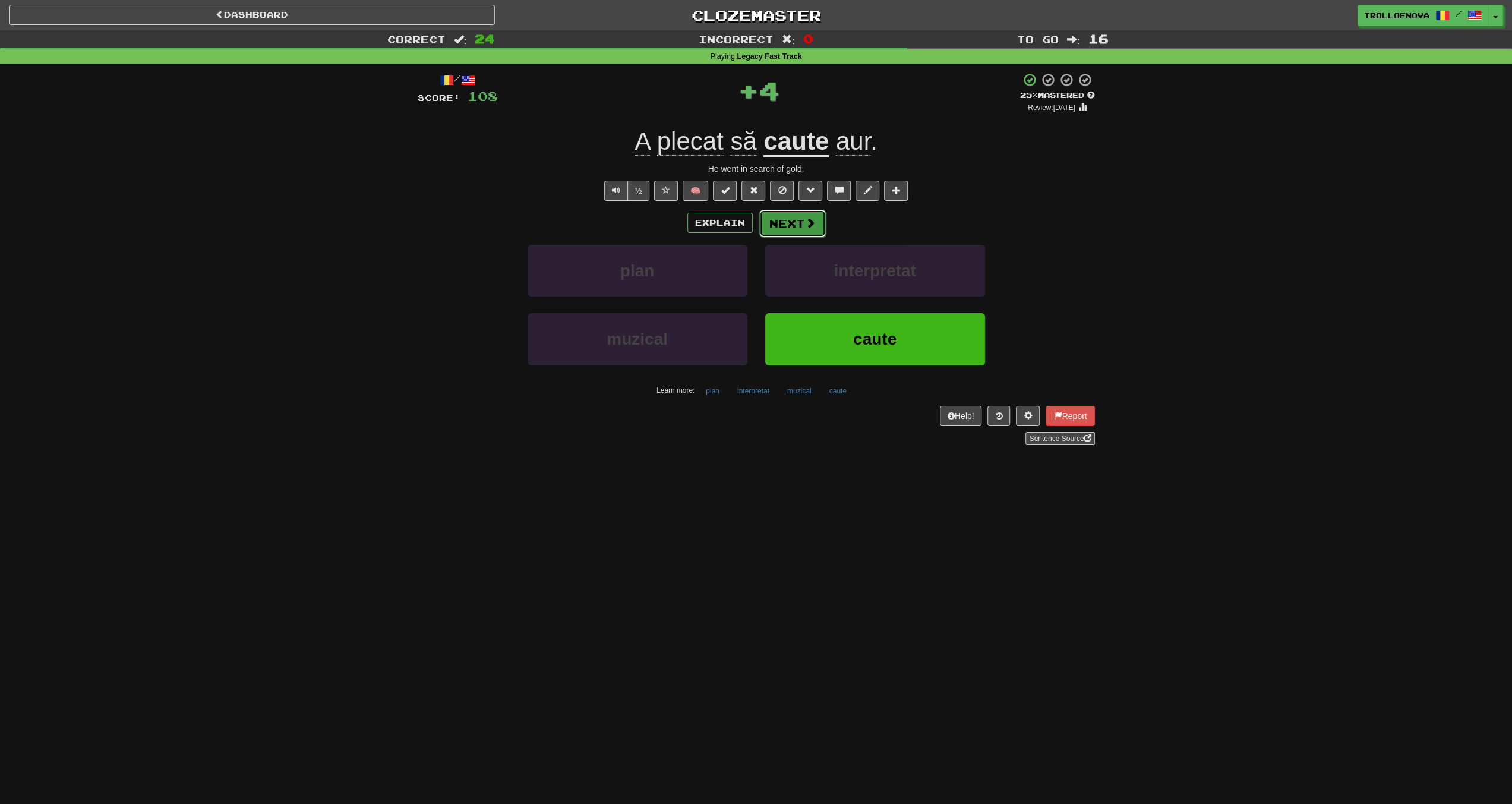
click at [784, 225] on button "Next" at bounding box center [792, 223] width 66 height 27
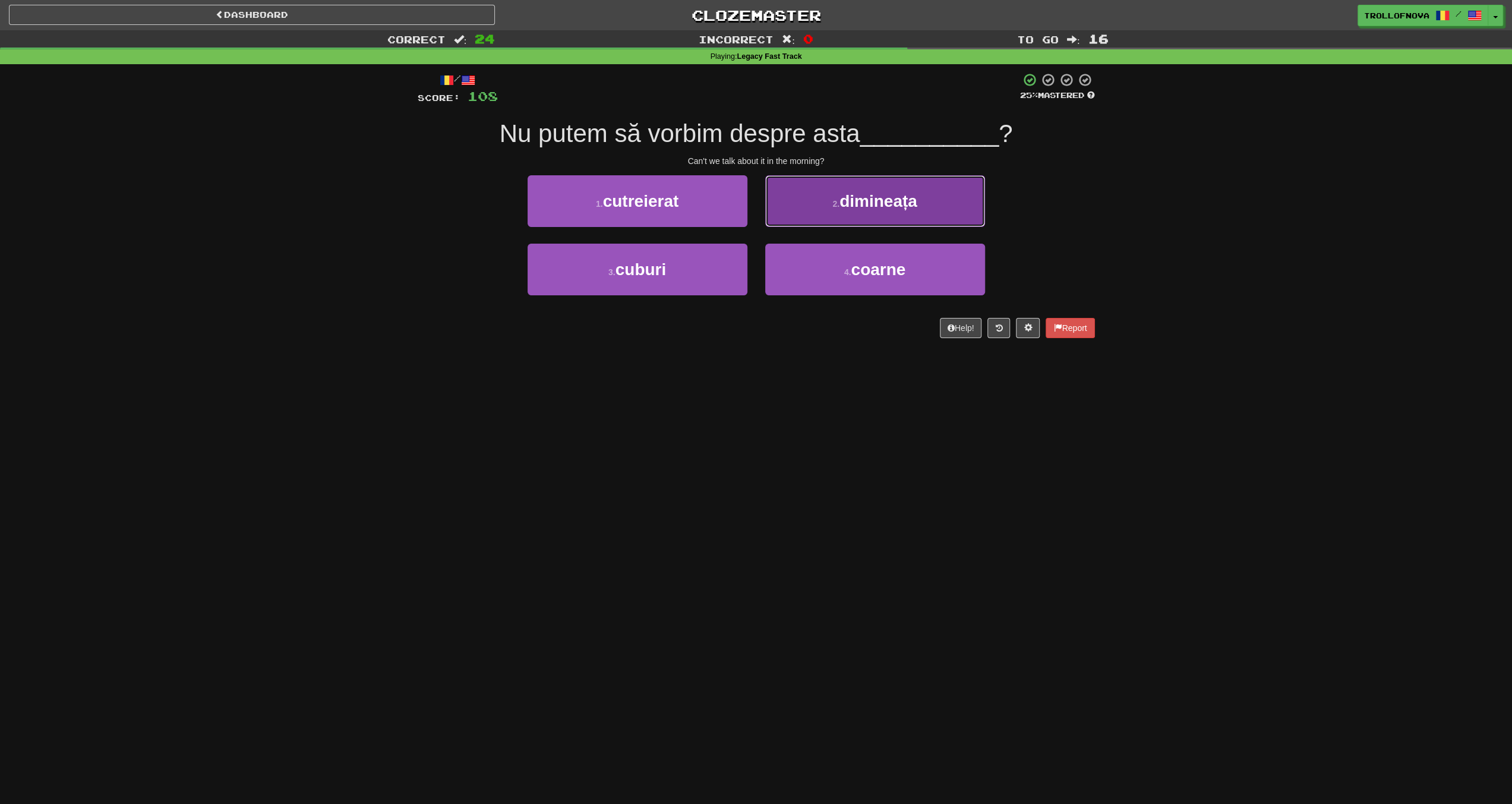
click at [814, 211] on button "2 . dimineața" at bounding box center [875, 201] width 220 height 52
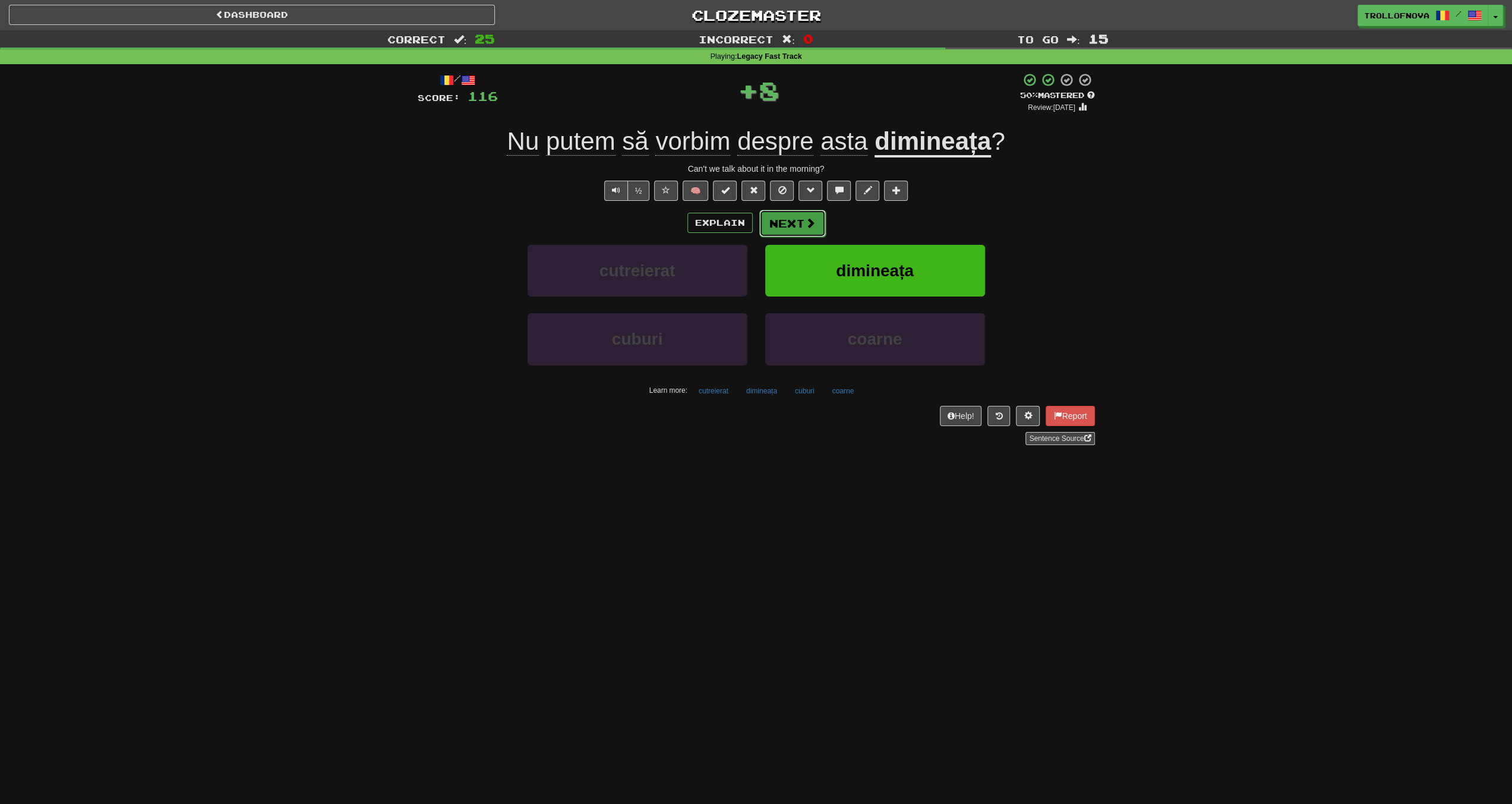
click at [773, 232] on button "Next" at bounding box center [792, 223] width 66 height 27
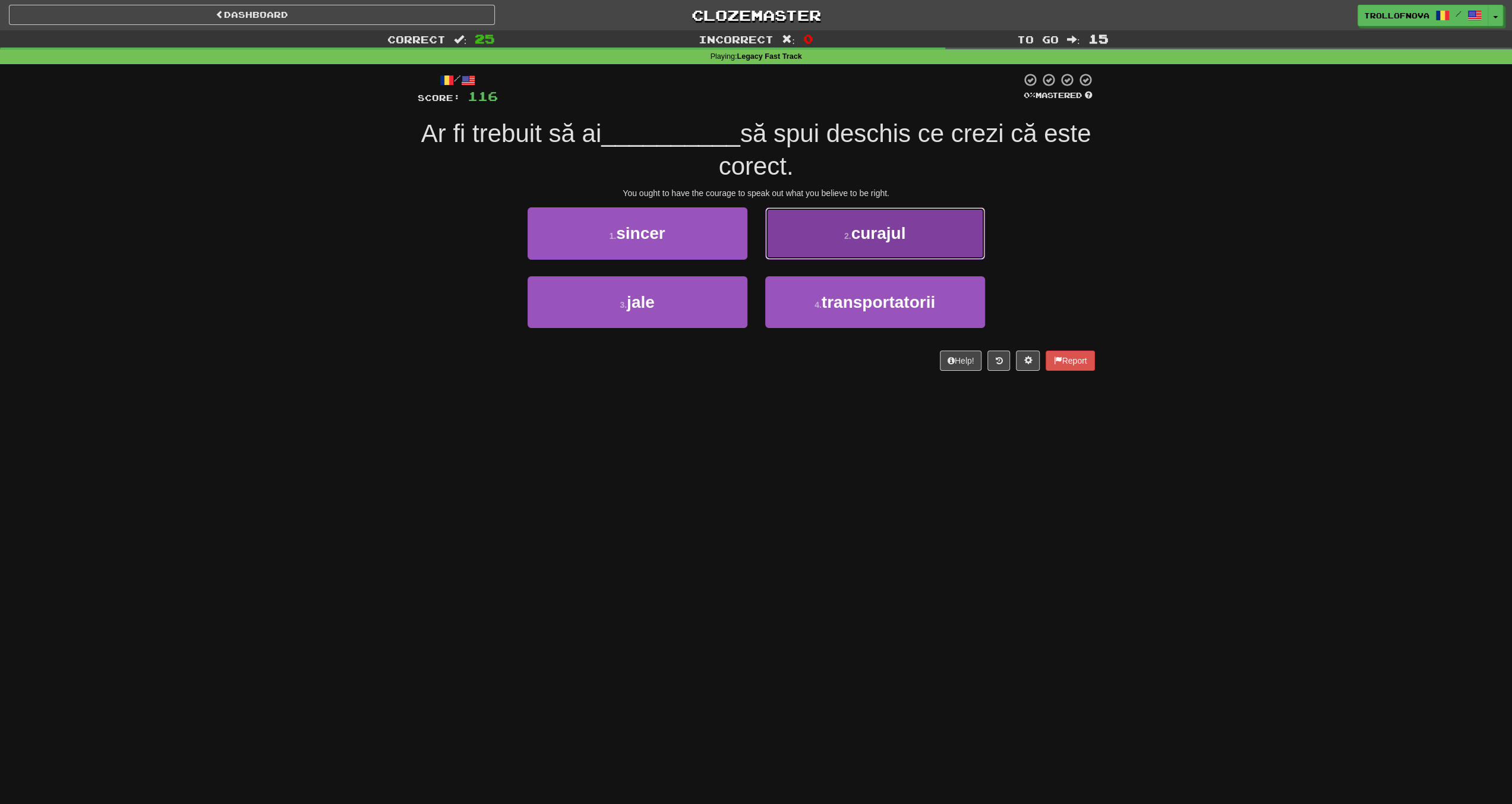
click at [831, 230] on button "2 . curajul" at bounding box center [875, 233] width 220 height 52
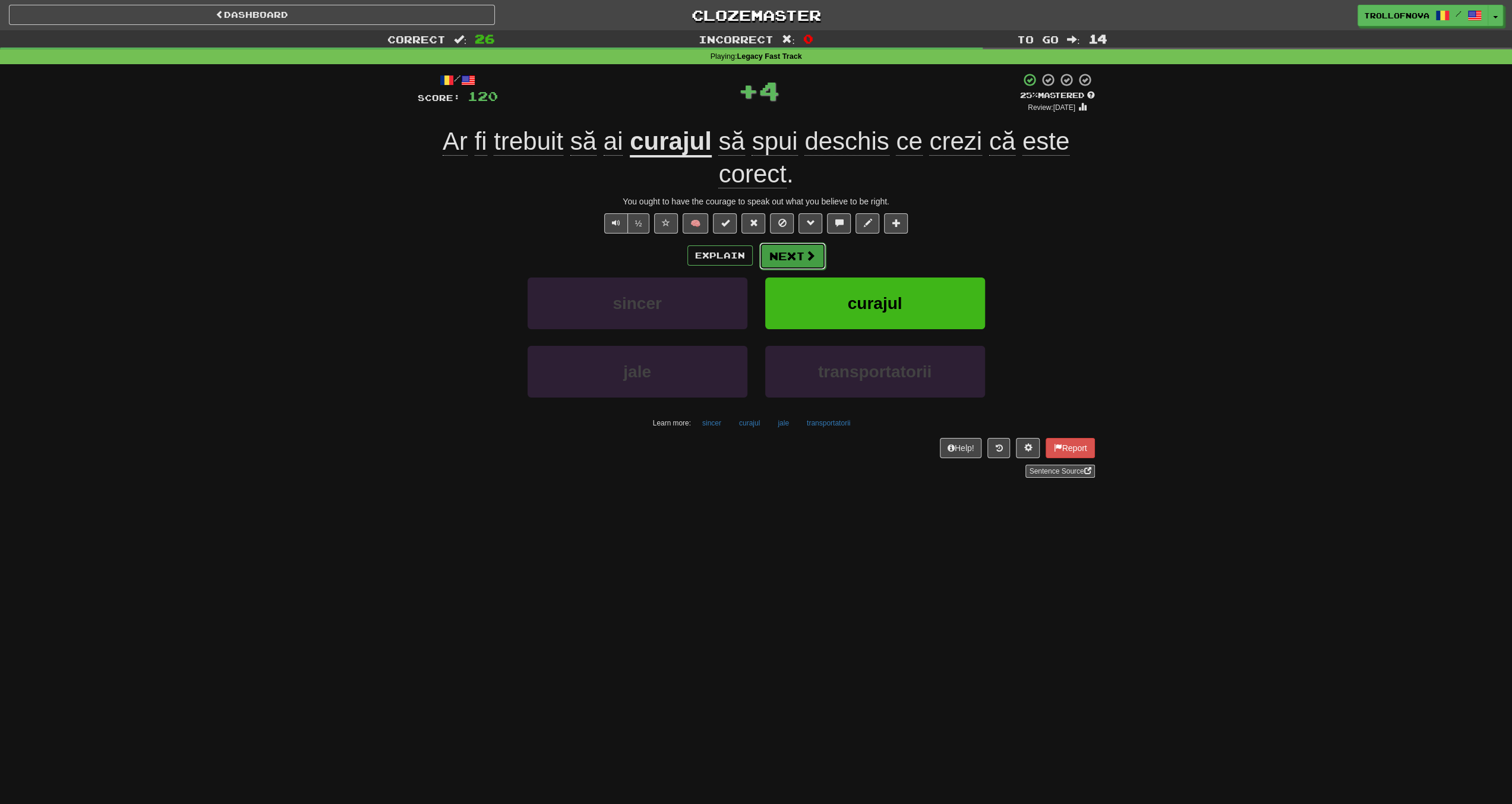
click at [782, 255] on button "Next" at bounding box center [792, 255] width 66 height 27
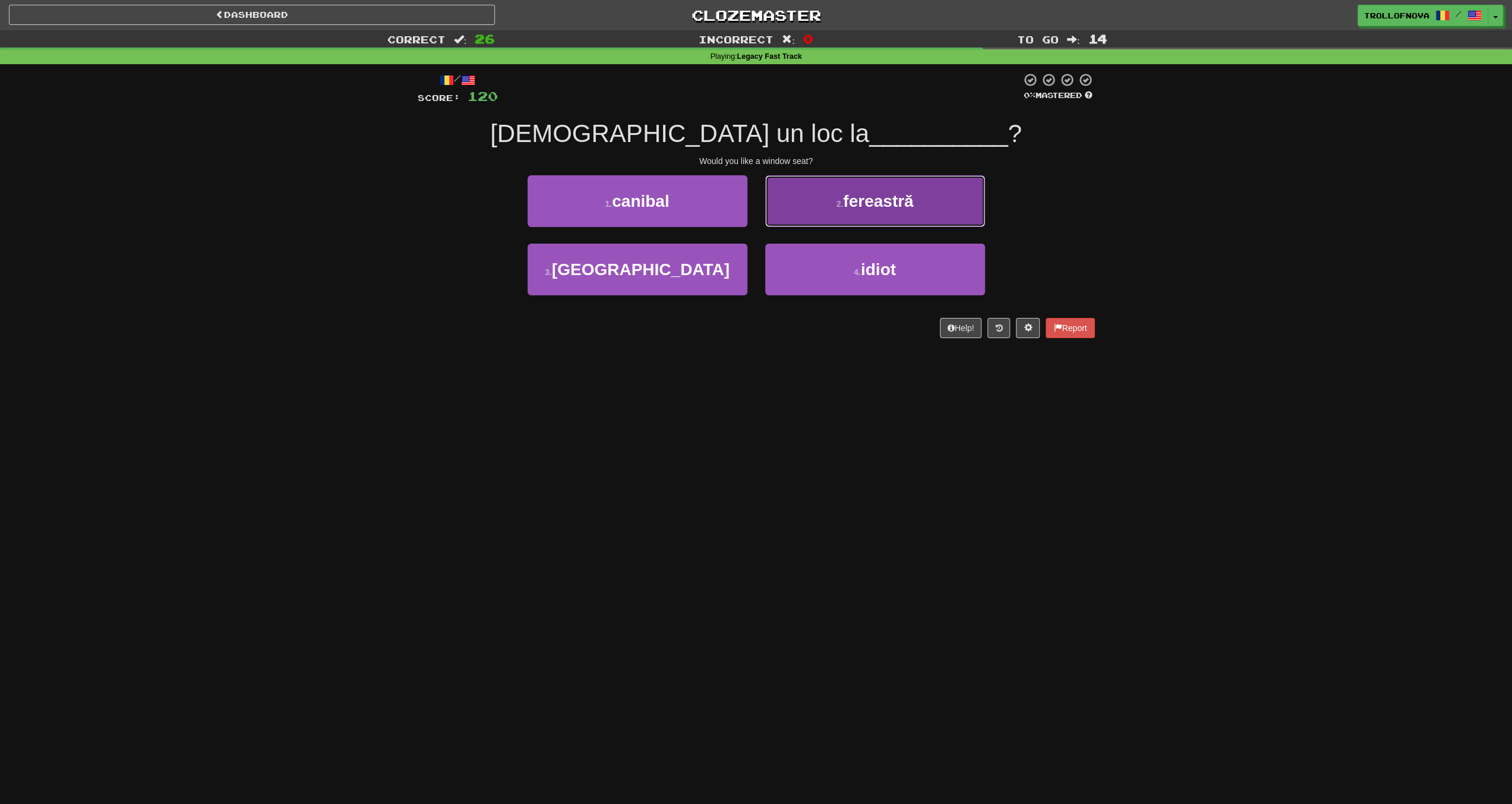
click at [831, 198] on button "2 . fereastră" at bounding box center [875, 201] width 220 height 52
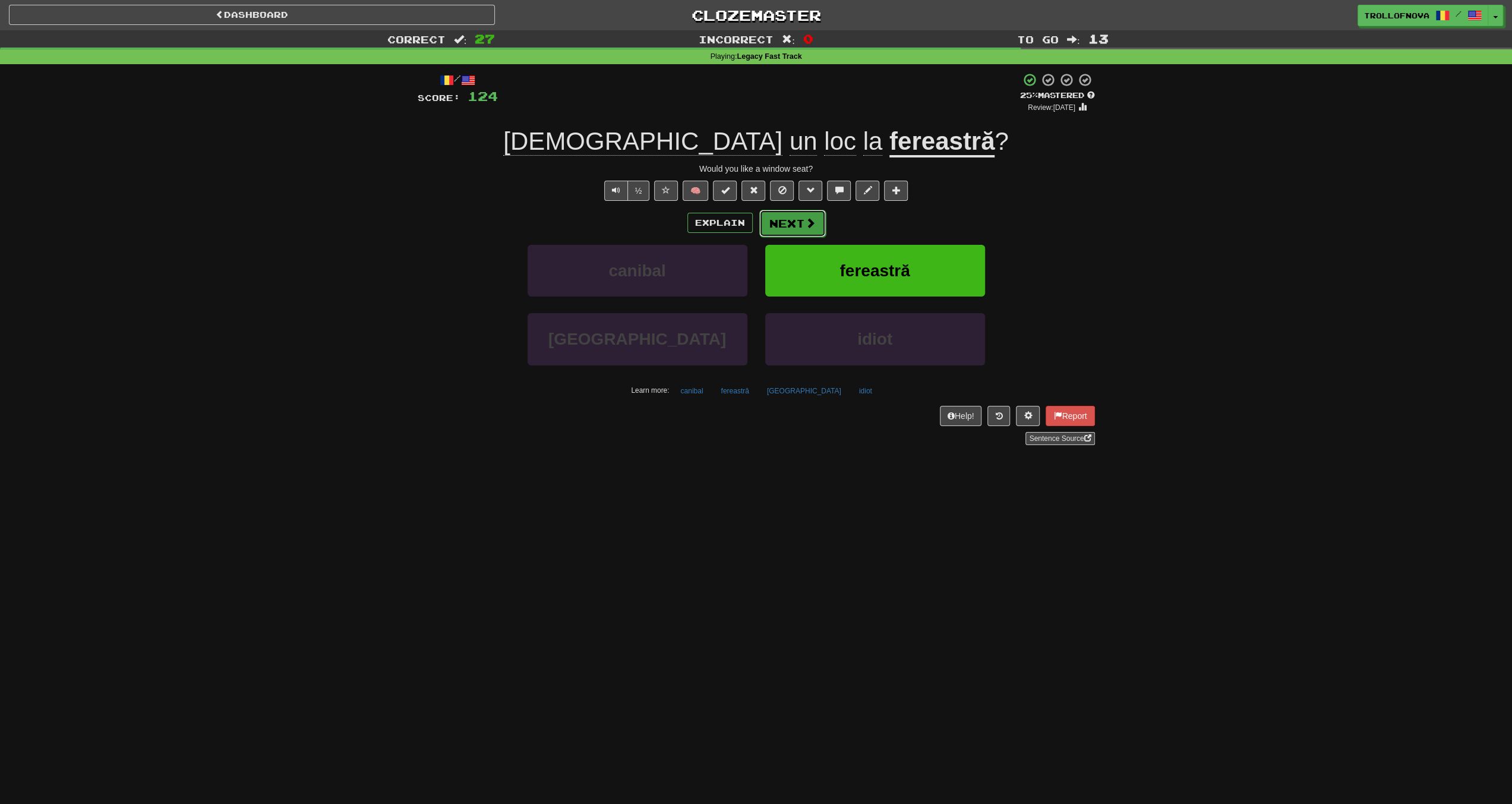
click at [804, 216] on button "Next" at bounding box center [792, 223] width 66 height 27
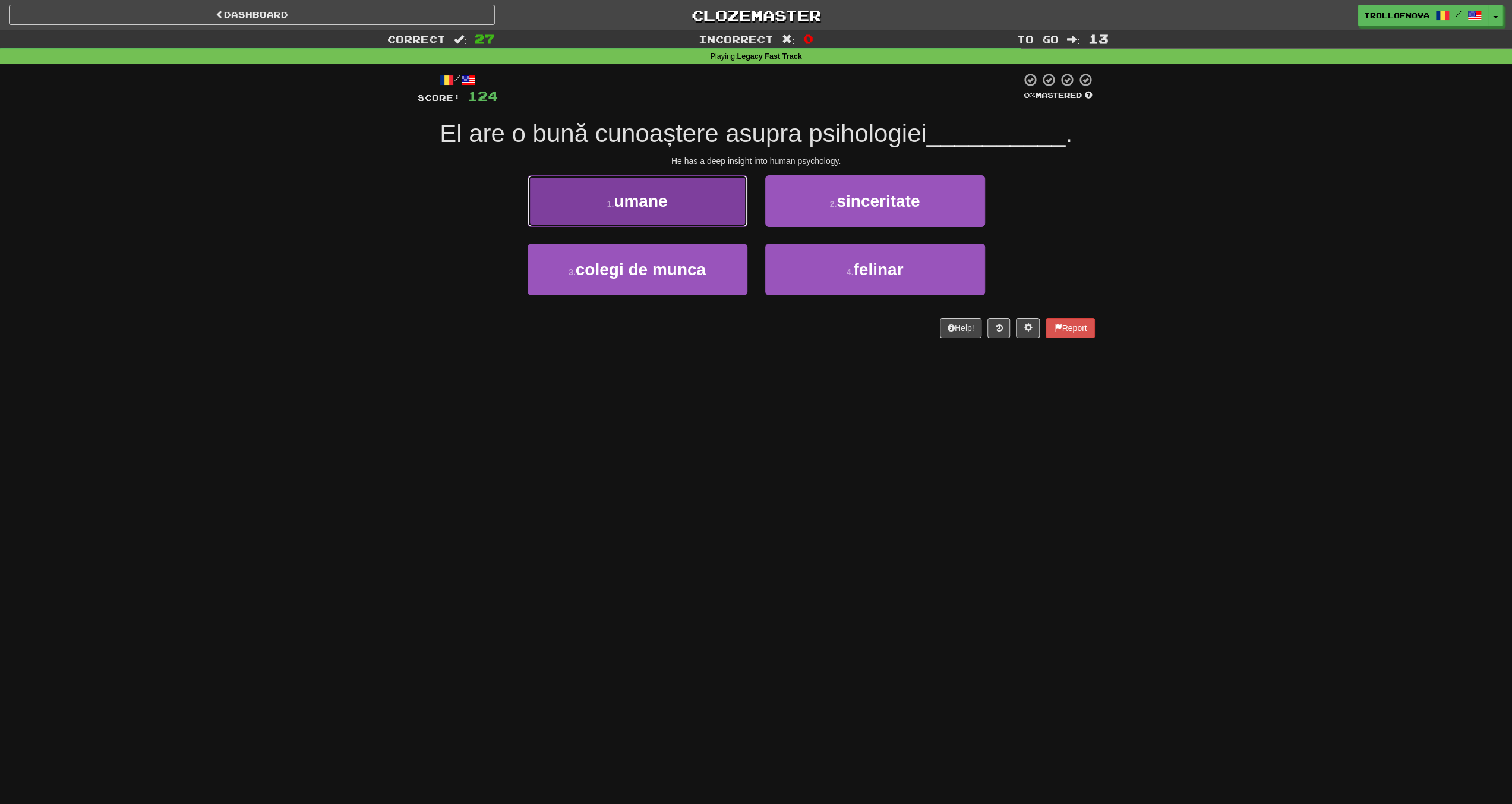
click at [665, 216] on button "1 . umane" at bounding box center [637, 201] width 220 height 52
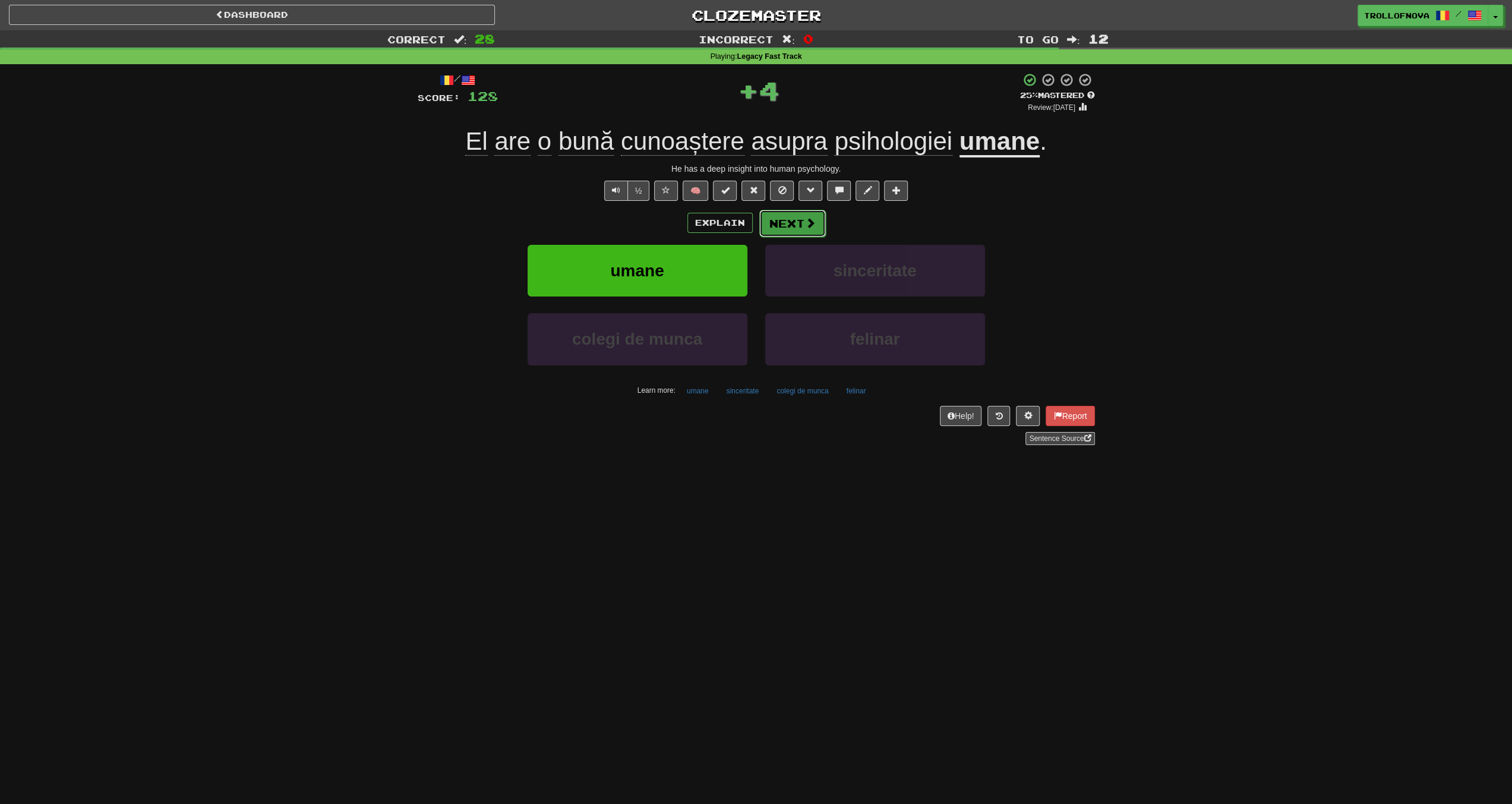
click at [808, 216] on button "Next" at bounding box center [792, 223] width 66 height 27
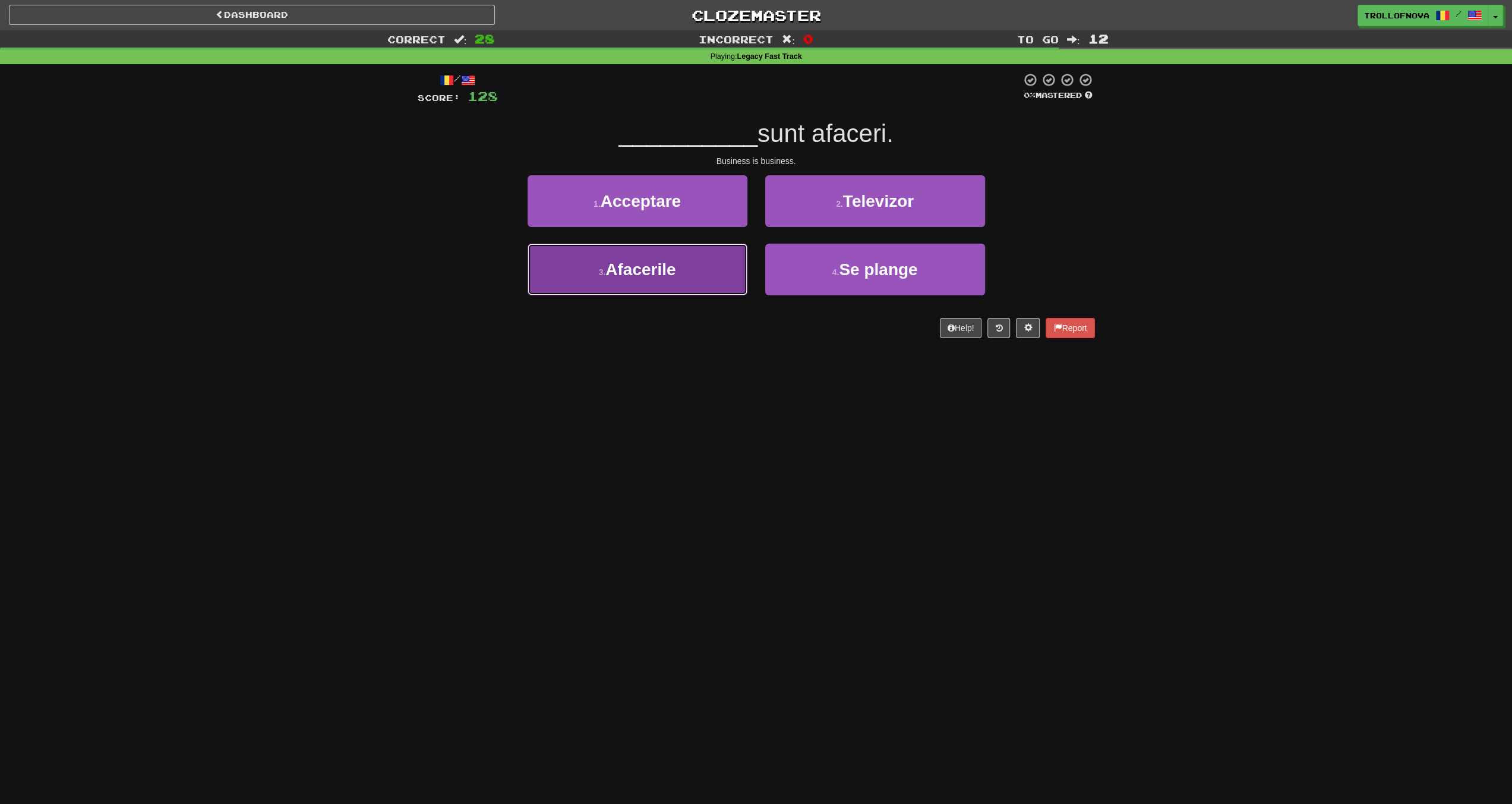
click at [683, 267] on button "3 . Afacerile" at bounding box center [637, 269] width 220 height 52
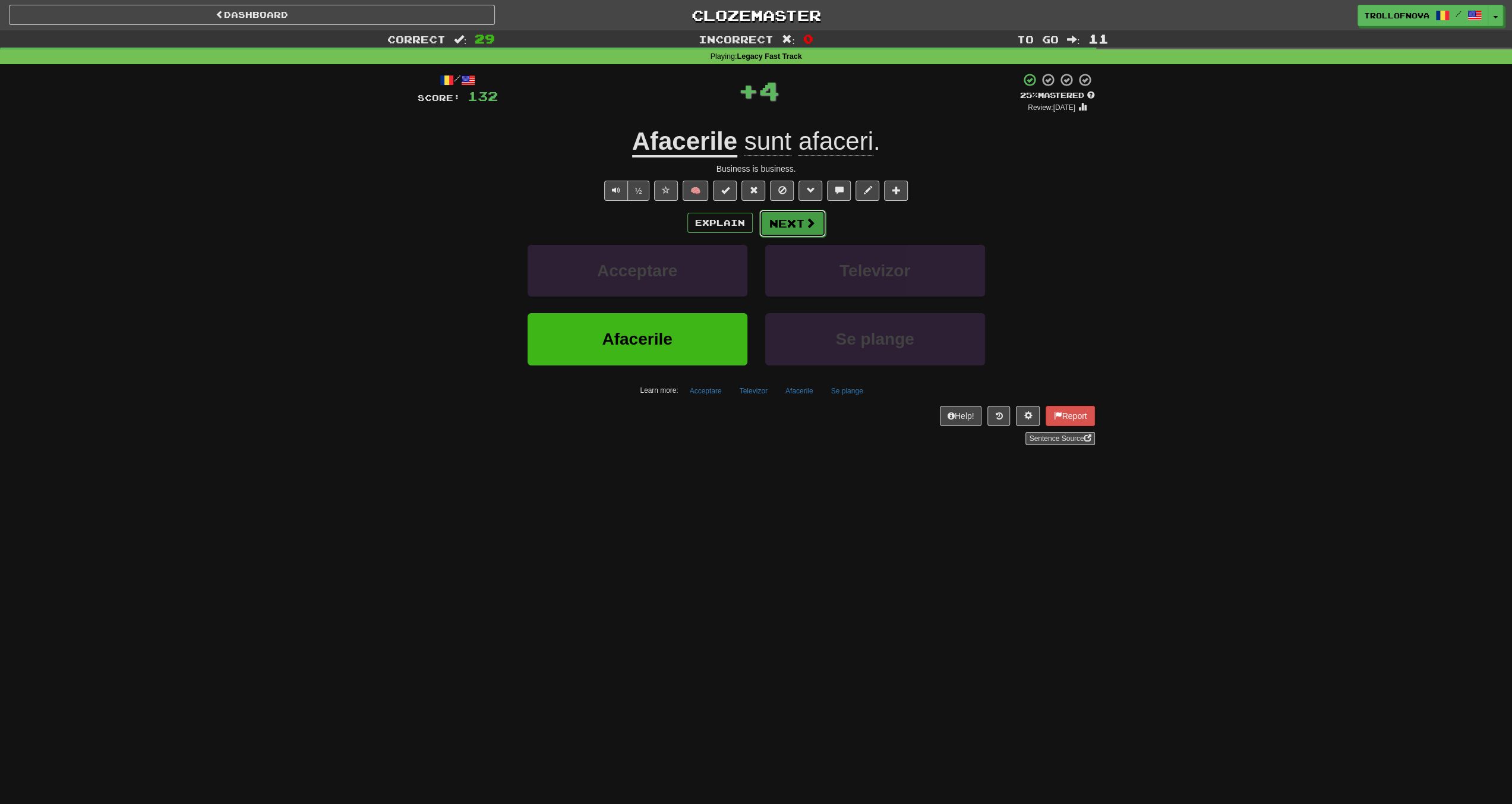
click at [793, 227] on button "Next" at bounding box center [792, 223] width 66 height 27
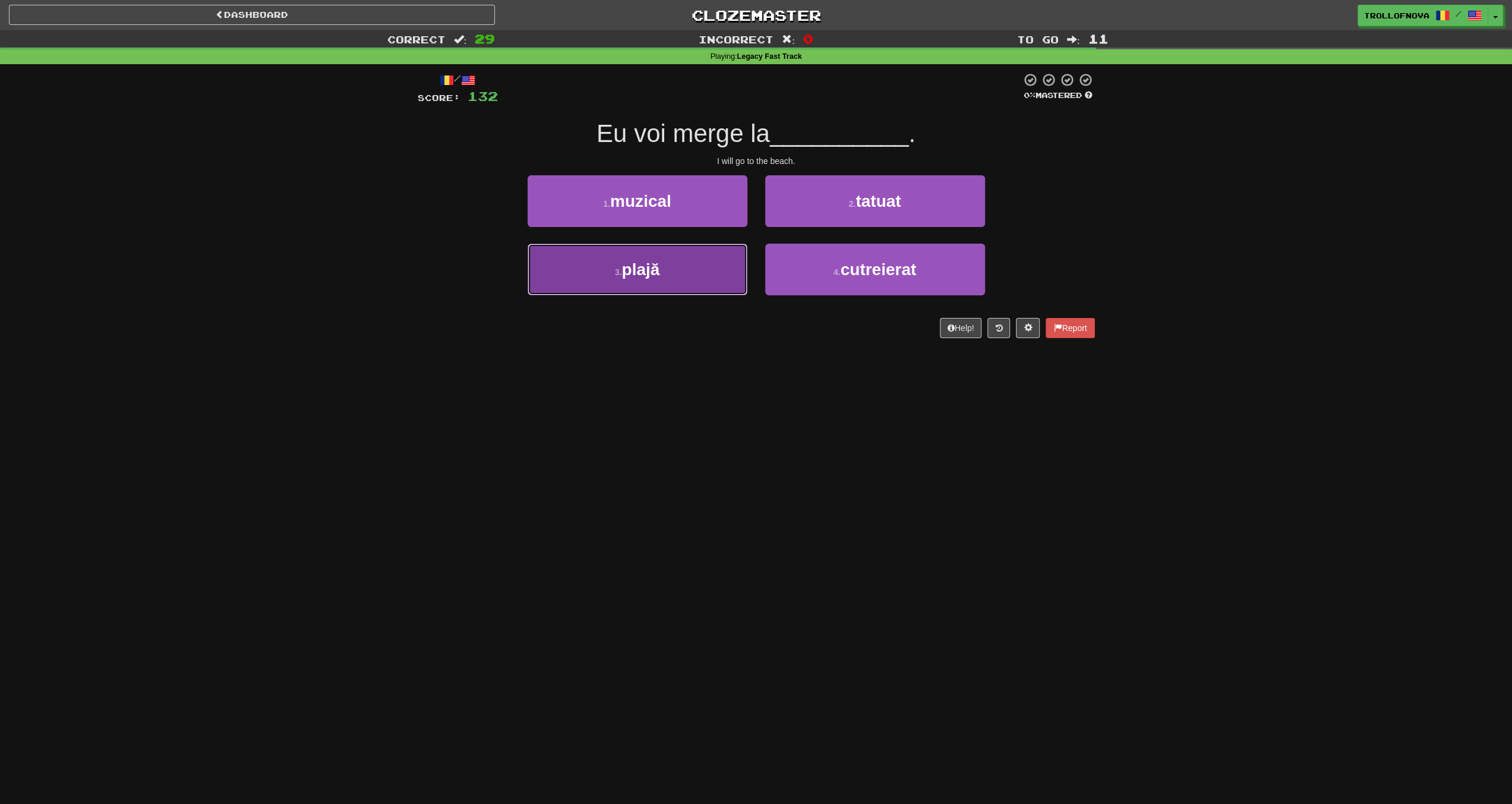
click at [691, 280] on button "3 . plajă" at bounding box center [637, 269] width 220 height 52
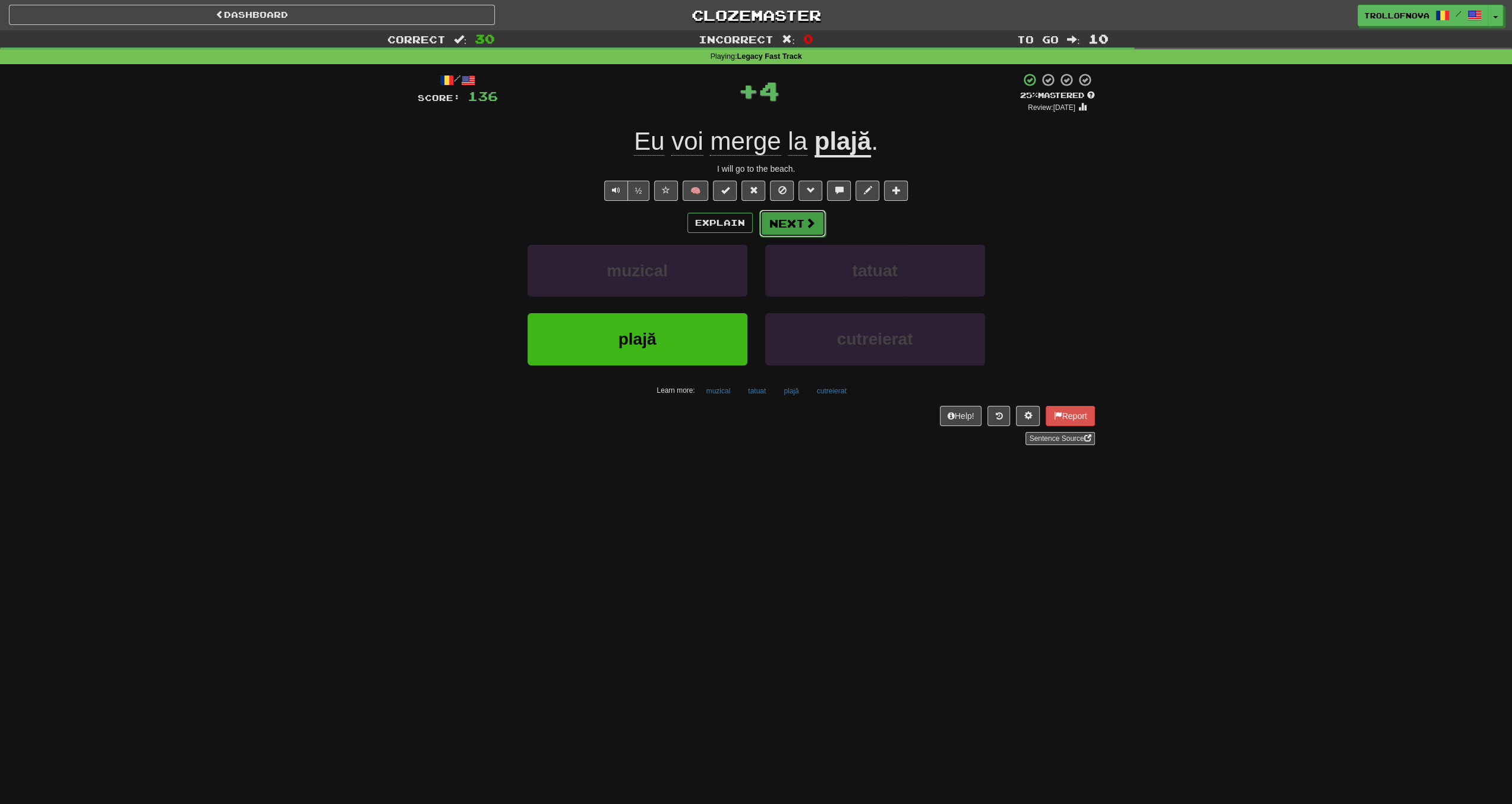
click at [809, 223] on span at bounding box center [810, 223] width 10 height 10
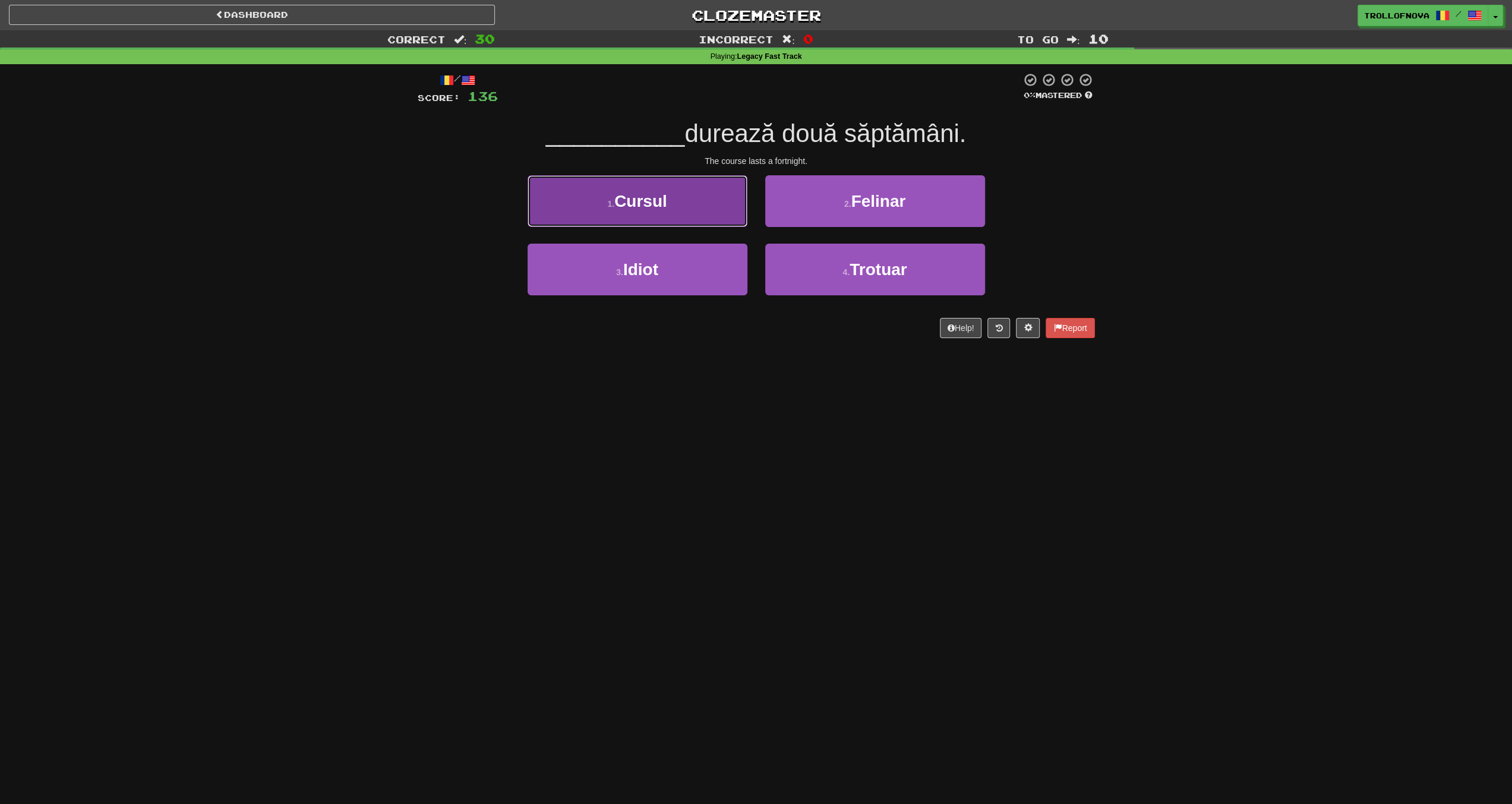
click at [669, 202] on button "1 . Cursul" at bounding box center [637, 201] width 220 height 52
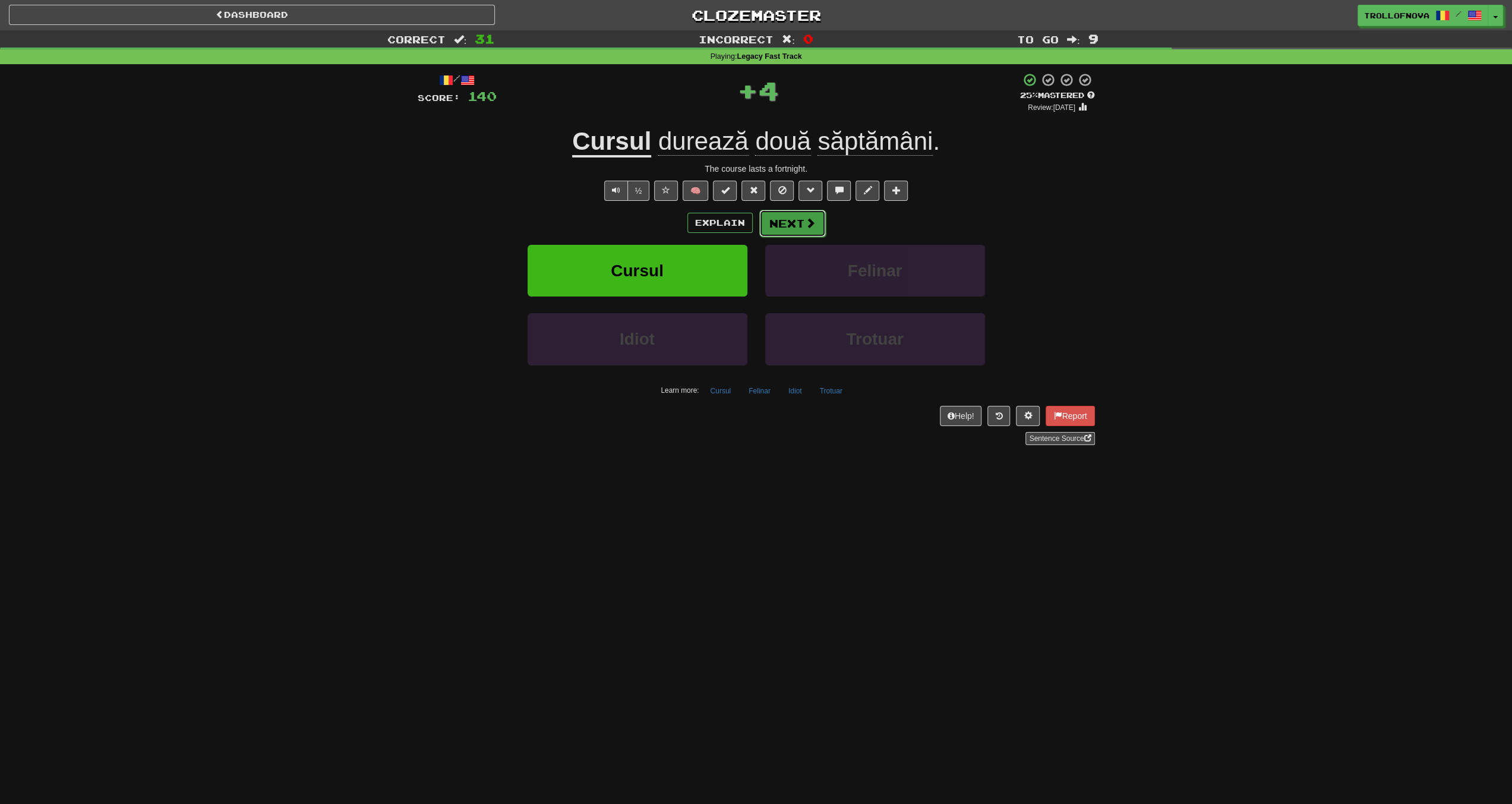
click at [811, 229] on button "Next" at bounding box center [792, 223] width 66 height 27
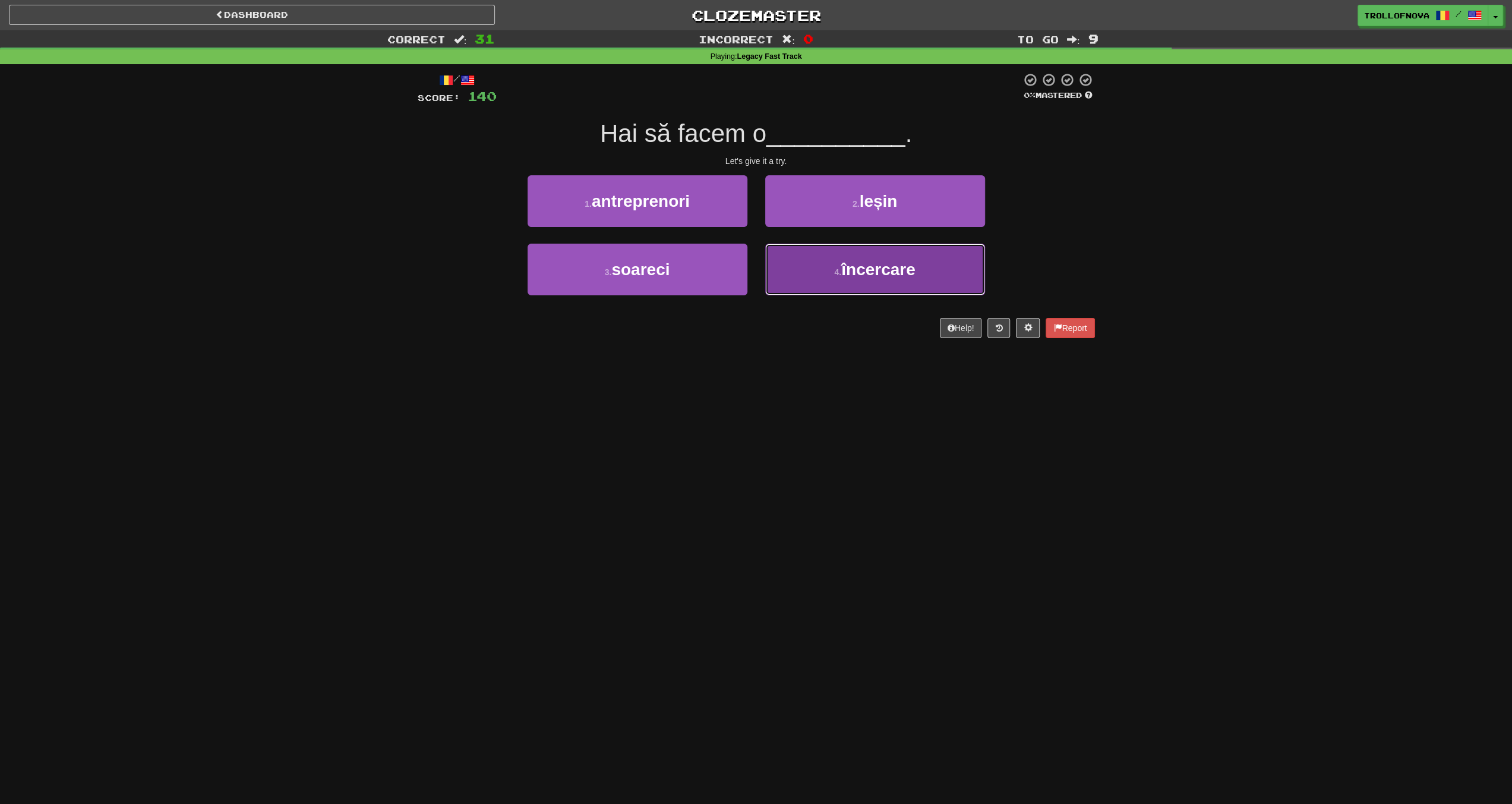
click at [834, 273] on small "4 ." at bounding box center [838, 272] width 7 height 10
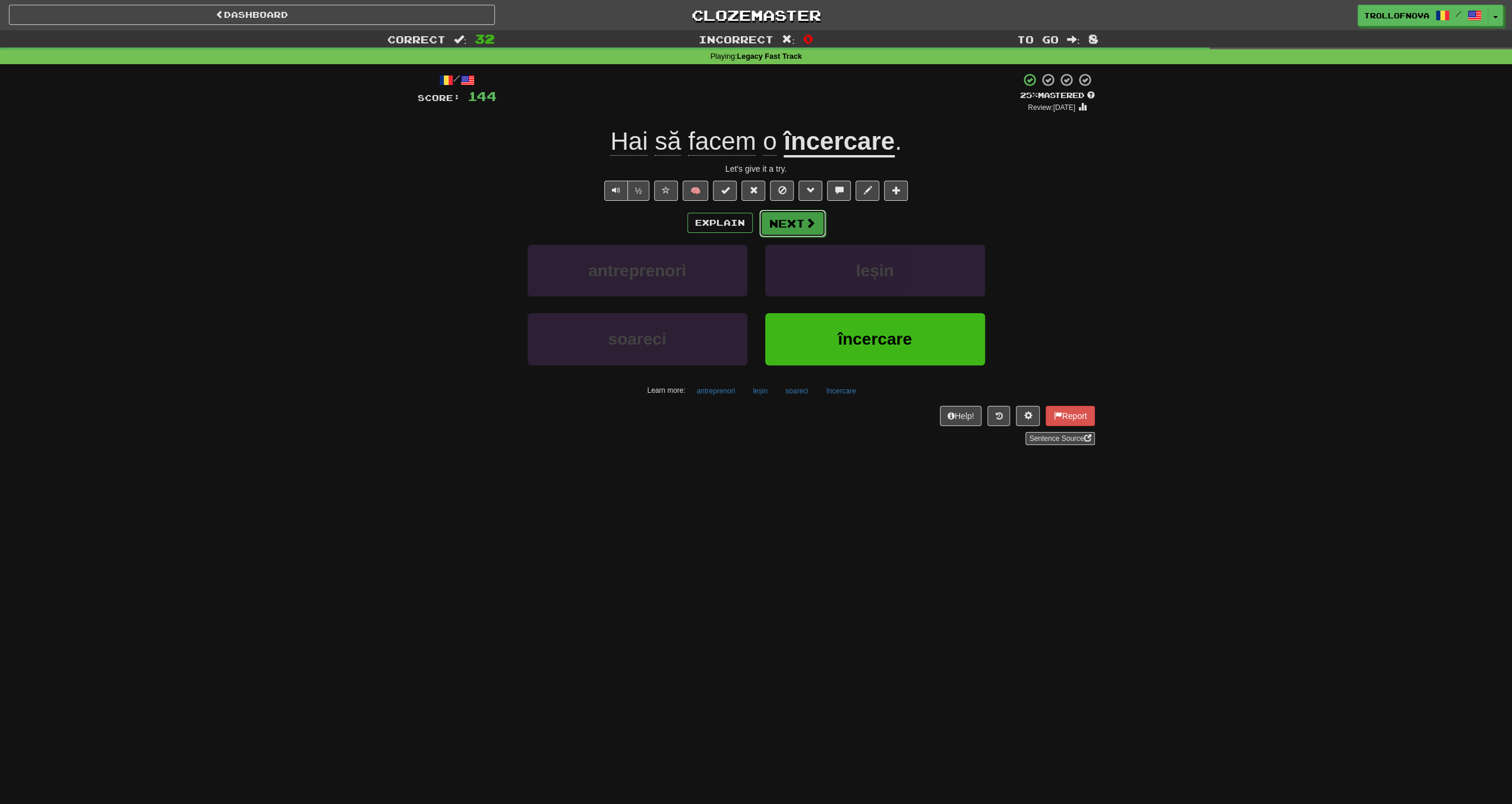
click at [776, 221] on button "Next" at bounding box center [792, 223] width 66 height 27
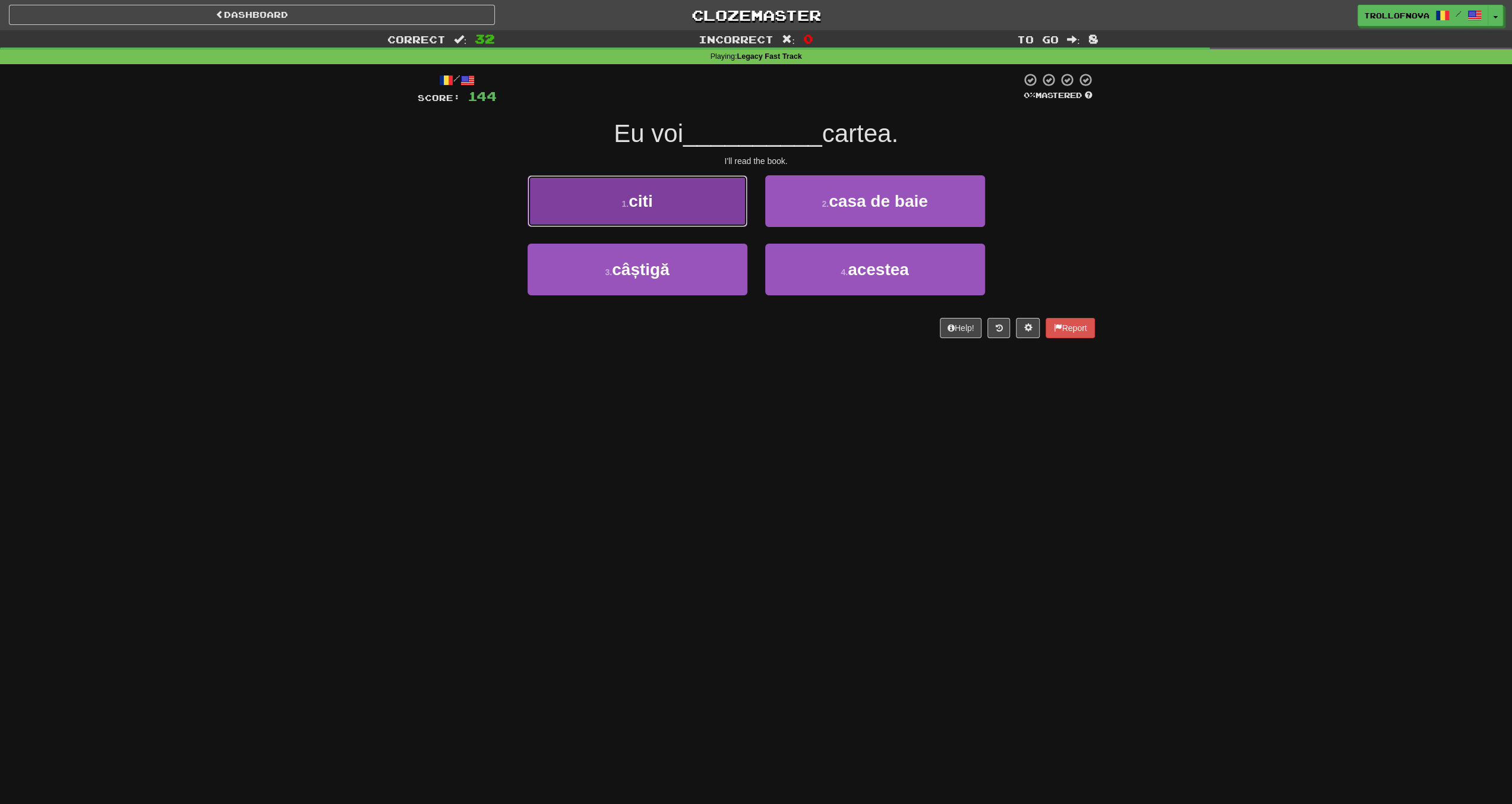
click at [685, 185] on button "1 . citi" at bounding box center [637, 201] width 220 height 52
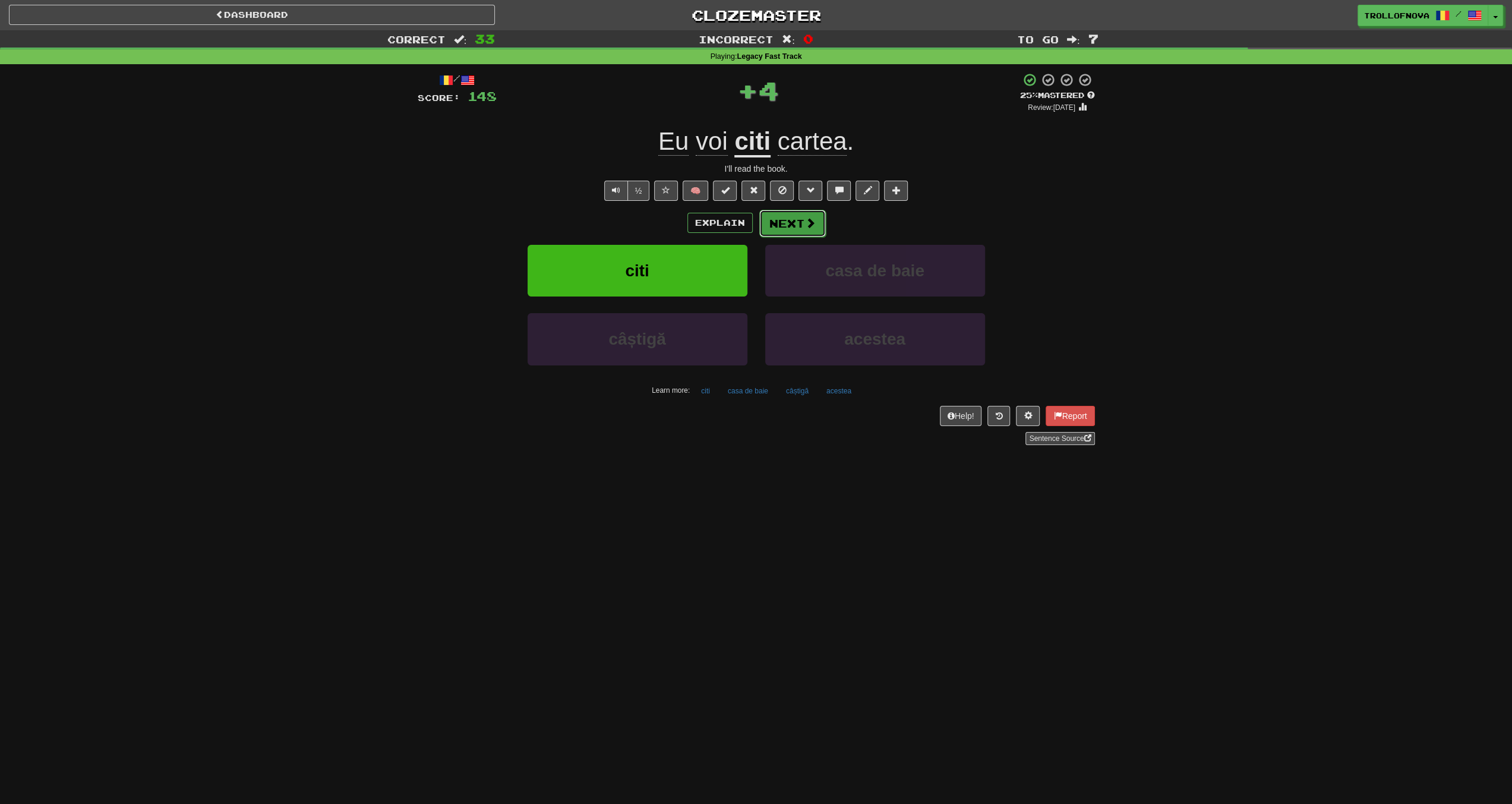
click at [805, 225] on span at bounding box center [810, 223] width 10 height 10
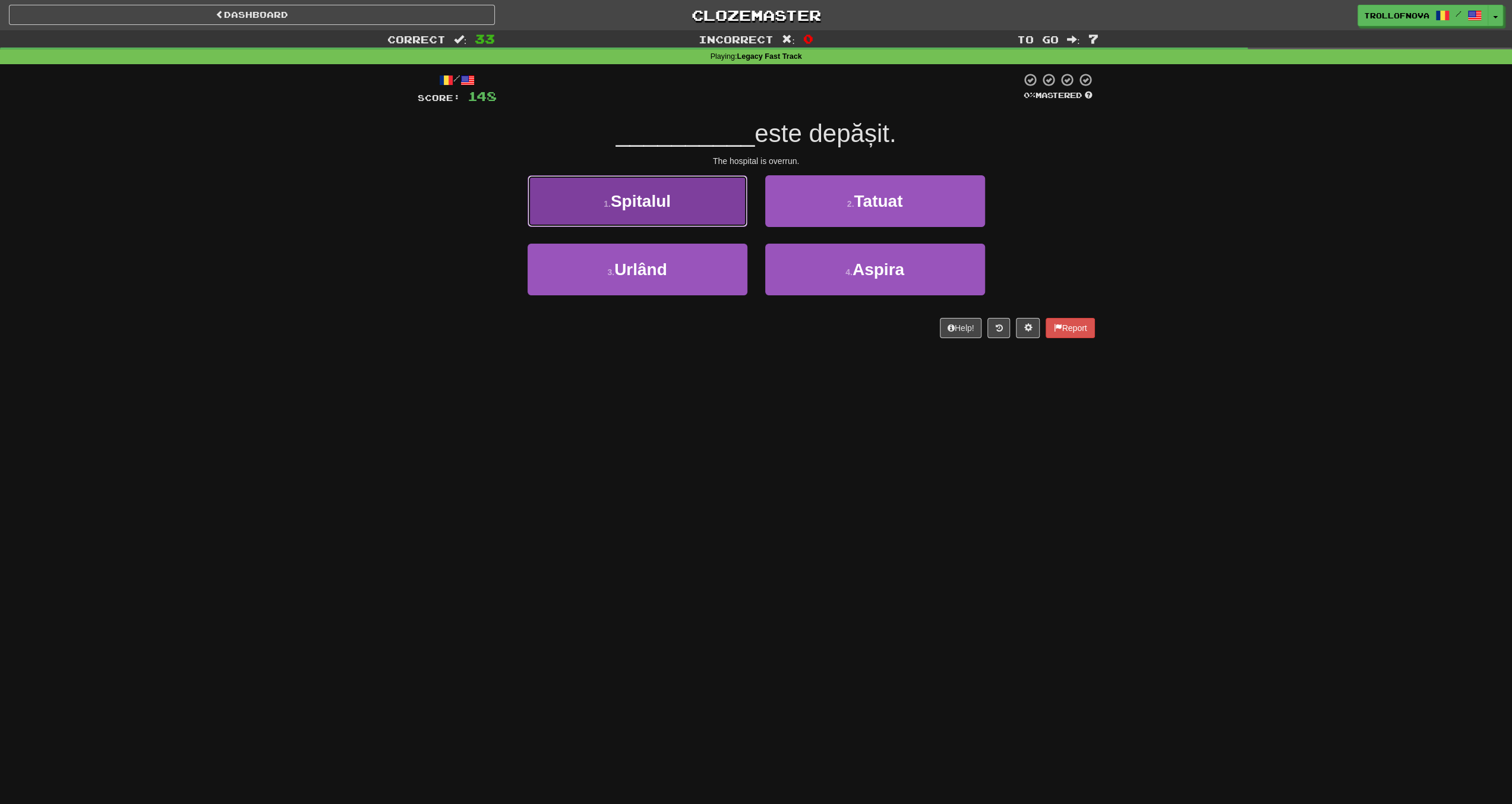
click at [662, 207] on span "Spitalul" at bounding box center [641, 201] width 60 height 18
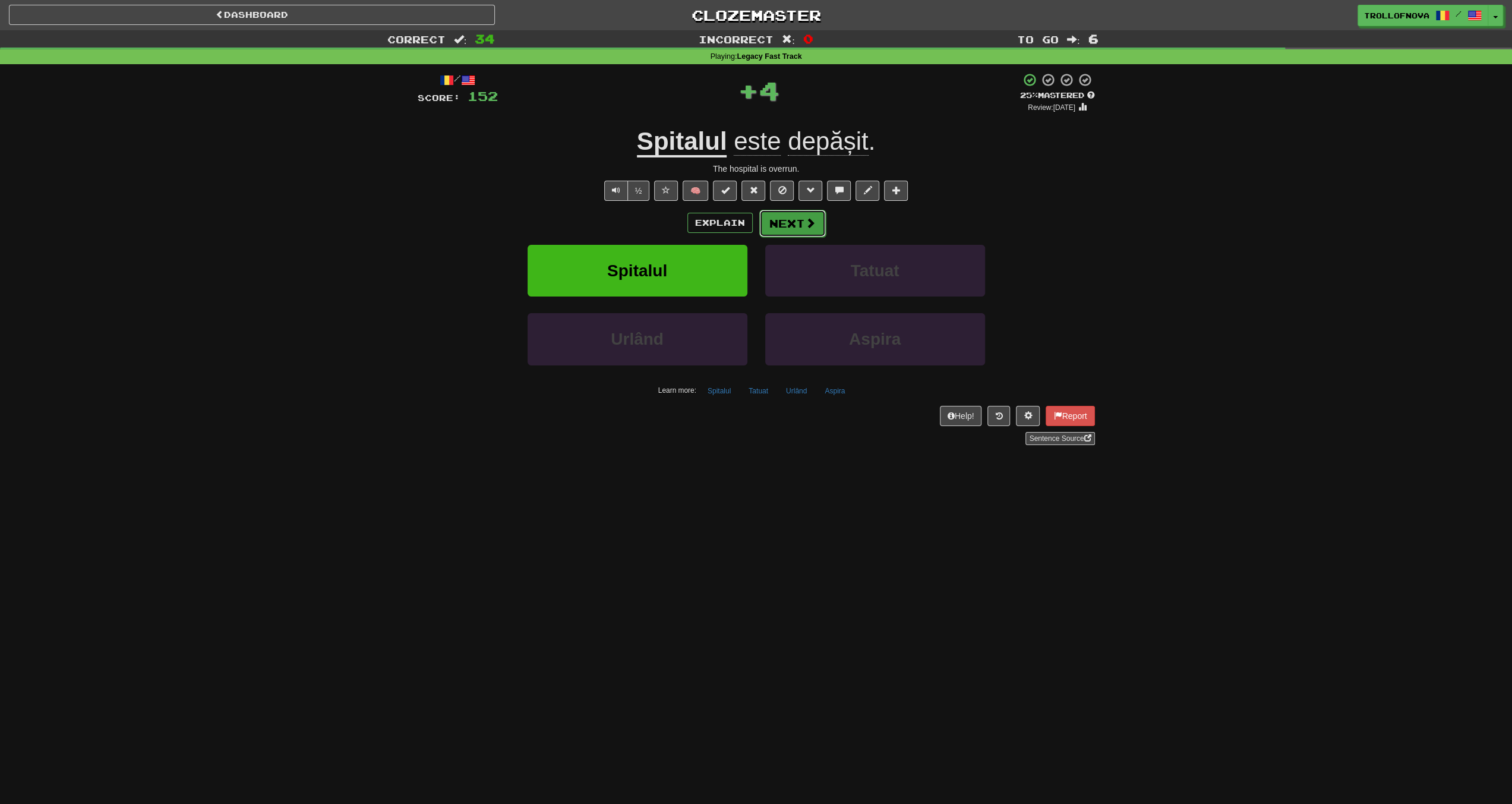
click at [792, 223] on button "Next" at bounding box center [792, 223] width 66 height 27
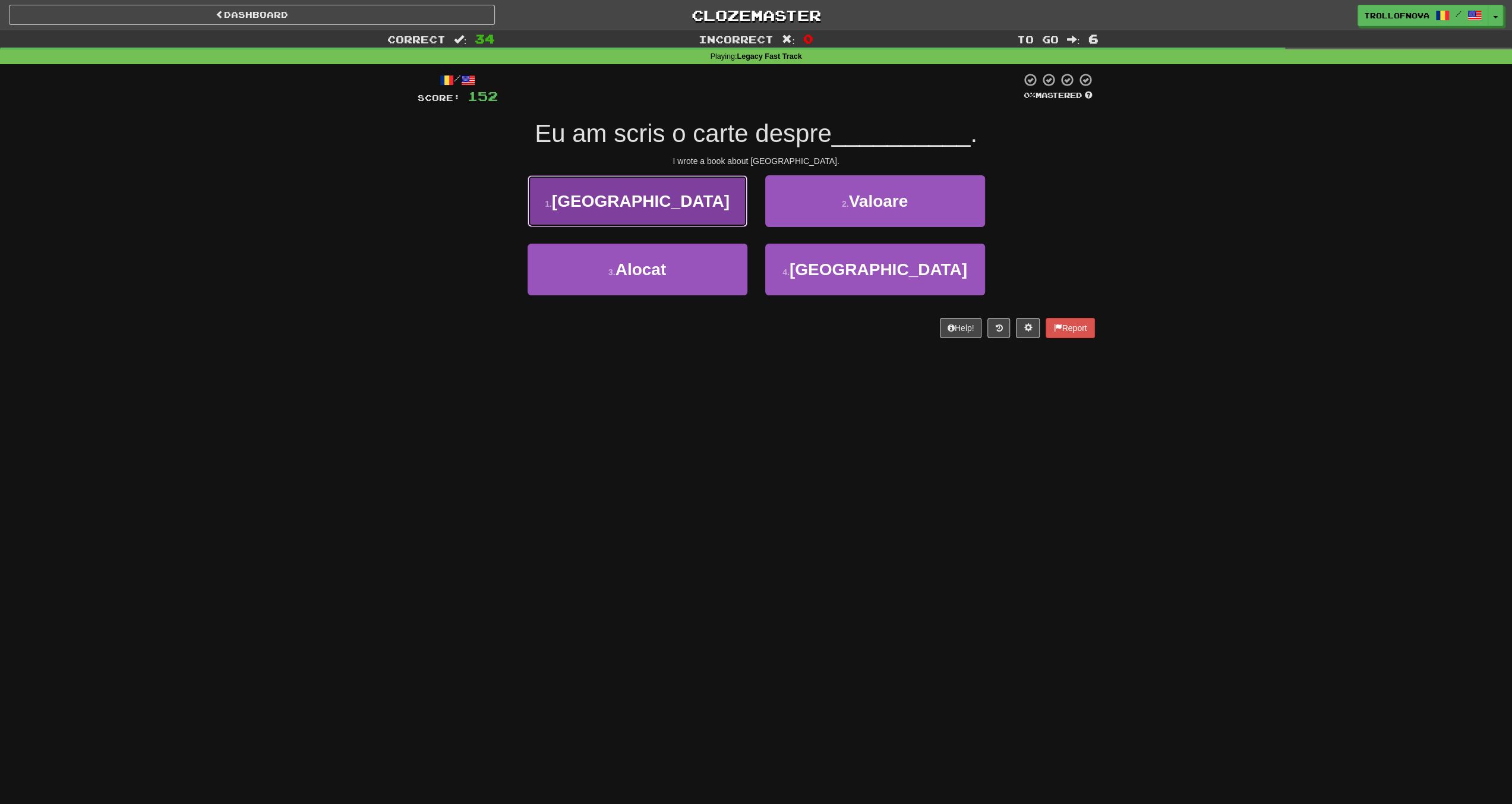
click at [662, 200] on span "China" at bounding box center [641, 201] width 177 height 18
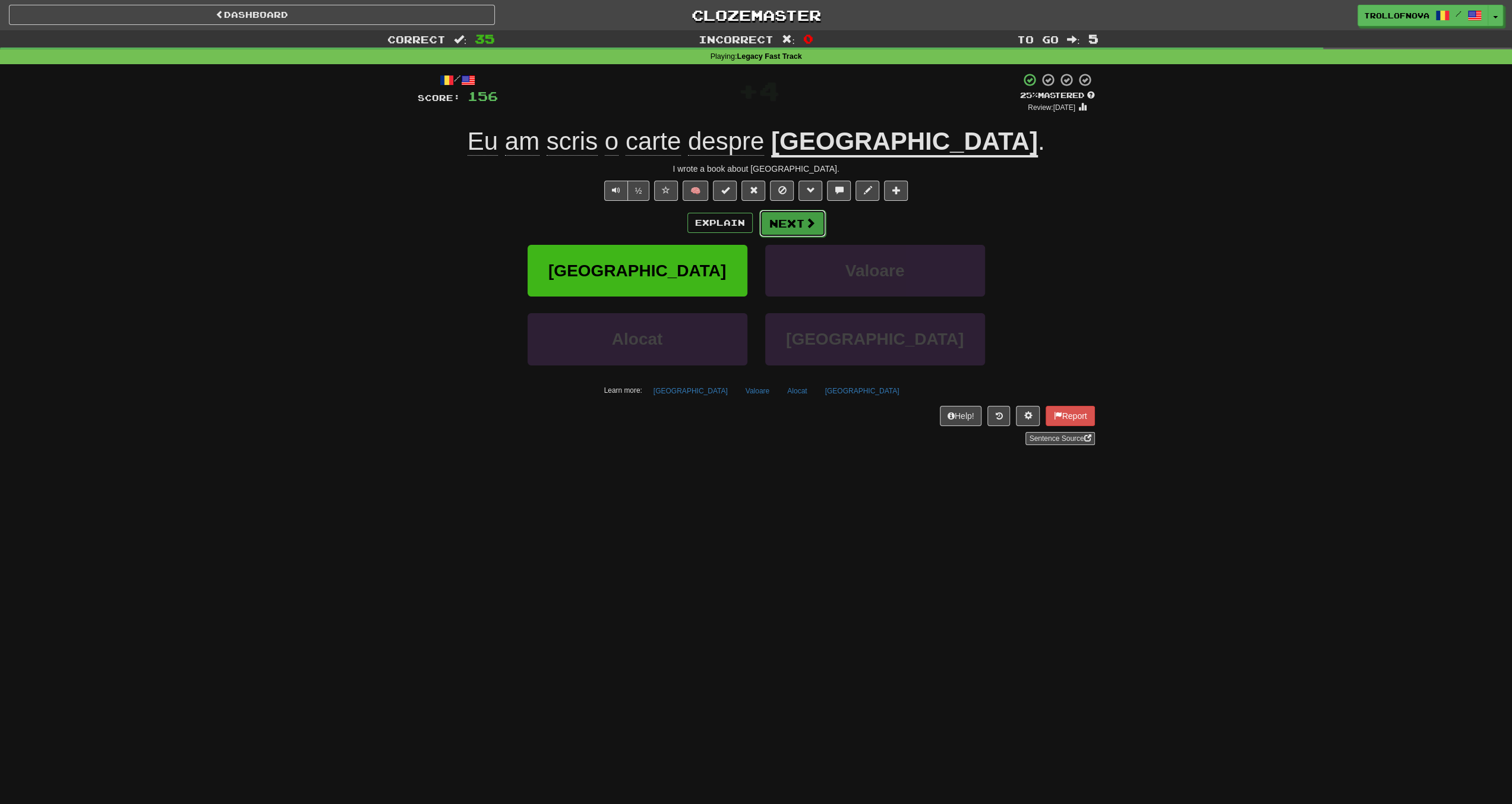
click at [792, 228] on button "Next" at bounding box center [792, 223] width 66 height 27
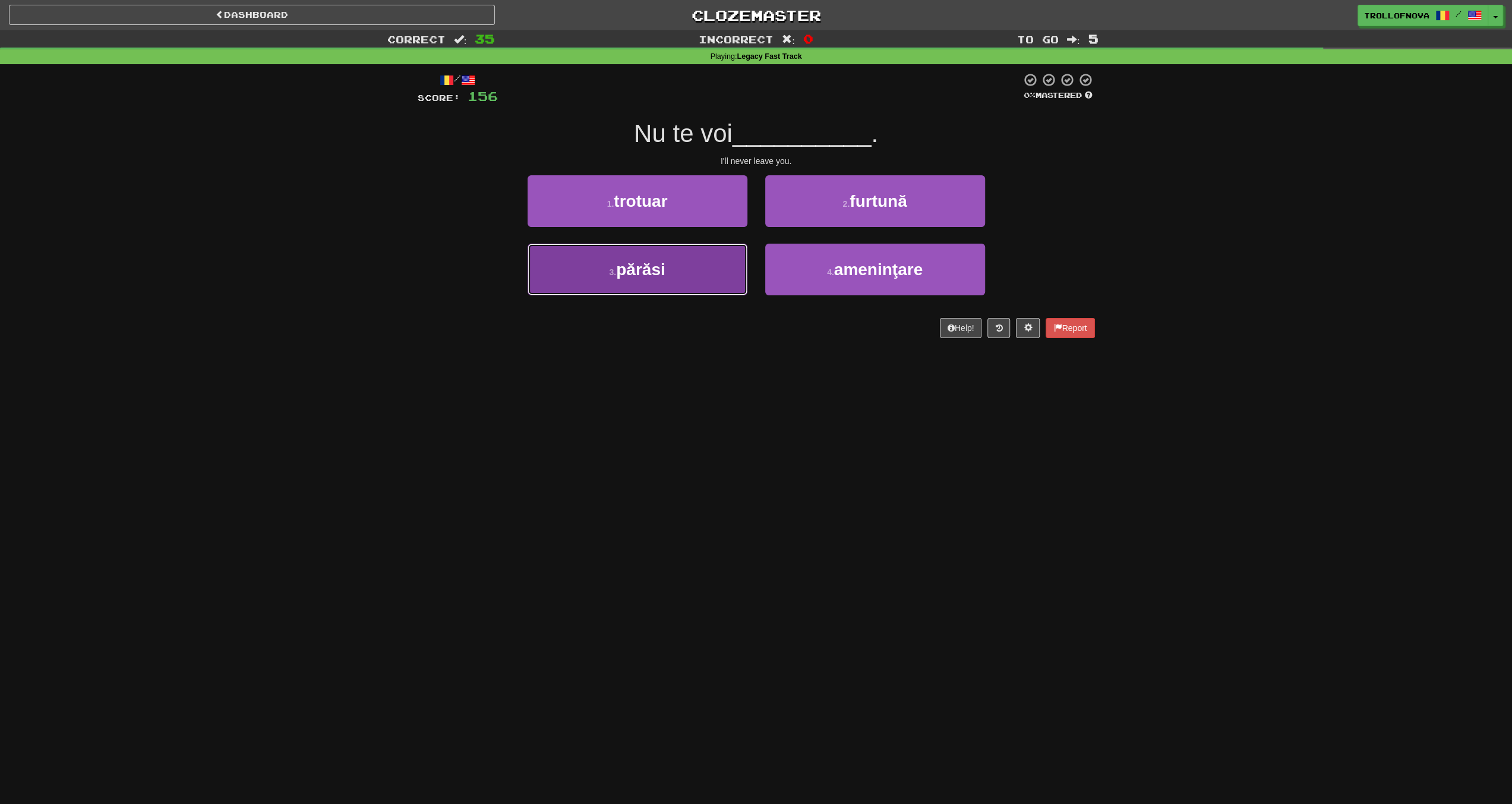
click at [707, 261] on button "3 . părăsi" at bounding box center [637, 269] width 220 height 52
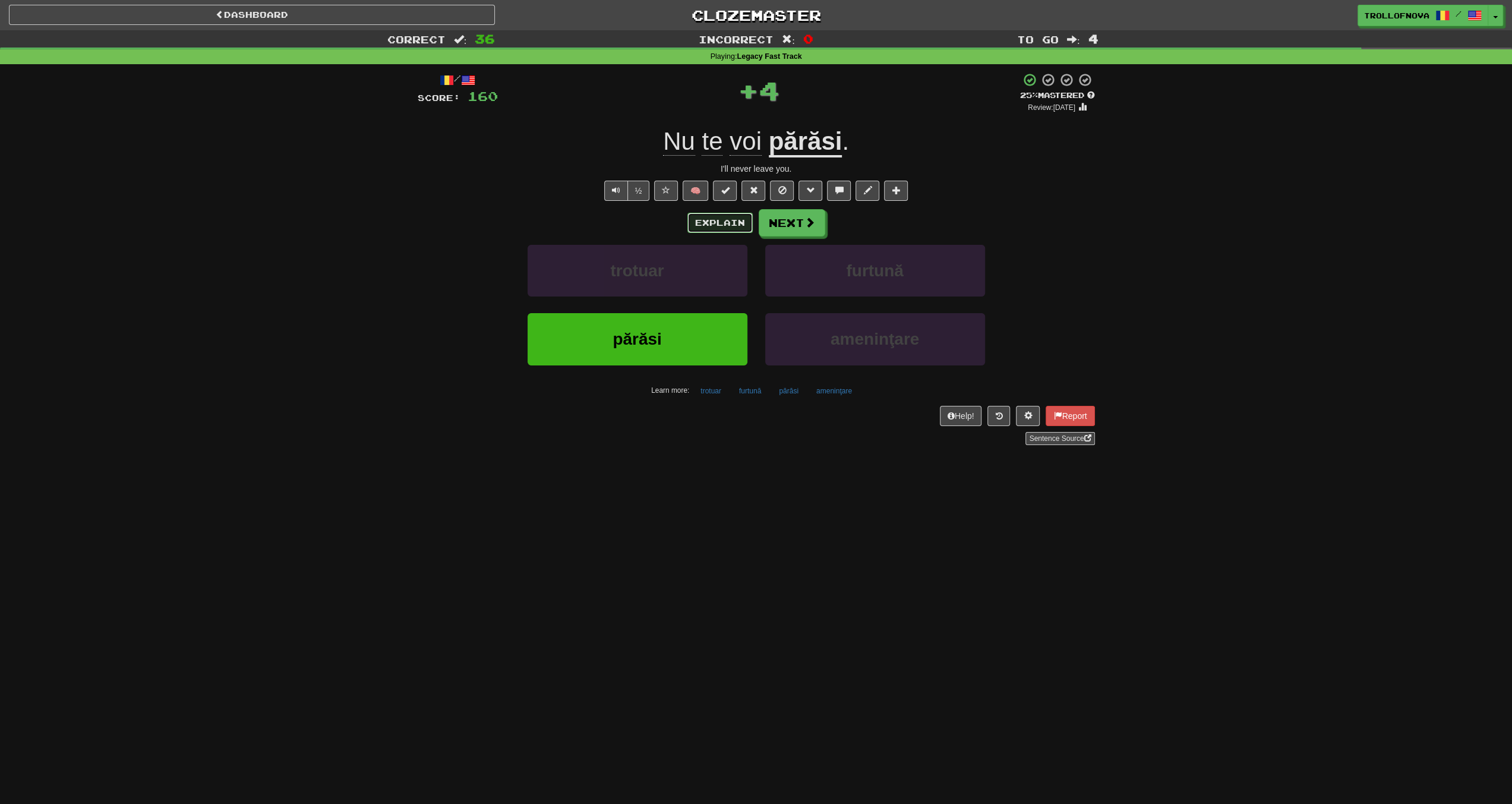
click at [716, 225] on button "Explain" at bounding box center [720, 223] width 66 height 20
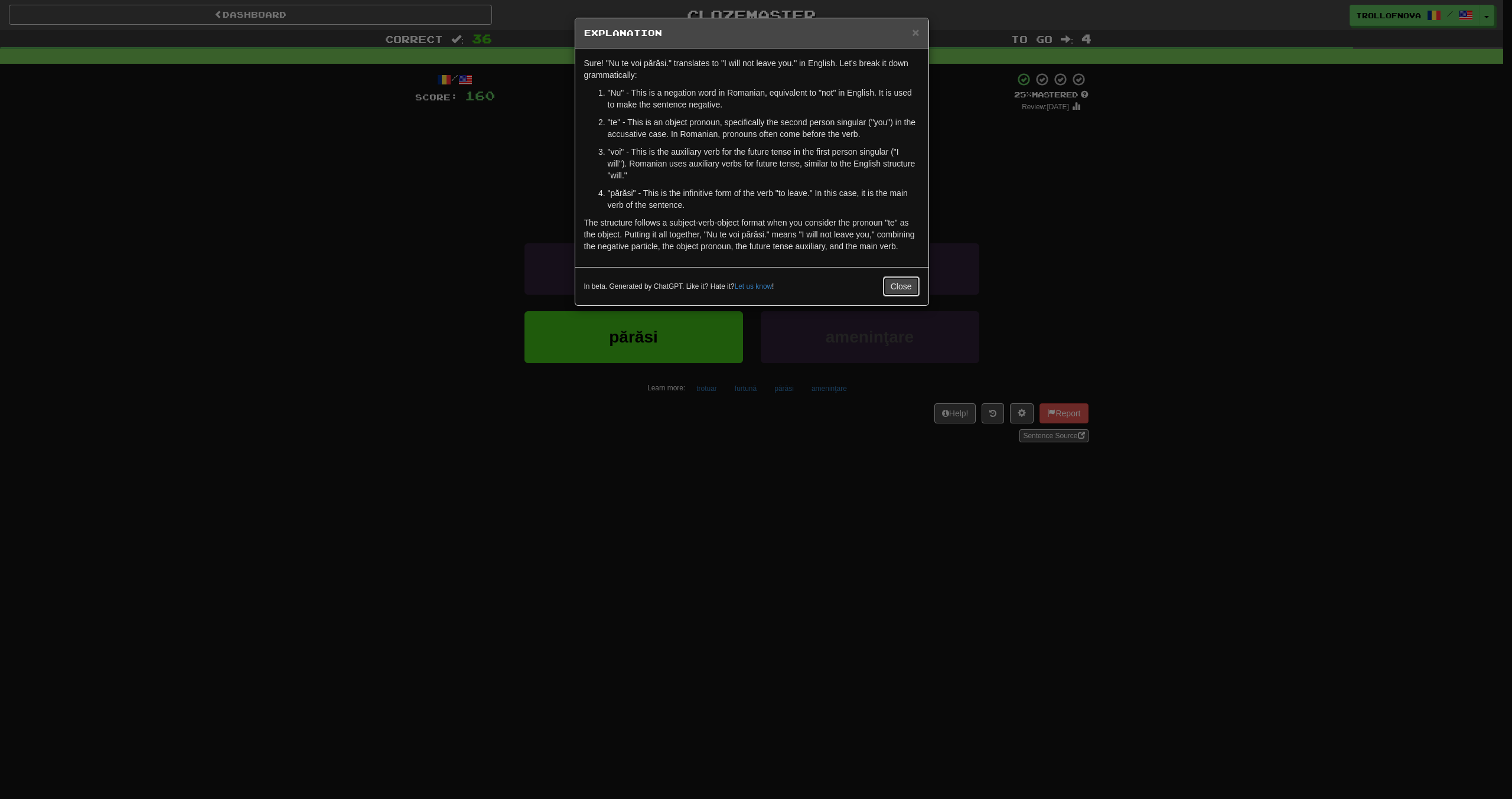
click at [905, 284] on button "Close" at bounding box center [901, 286] width 37 height 20
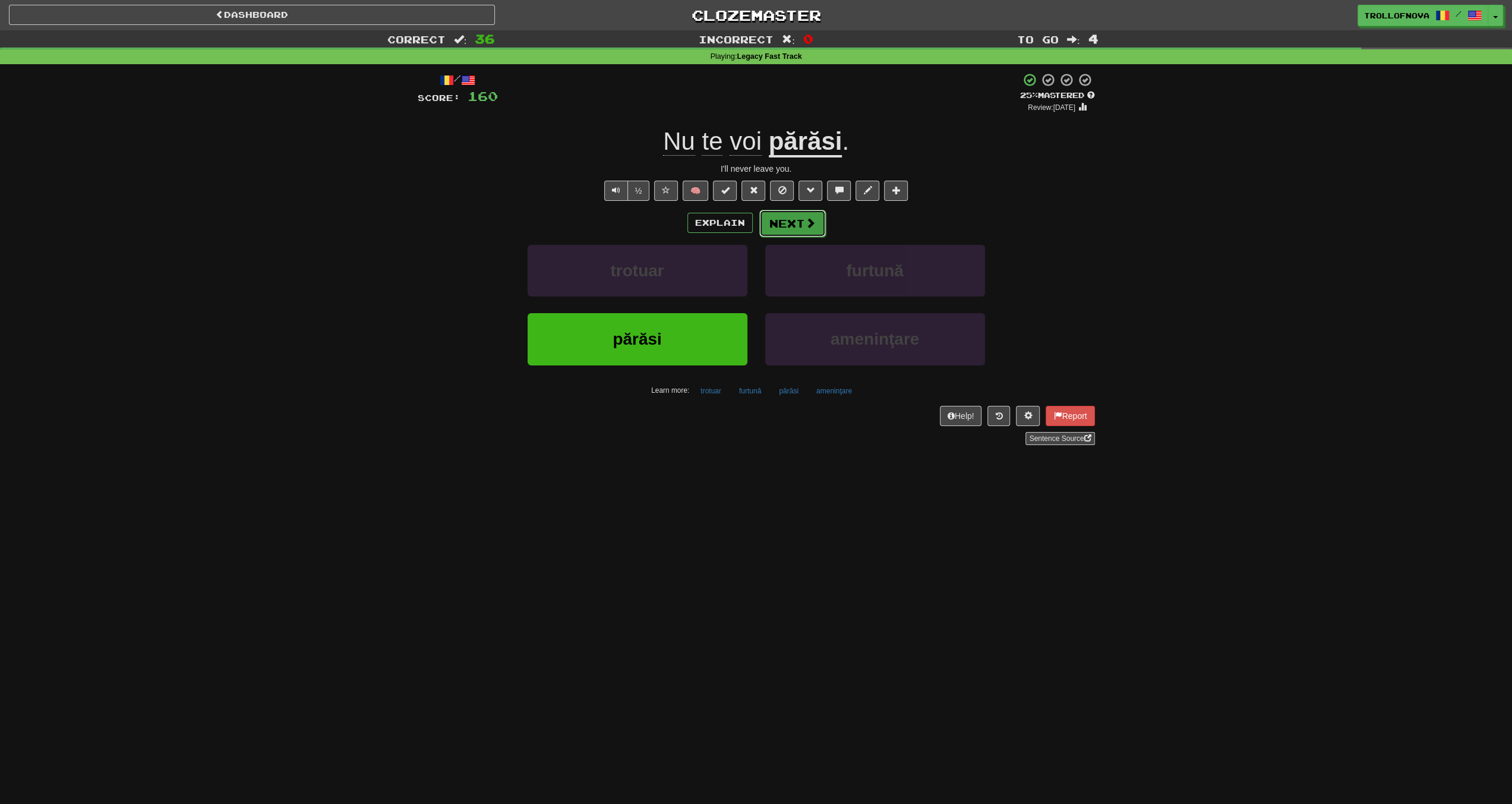
click at [780, 221] on button "Next" at bounding box center [792, 223] width 66 height 27
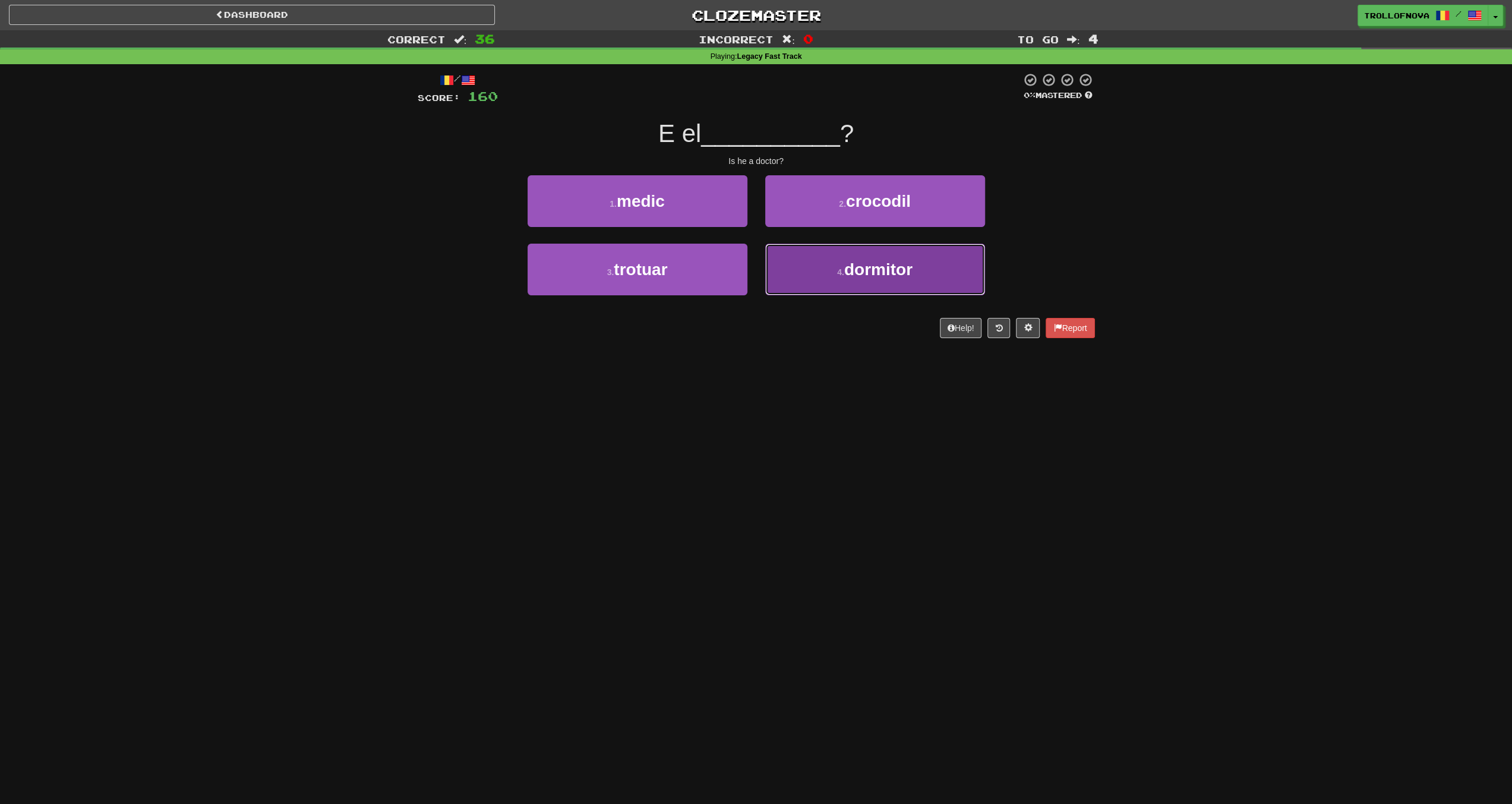
click at [832, 262] on button "4 . dormitor" at bounding box center [875, 269] width 220 height 52
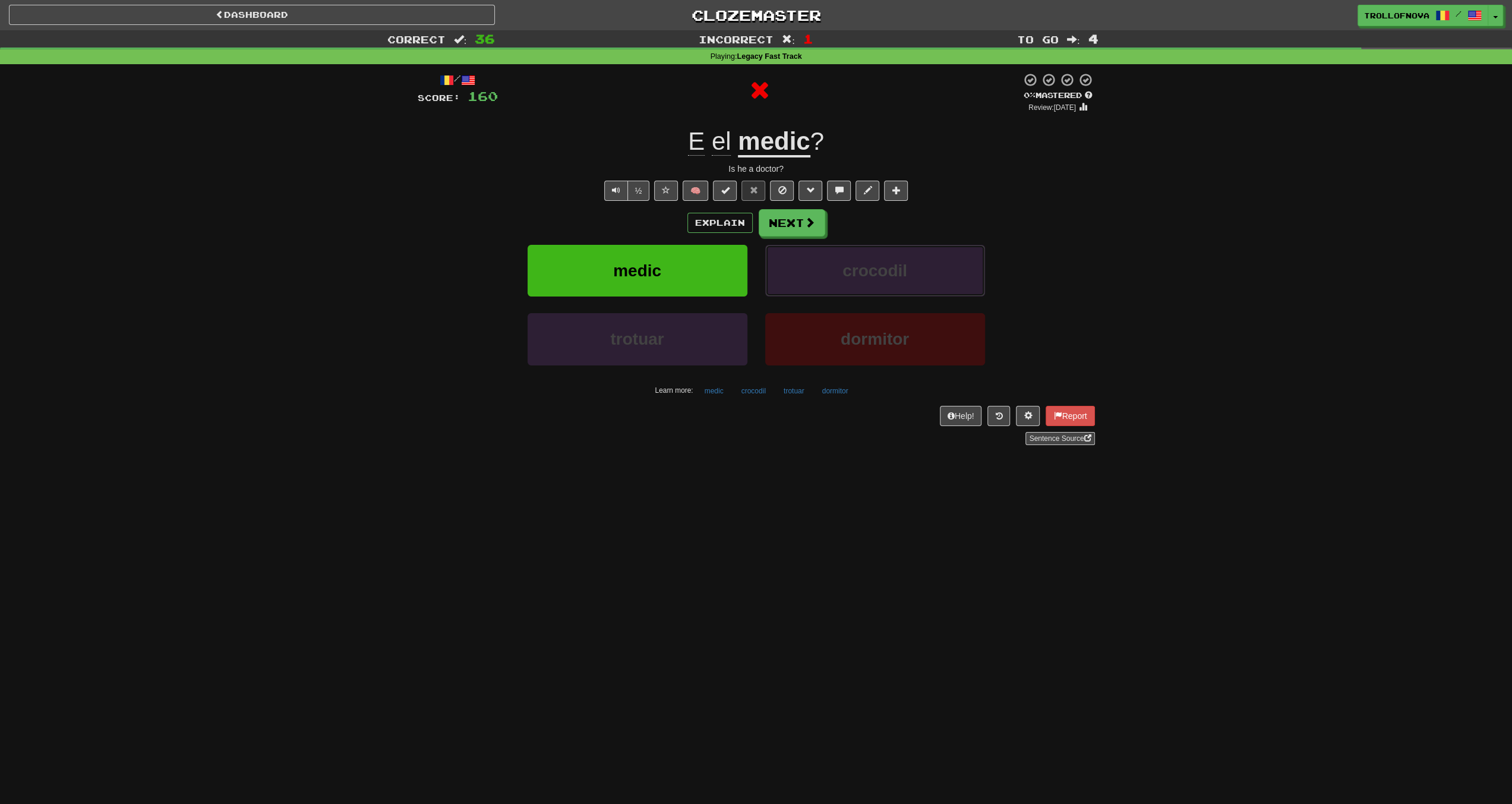
drag, startPoint x: 832, startPoint y: 262, endPoint x: 782, endPoint y: 237, distance: 55.9
click at [782, 237] on div "Explain Next medic crocodil trotuar dormitor Learn more: medic crocodil trotuar…" at bounding box center [756, 304] width 677 height 191
click at [799, 221] on button "Next" at bounding box center [792, 223] width 66 height 27
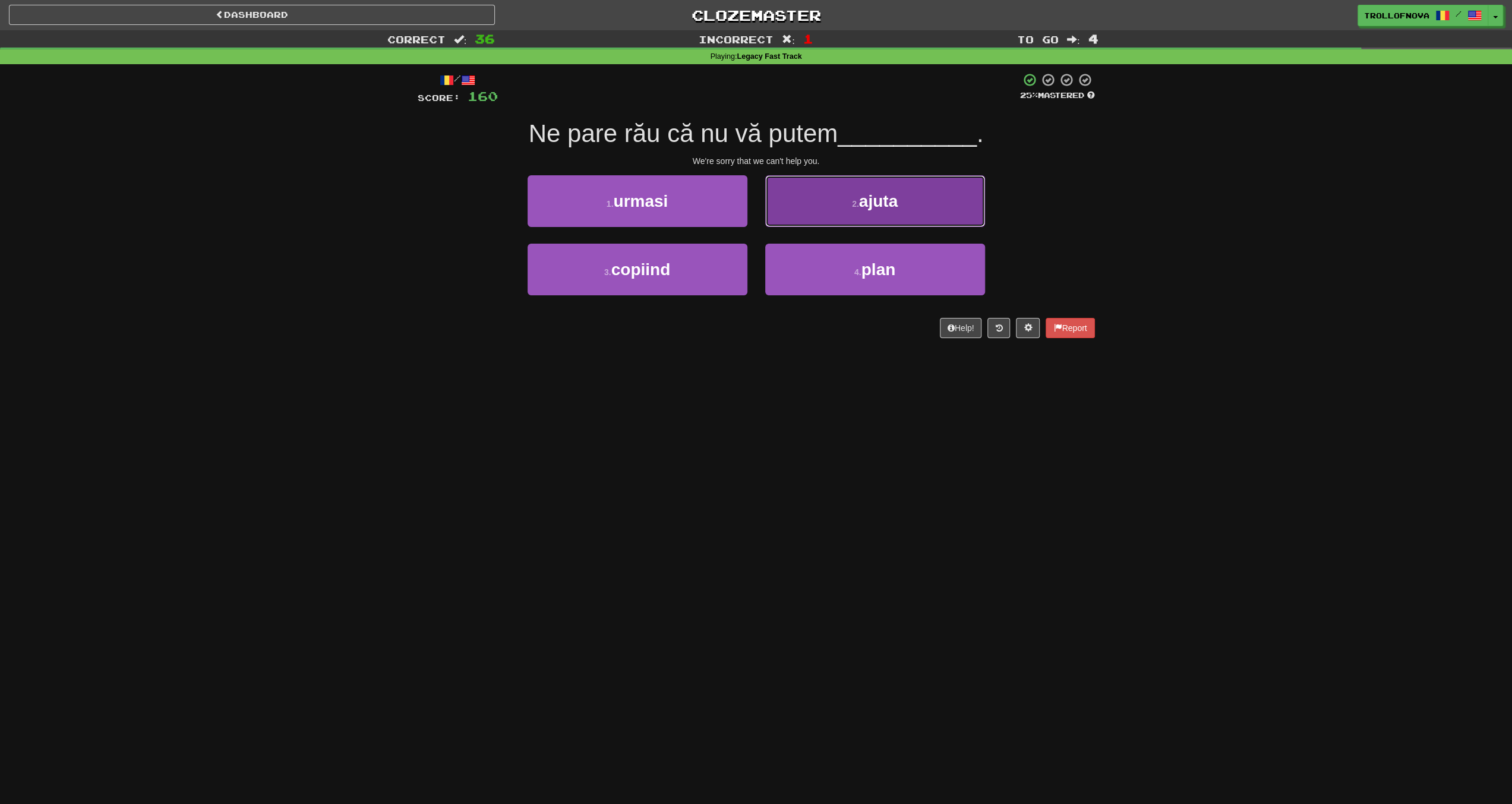
click at [841, 202] on button "2 . ajuta" at bounding box center [875, 201] width 220 height 52
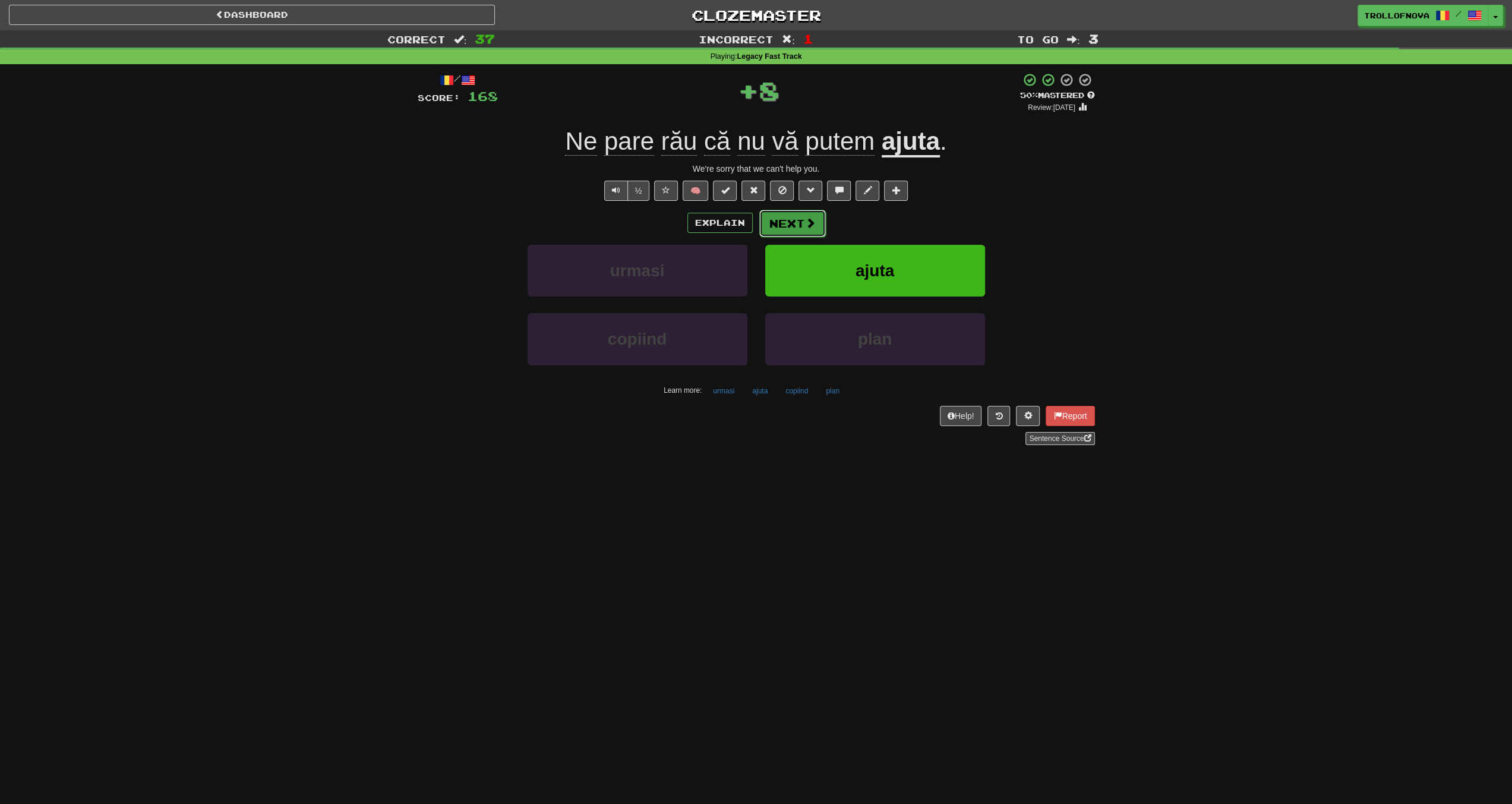
click at [799, 221] on button "Next" at bounding box center [792, 223] width 66 height 27
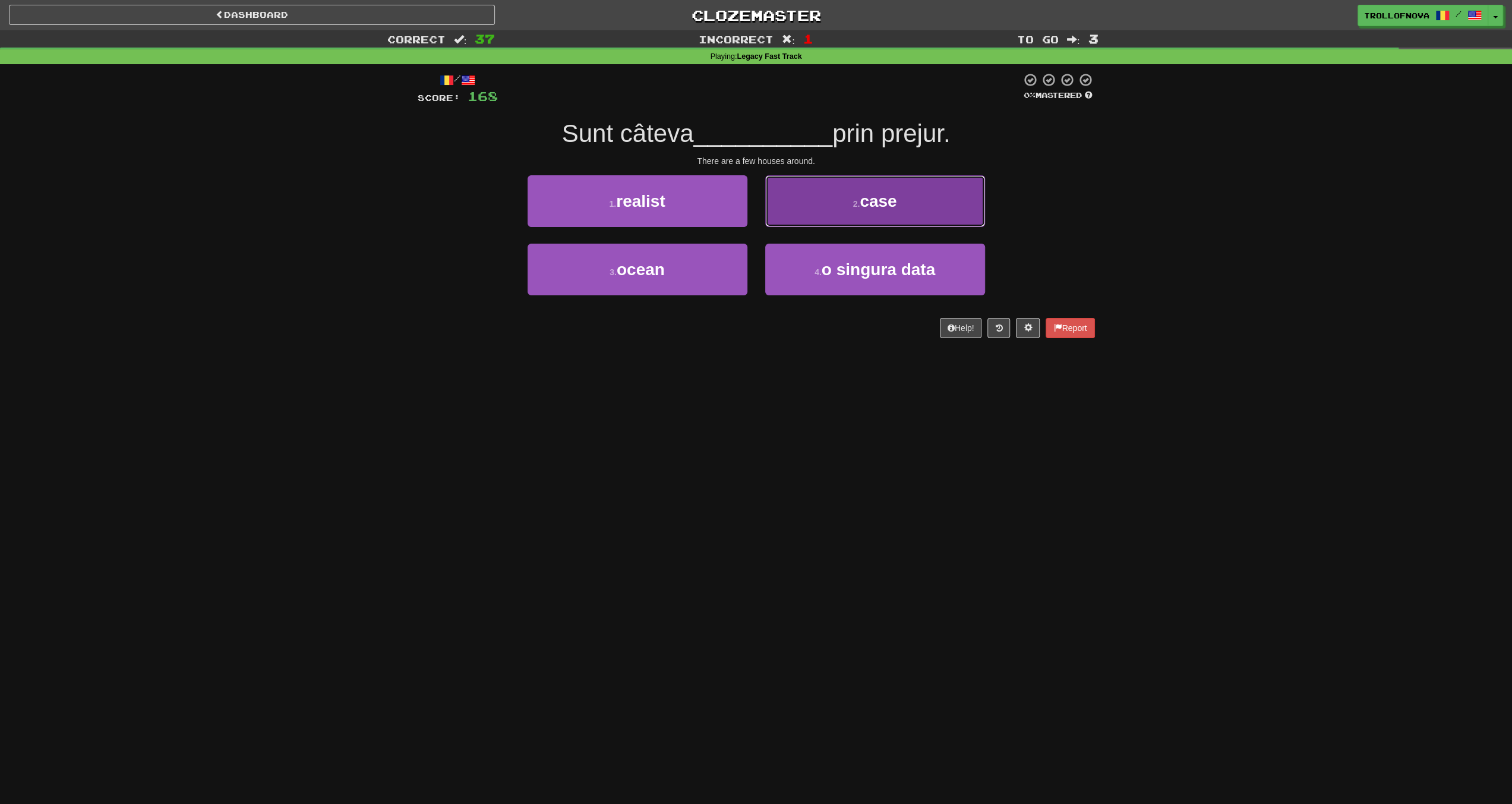
click at [819, 198] on button "2 . case" at bounding box center [875, 201] width 220 height 52
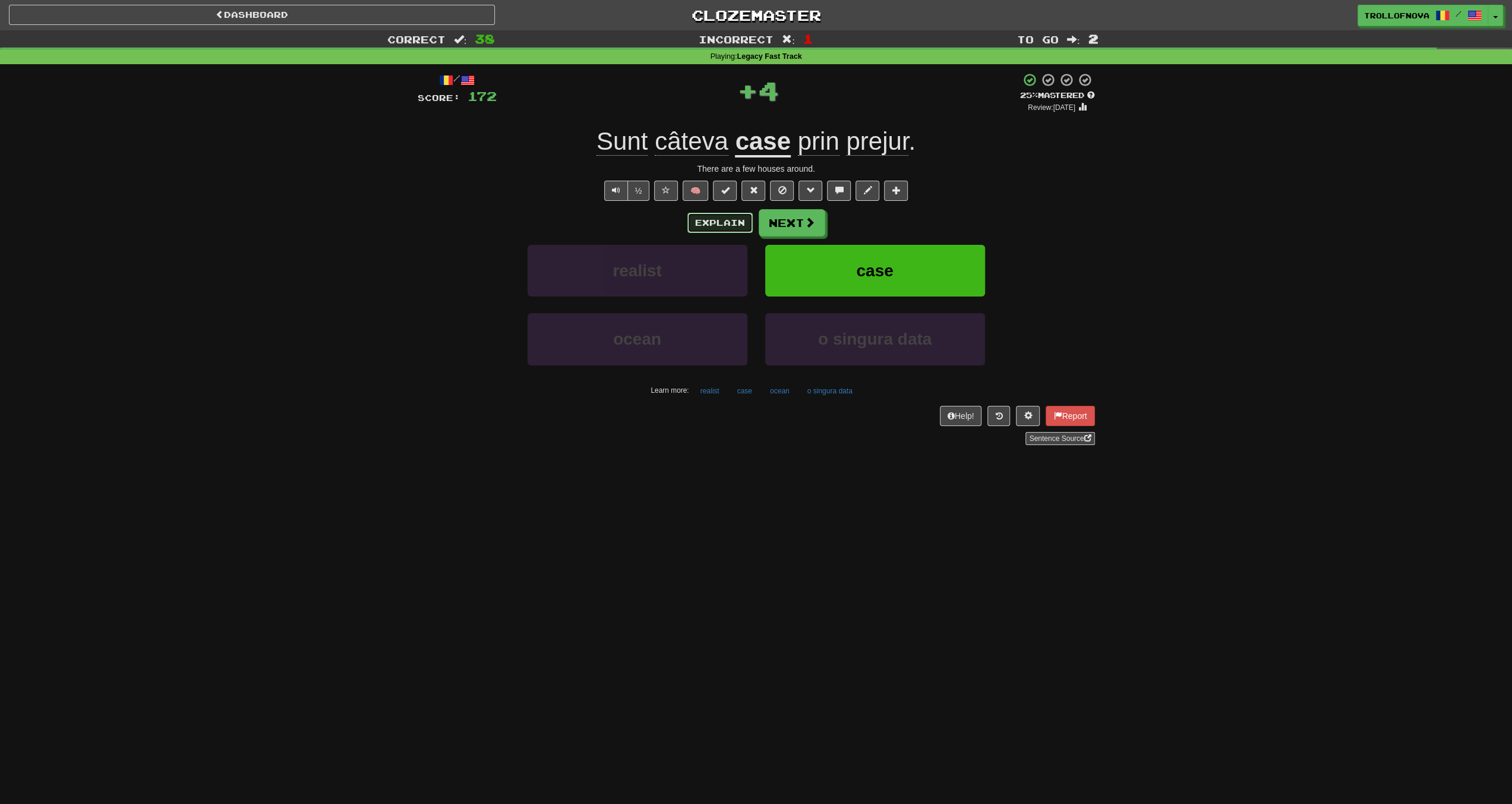
click at [708, 219] on button "Explain" at bounding box center [720, 223] width 66 height 20
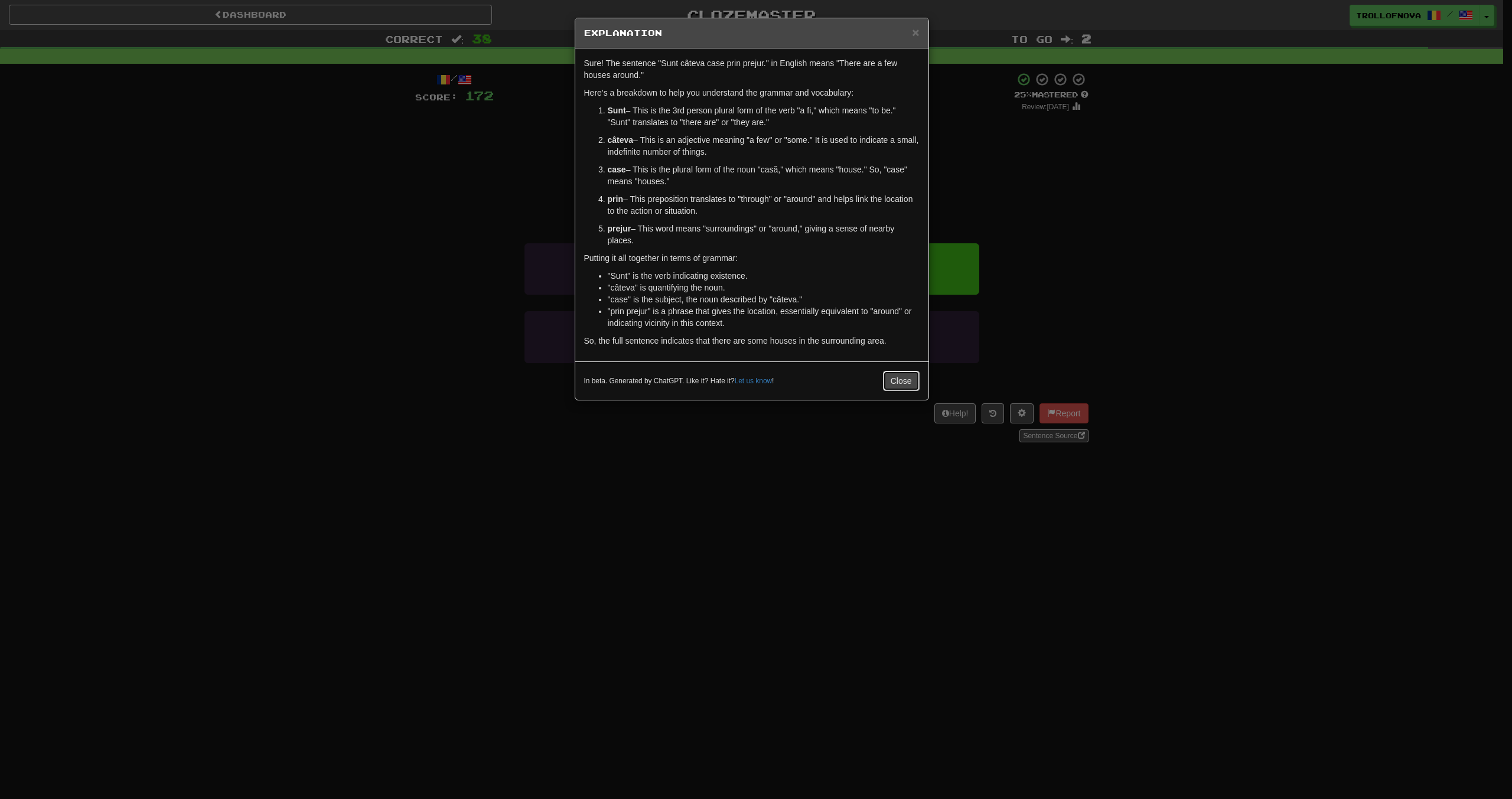
click at [917, 380] on button "Close" at bounding box center [901, 380] width 37 height 20
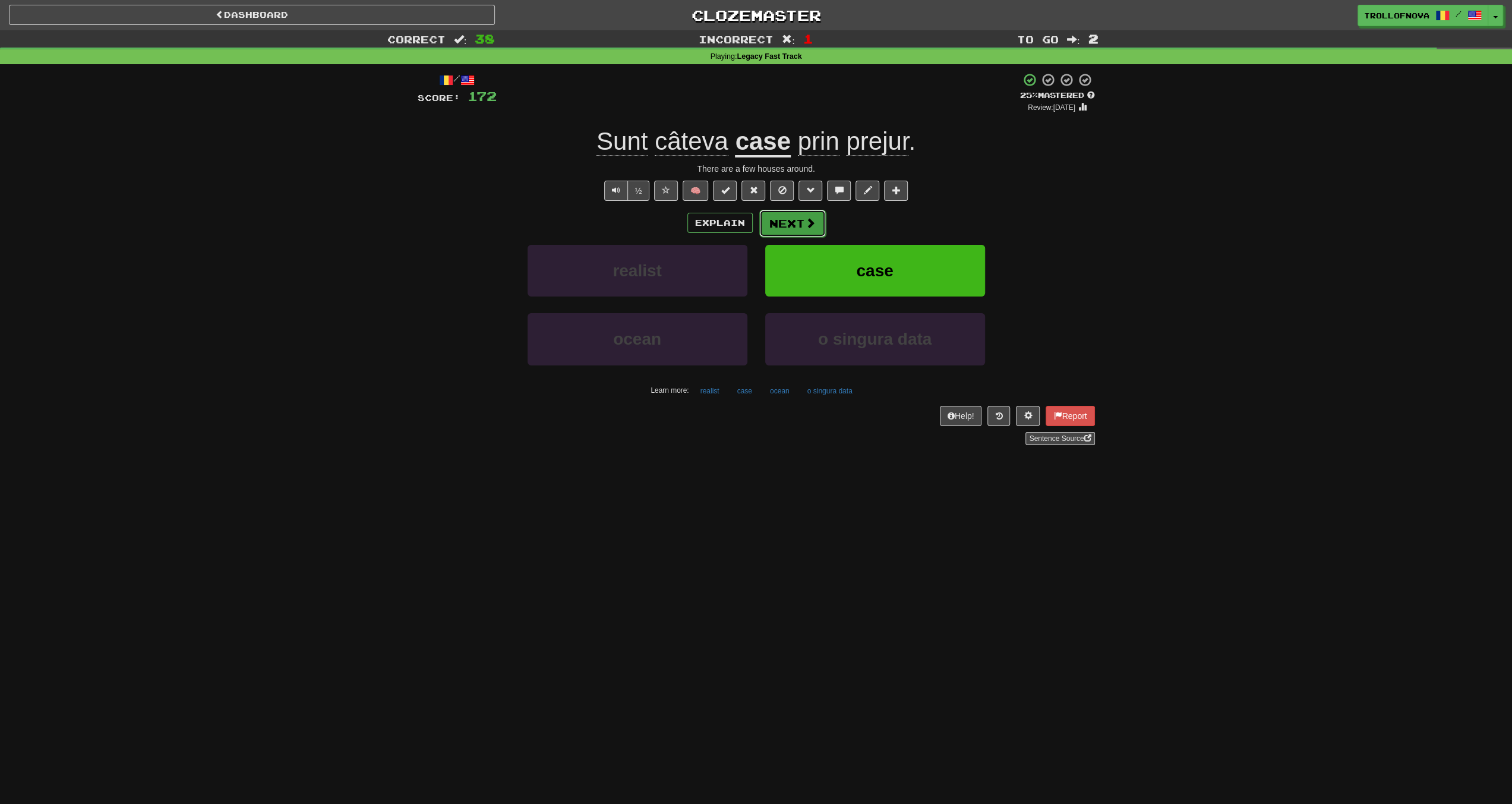
click at [798, 221] on button "Next" at bounding box center [792, 223] width 66 height 27
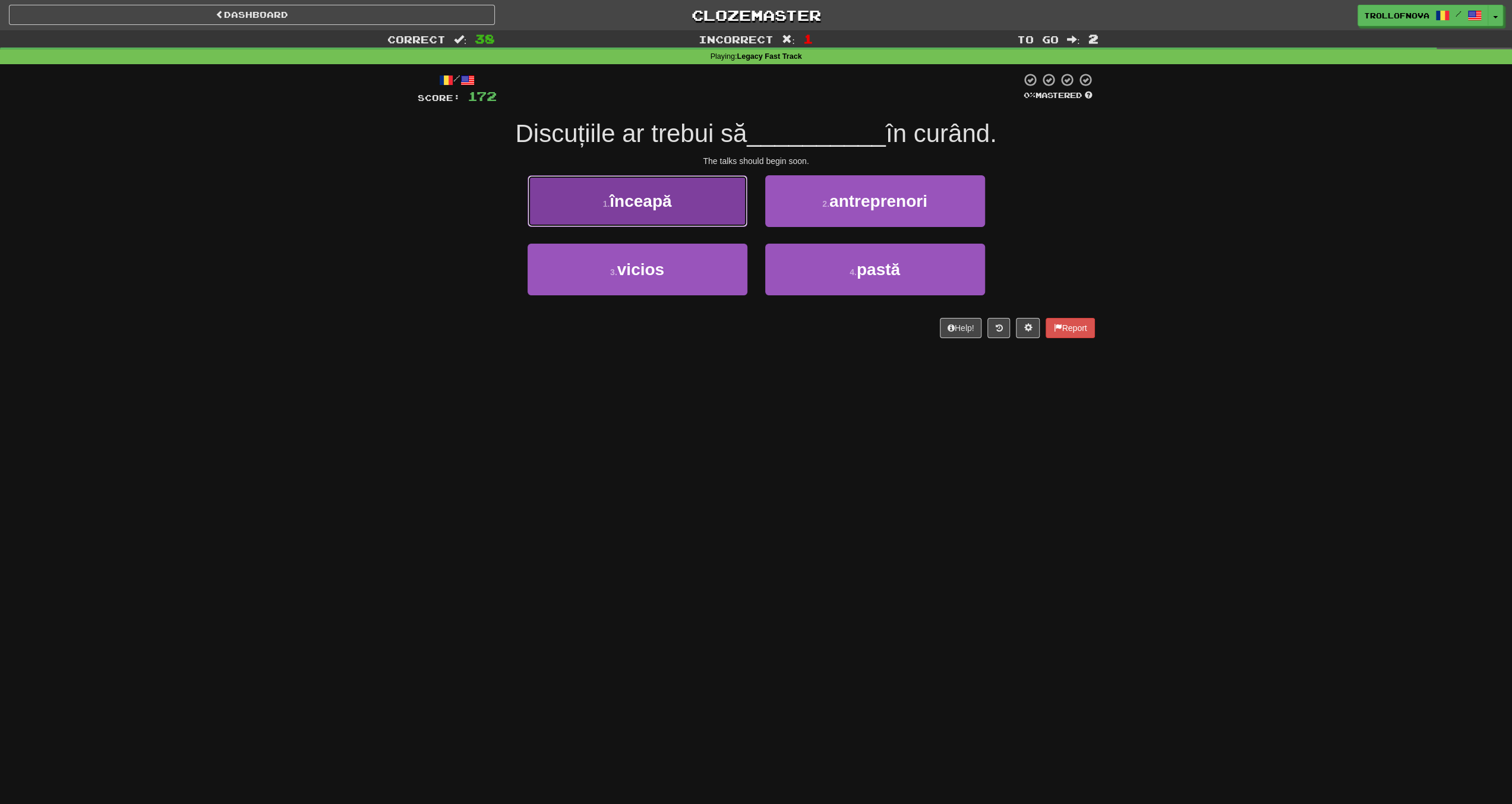
click at [657, 202] on span "înceapă" at bounding box center [640, 201] width 62 height 18
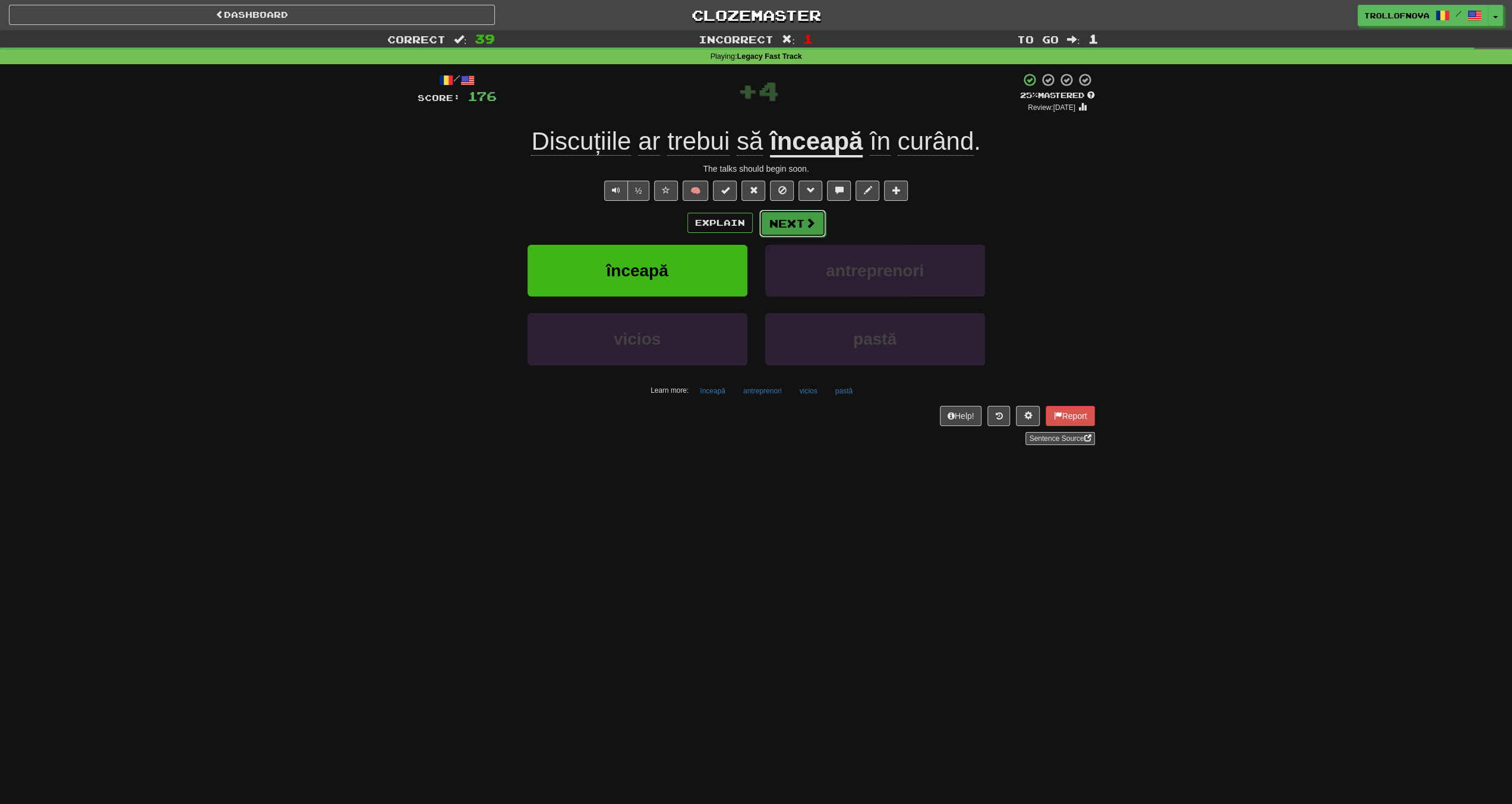
click at [805, 218] on span at bounding box center [810, 223] width 10 height 10
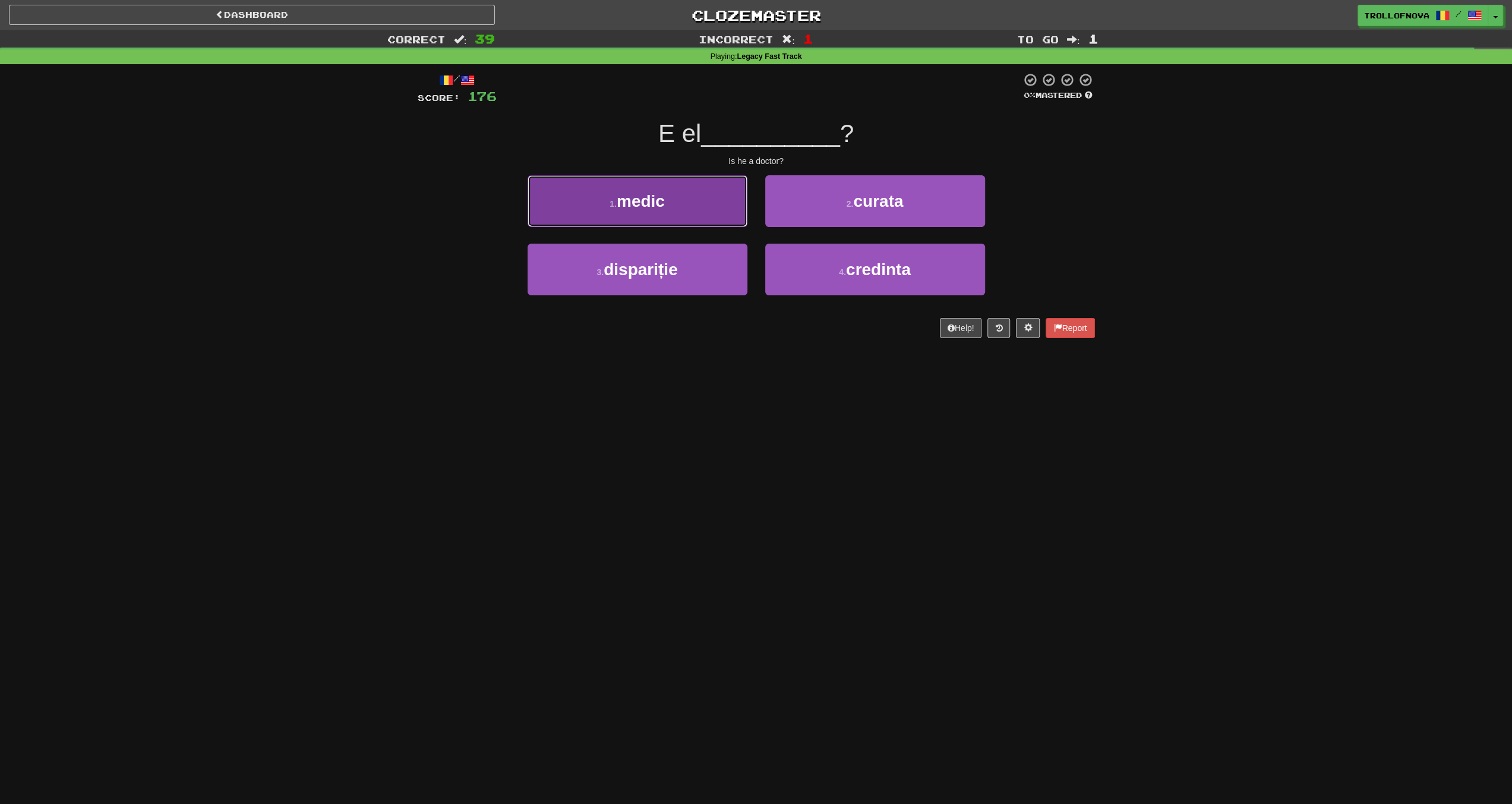
click at [653, 214] on button "1 . medic" at bounding box center [637, 201] width 220 height 52
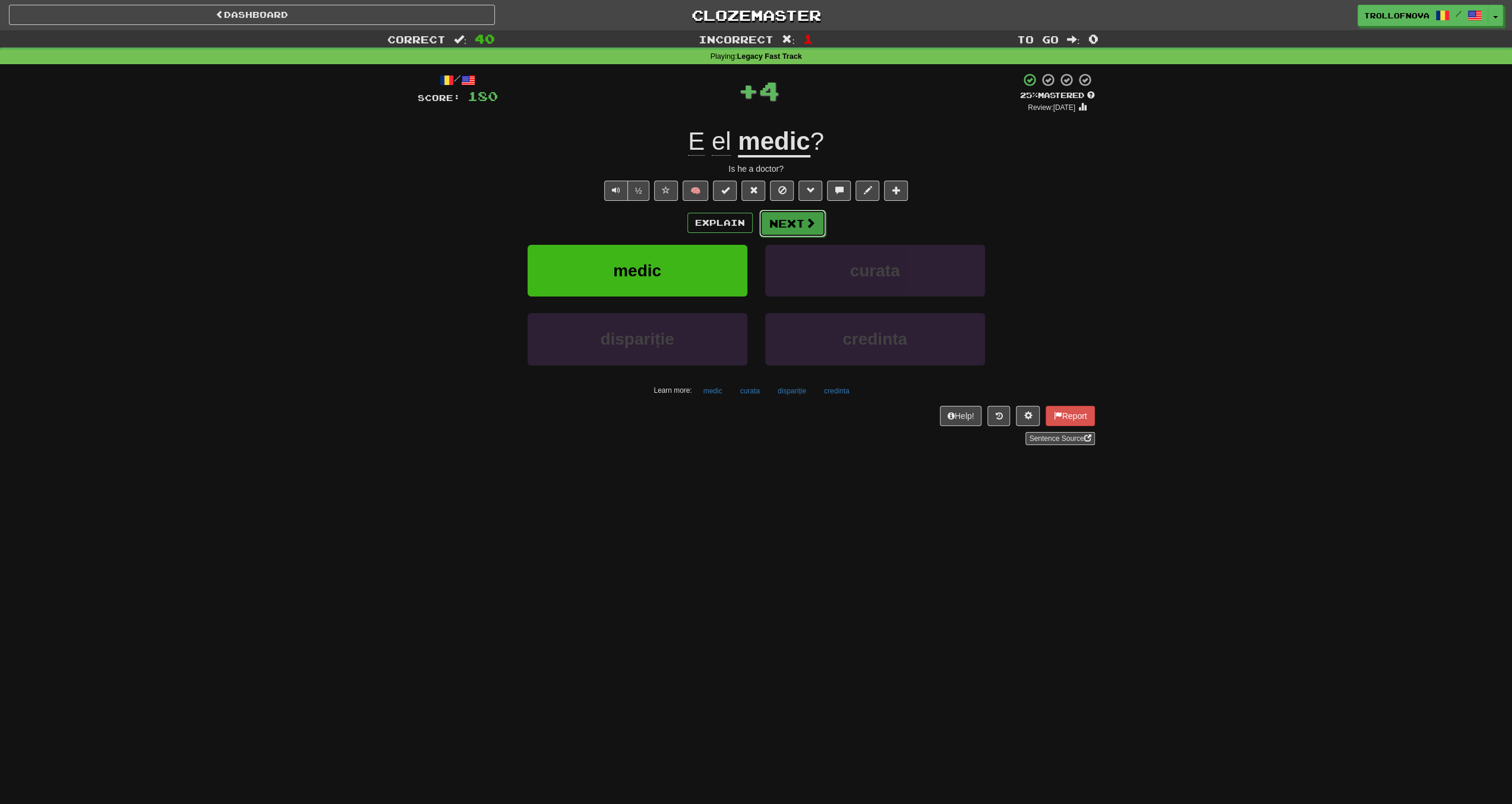
click at [803, 231] on button "Next" at bounding box center [792, 223] width 66 height 27
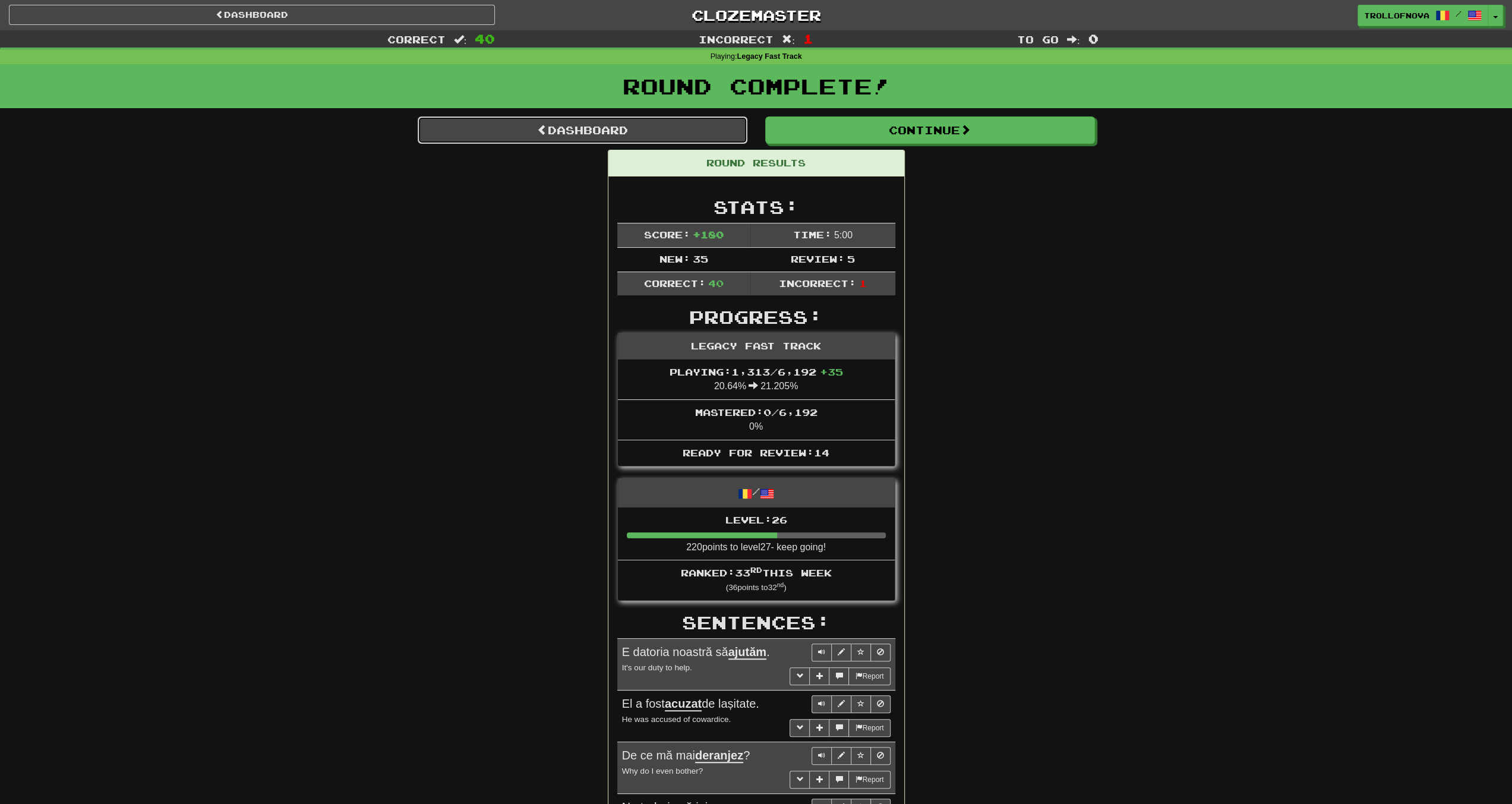
click at [700, 139] on link "Dashboard" at bounding box center [582, 130] width 329 height 27
